Goal: Task Accomplishment & Management: Complete application form

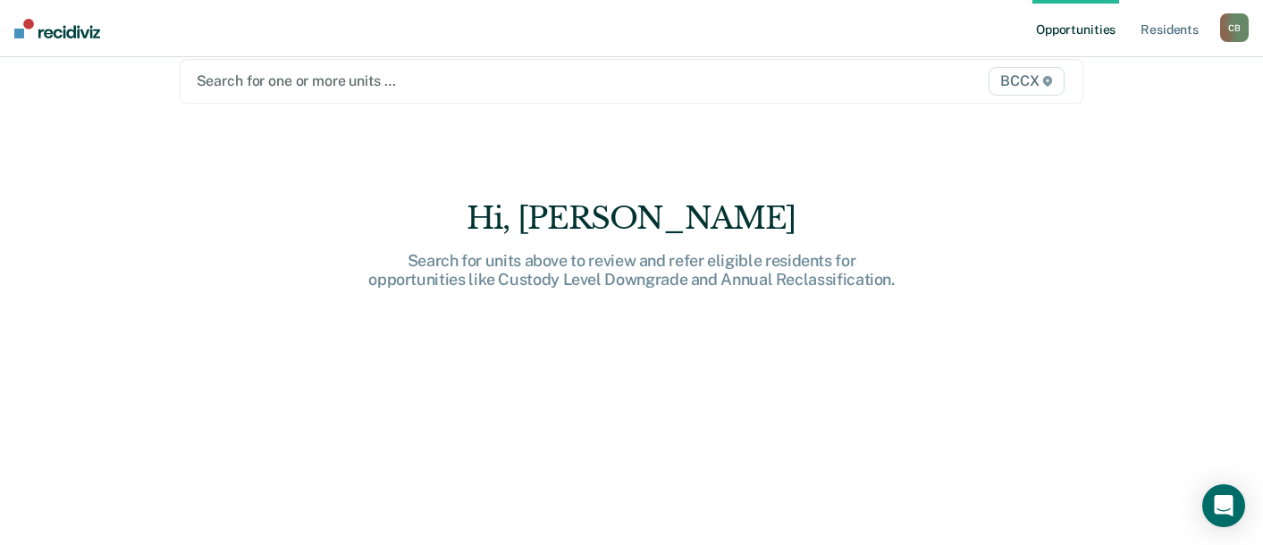
click at [434, 86] on div at bounding box center [501, 81] width 608 height 21
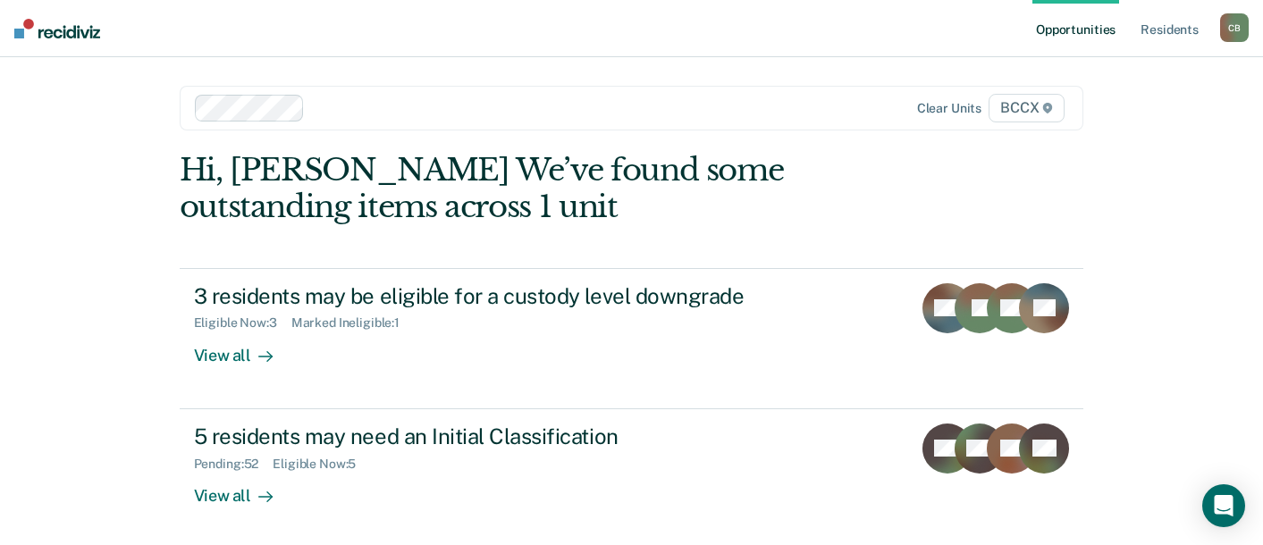
scroll to position [76, 0]
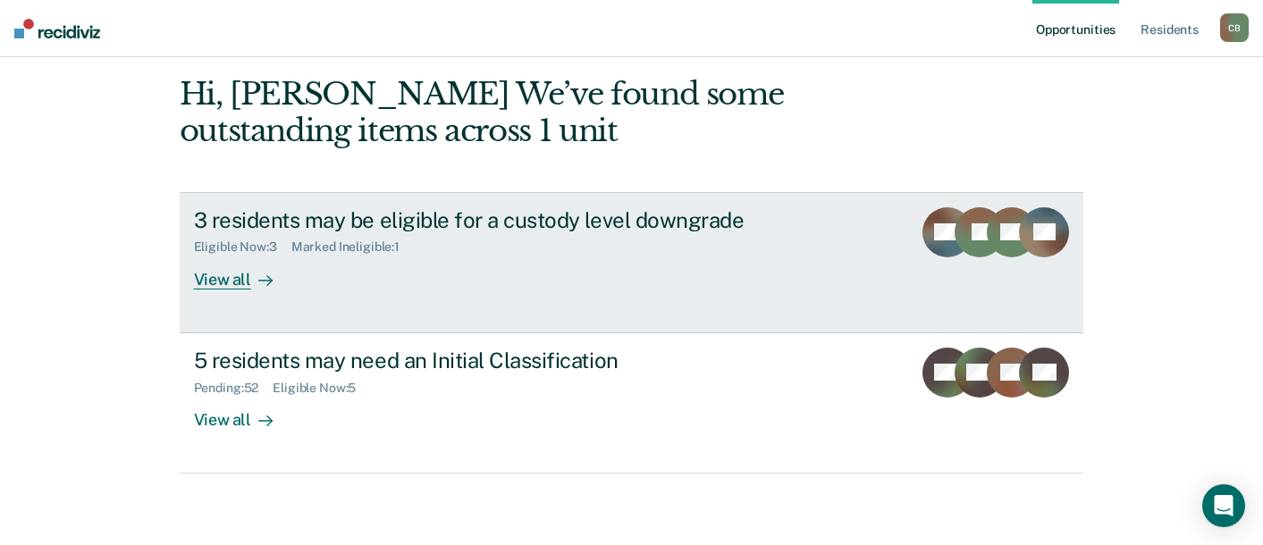
click at [227, 279] on div "View all" at bounding box center [244, 272] width 100 height 35
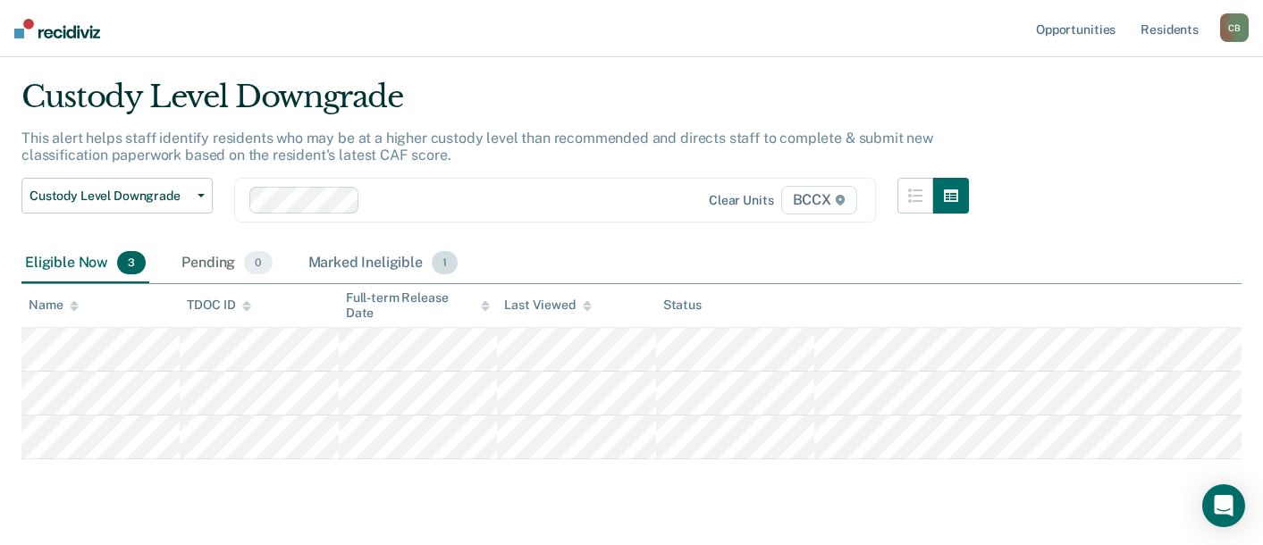
scroll to position [88, 0]
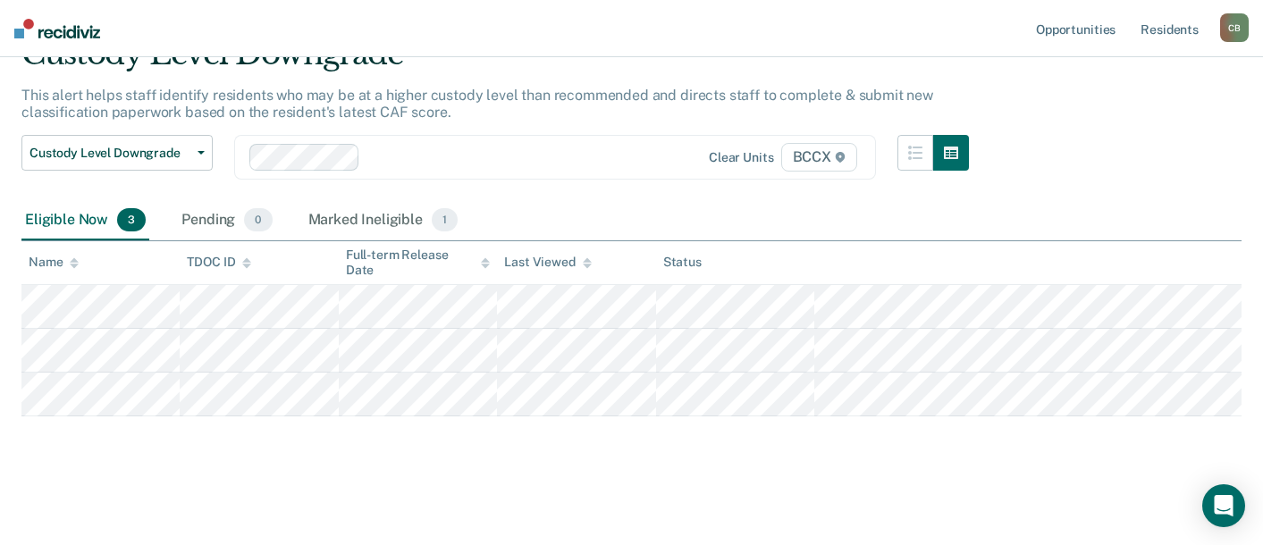
click at [814, 222] on div "Eligible Now 3 Pending 0 Marked Ineligible 1" at bounding box center [631, 221] width 1220 height 40
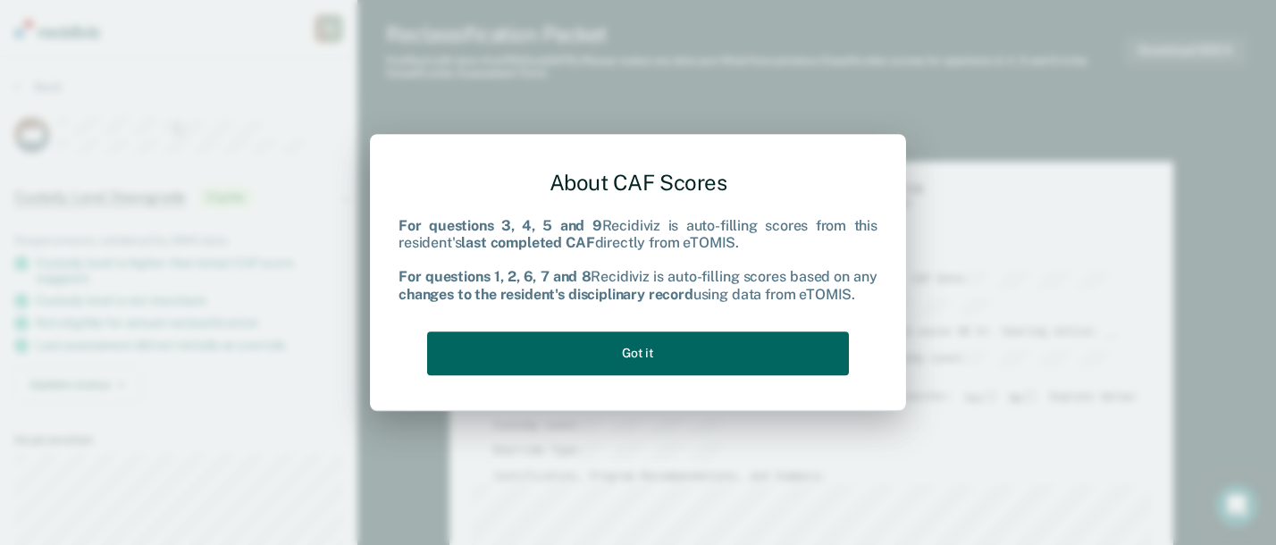
drag, startPoint x: 773, startPoint y: 342, endPoint x: 784, endPoint y: 344, distance: 10.9
click at [773, 343] on button "Got it" at bounding box center [638, 353] width 422 height 44
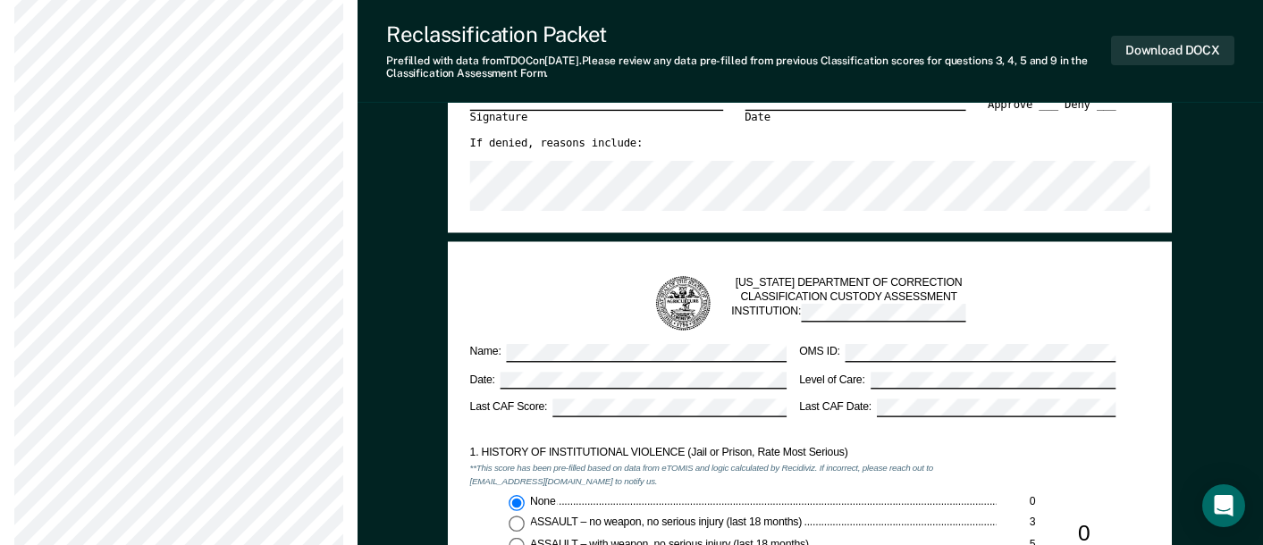
type textarea "x"
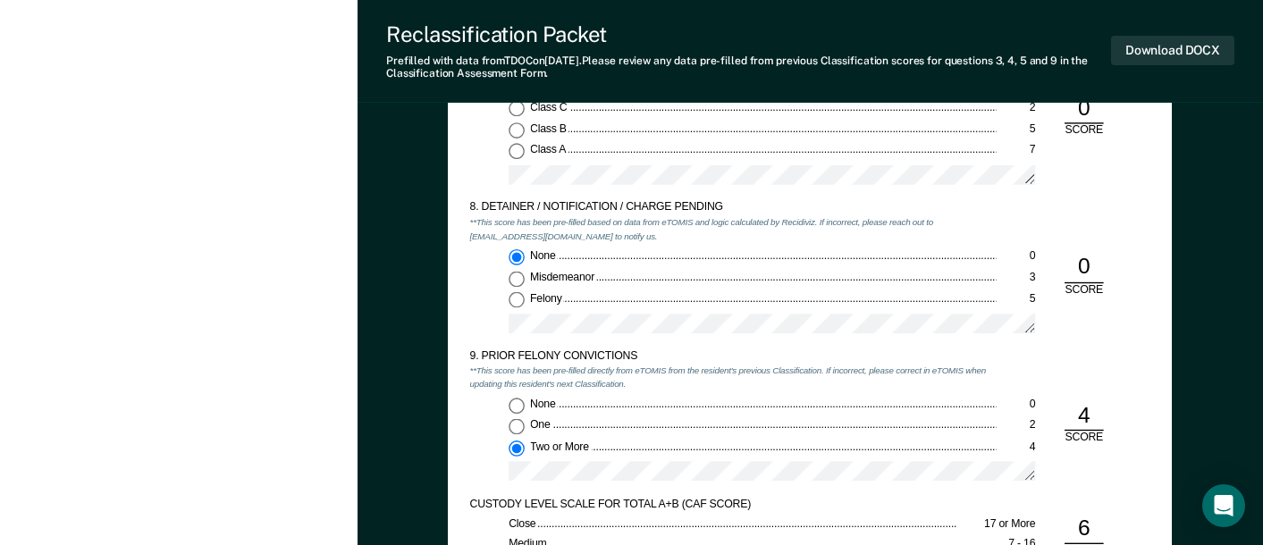
scroll to position [2502, 0]
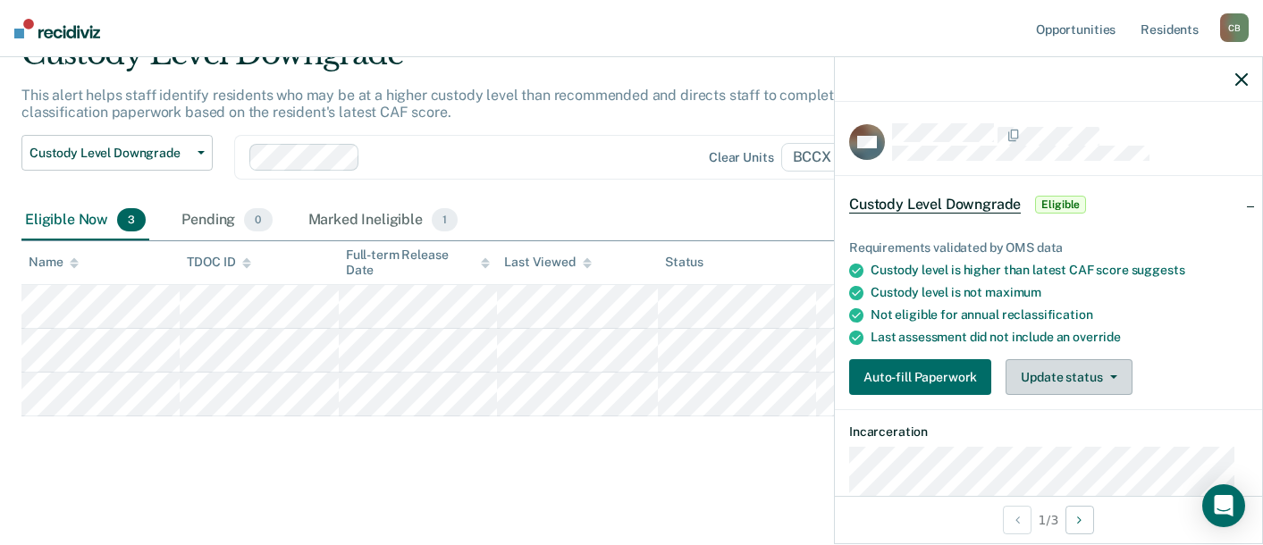
click at [1063, 375] on button "Update status" at bounding box center [1068, 377] width 126 height 36
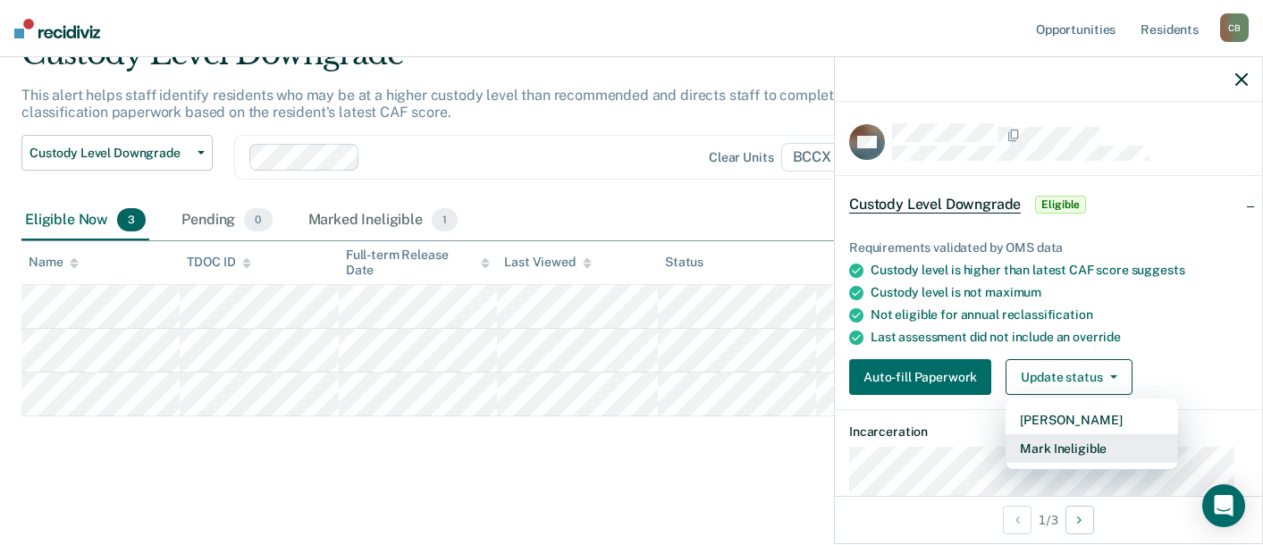
click at [1067, 449] on button "Mark Ineligible" at bounding box center [1091, 448] width 172 height 29
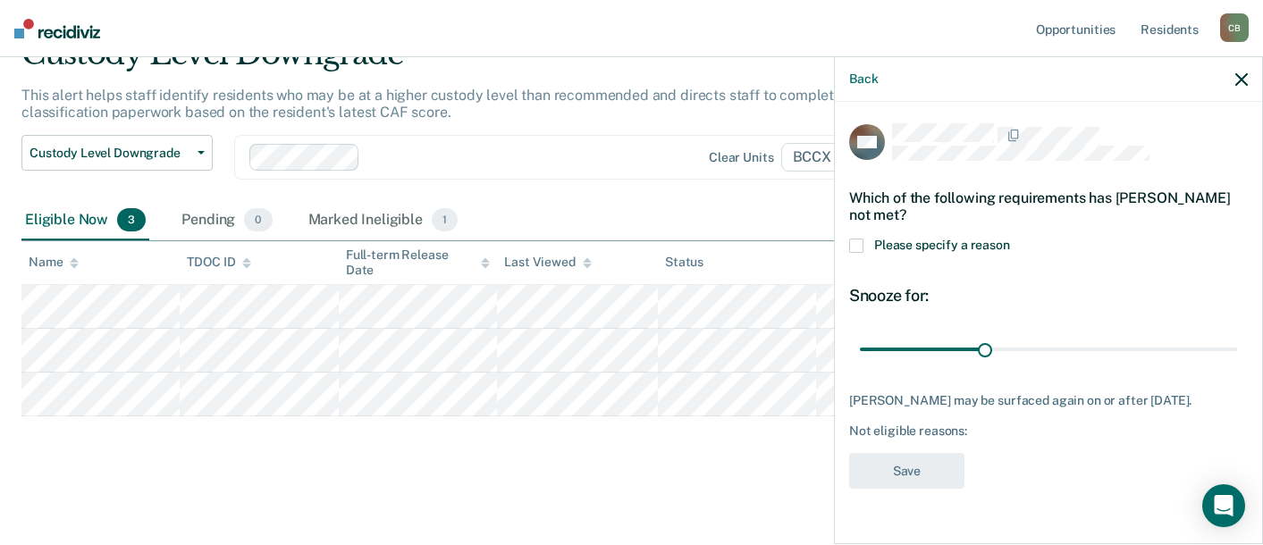
click at [859, 247] on span at bounding box center [856, 246] width 14 height 14
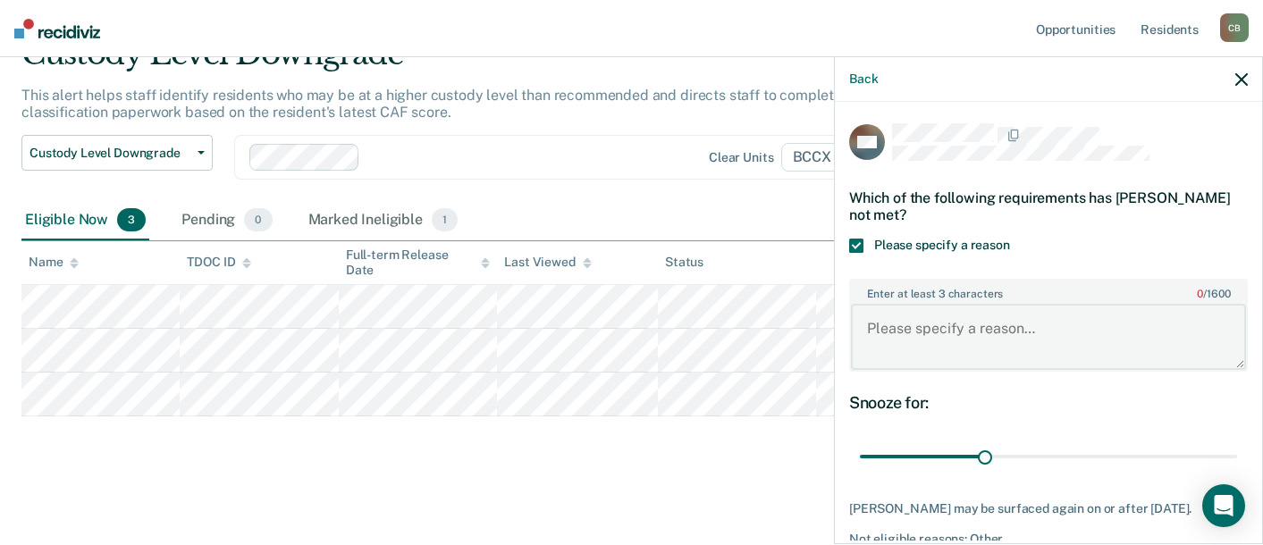
click at [985, 333] on textarea "Enter at least 3 characters 0 / 1600" at bounding box center [1048, 337] width 395 height 66
type textarea "Felony Detainer not showing in Etomis."
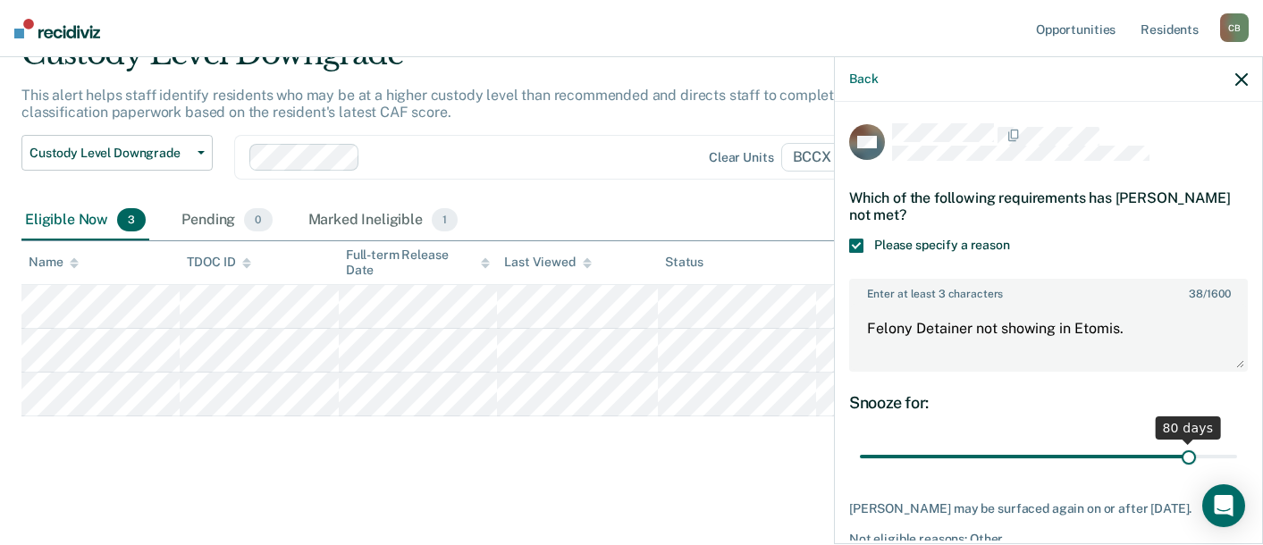
drag, startPoint x: 982, startPoint y: 456, endPoint x: 1177, endPoint y: 452, distance: 194.8
click at [1177, 452] on input "range" at bounding box center [1048, 456] width 377 height 31
drag, startPoint x: 1180, startPoint y: 457, endPoint x: 1238, endPoint y: 451, distance: 58.4
type input "90"
click at [1237, 451] on input "range" at bounding box center [1048, 456] width 377 height 31
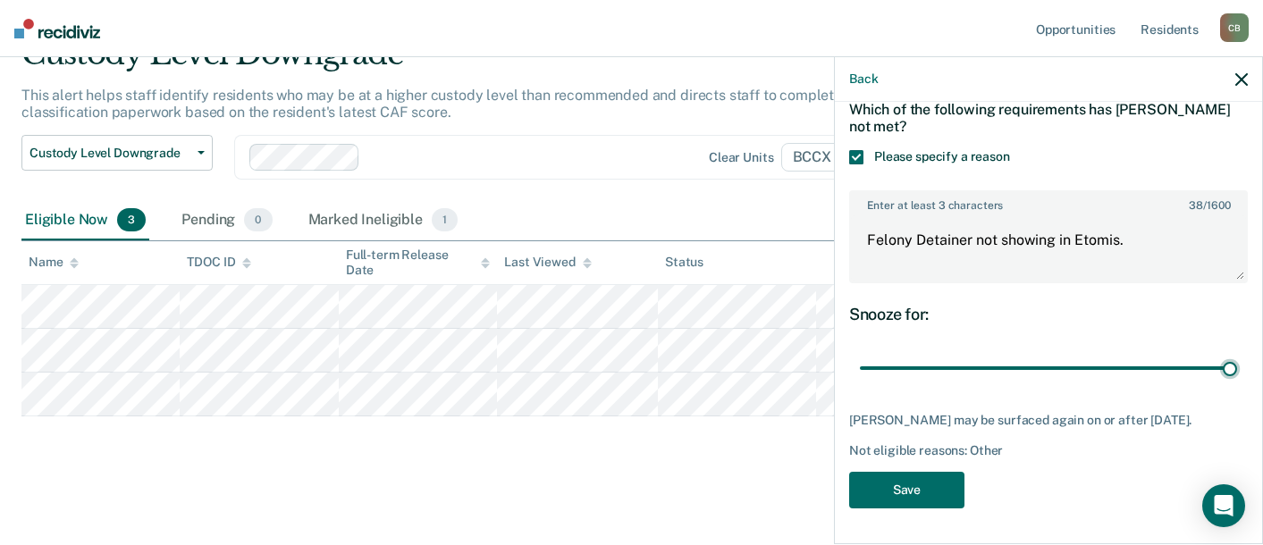
scroll to position [102, 0]
click at [909, 485] on button "Save" at bounding box center [906, 490] width 115 height 37
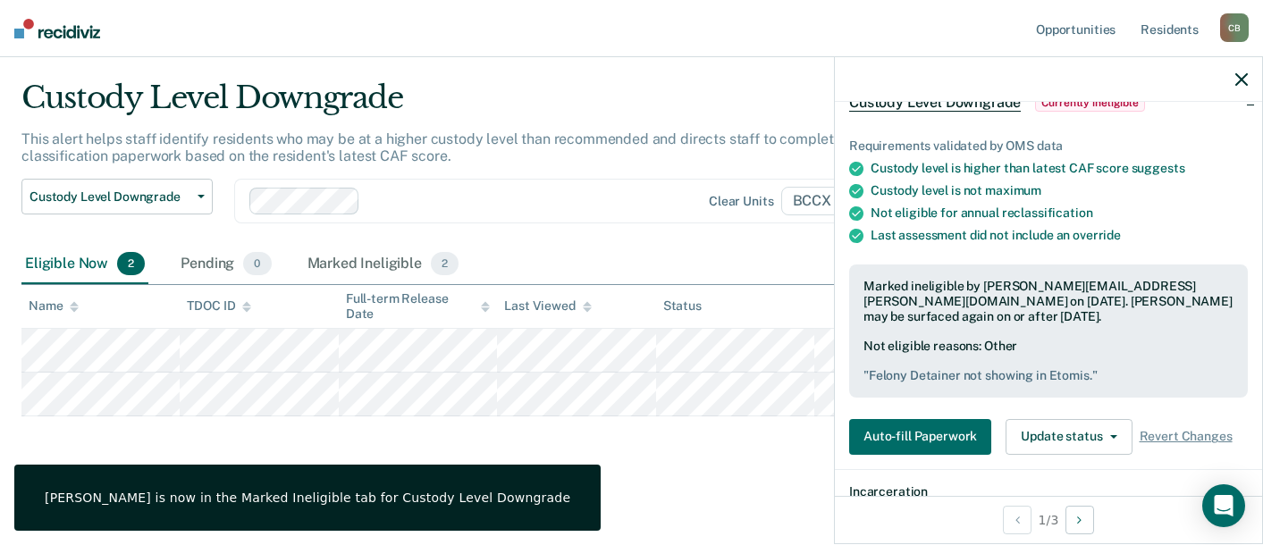
drag, startPoint x: 699, startPoint y: 490, endPoint x: 680, endPoint y: 484, distance: 19.5
click at [699, 490] on main "Custody Level Downgrade This alert helps staff identify residents who may be at…" at bounding box center [631, 295] width 1263 height 489
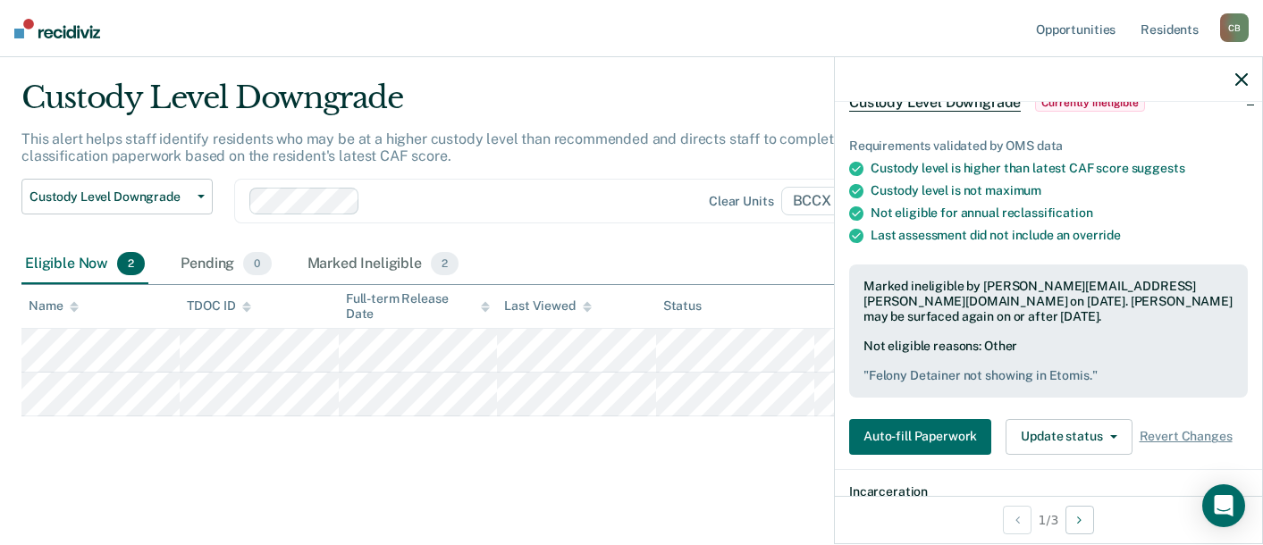
click at [697, 28] on nav "Opportunities Resident s [PERSON_NAME] [PERSON_NAME] Profile How it works Log O…" at bounding box center [631, 28] width 1263 height 57
click at [899, 434] on button "Auto-fill Paperwork" at bounding box center [920, 437] width 142 height 36
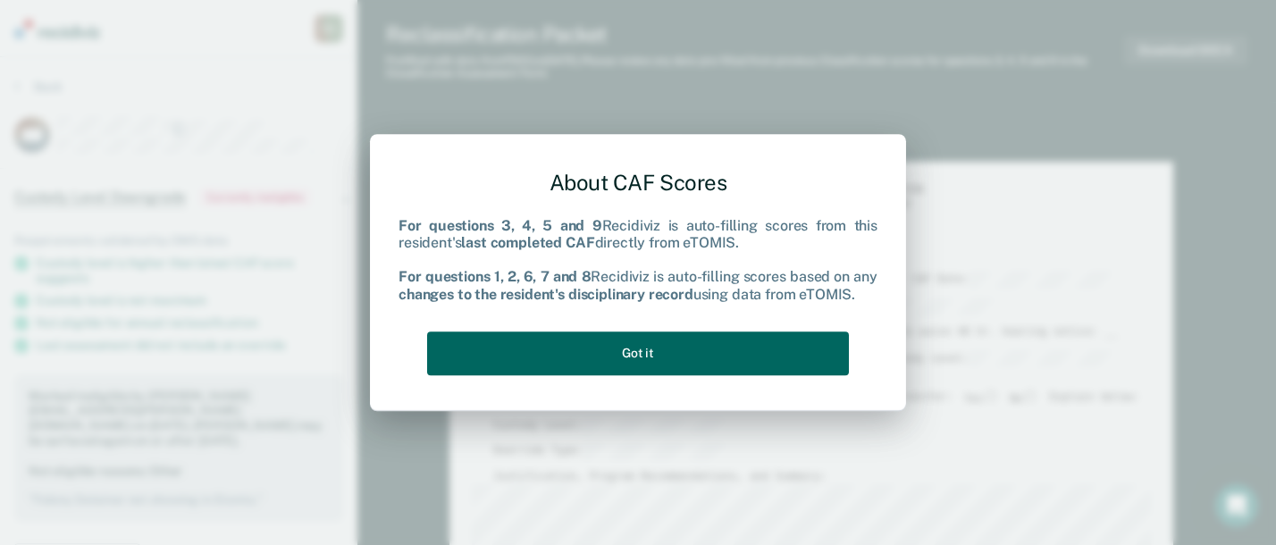
click at [615, 353] on button "Got it" at bounding box center [638, 353] width 422 height 44
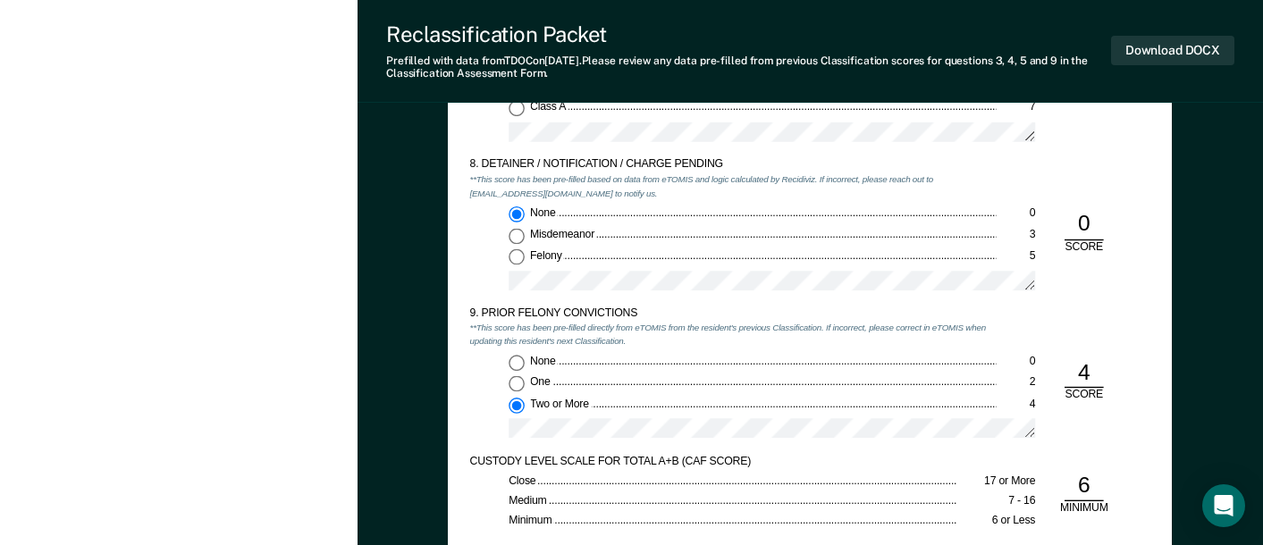
scroll to position [2502, 0]
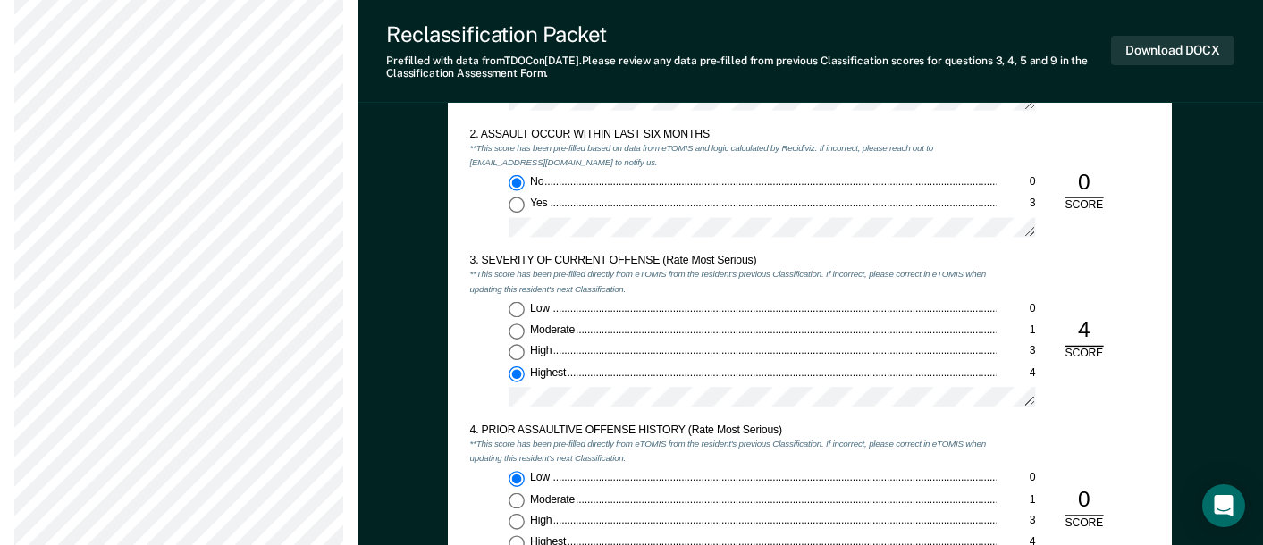
scroll to position [1340, 0]
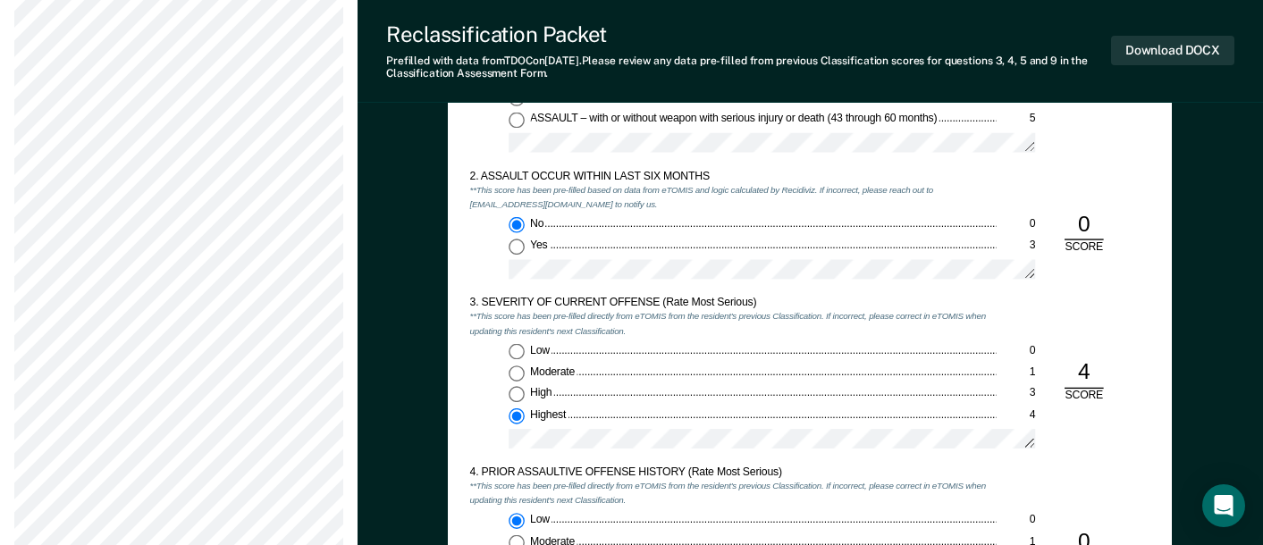
click at [517, 374] on input "Moderate 1" at bounding box center [516, 373] width 16 height 16
type textarea "x"
radio input "true"
radio input "false"
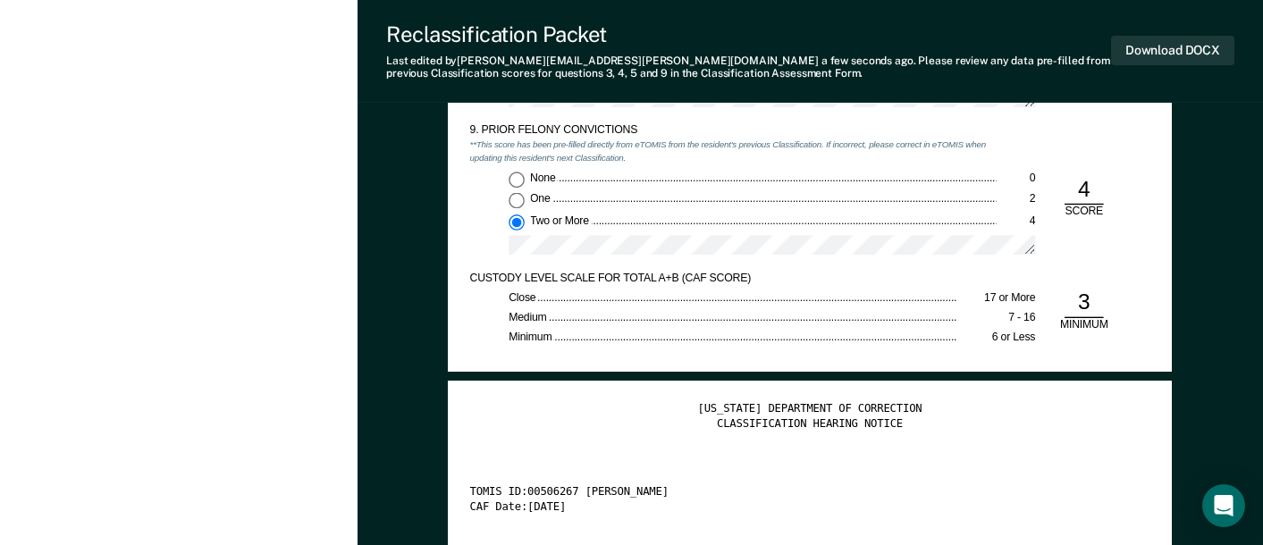
scroll to position [2770, 0]
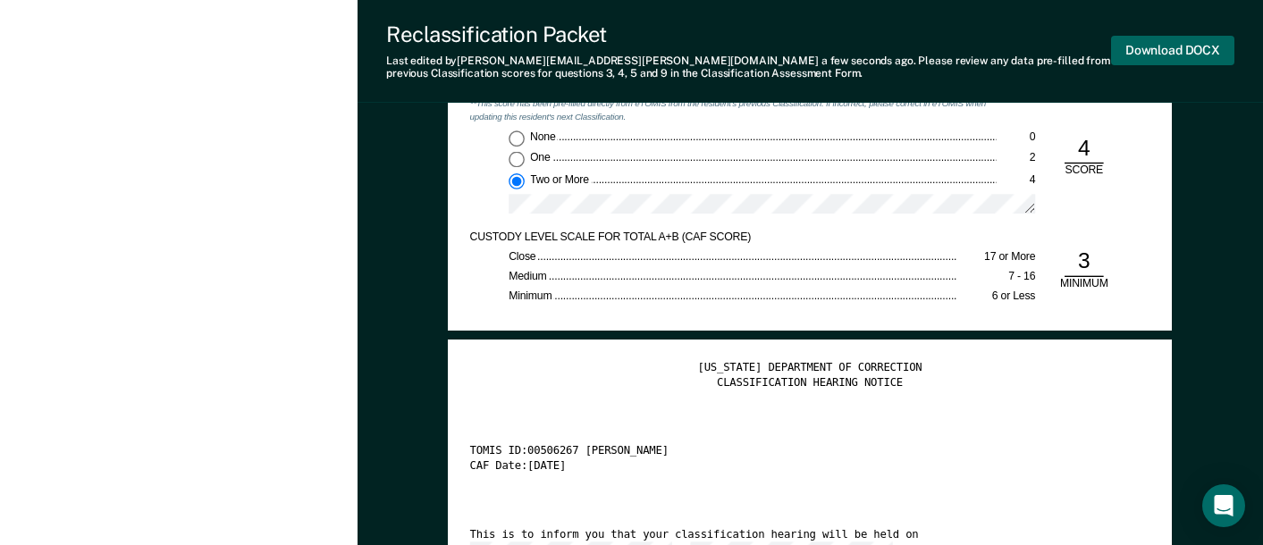
click at [1172, 54] on button "Download DOCX" at bounding box center [1172, 50] width 123 height 29
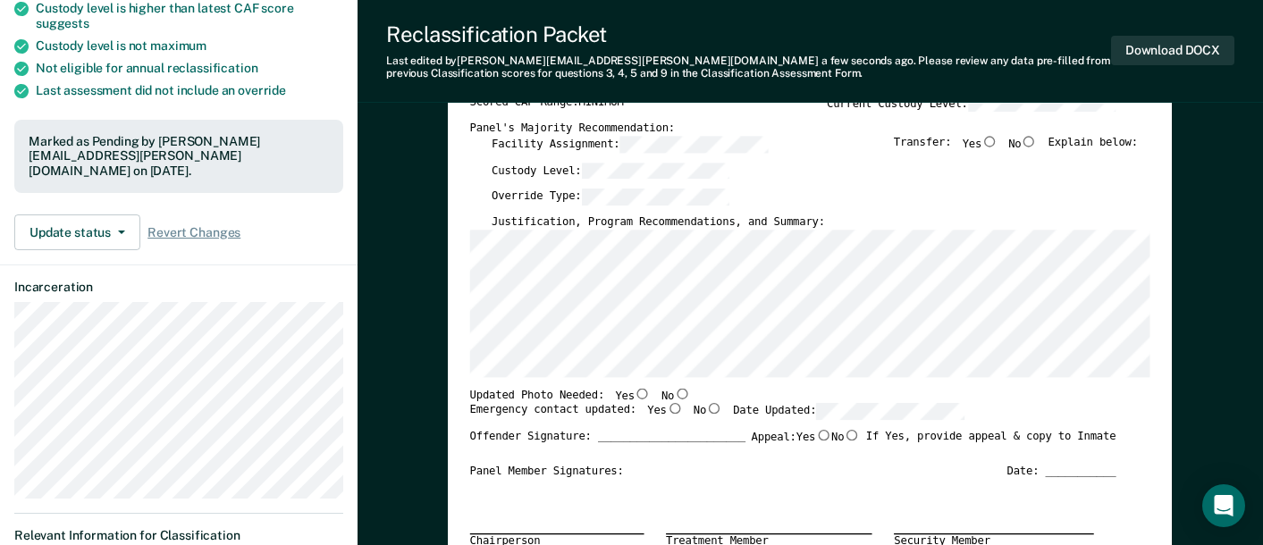
scroll to position [268, 0]
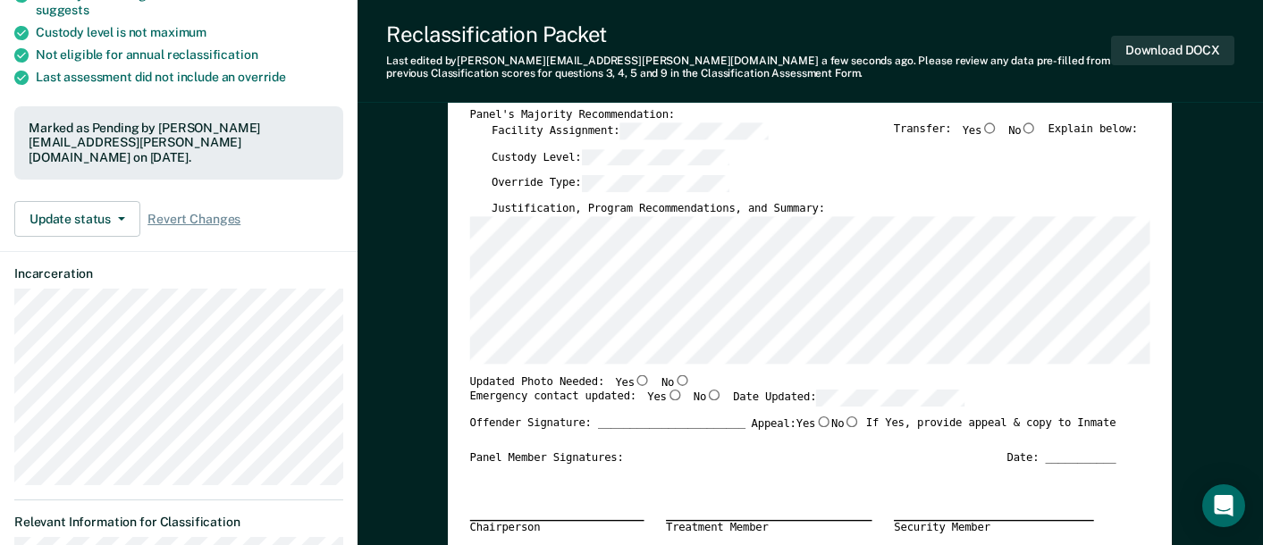
click at [604, 468] on div "Chairperson Treatment Member Security Member" at bounding box center [793, 506] width 646 height 81
click at [994, 172] on div "Custody Level:" at bounding box center [814, 161] width 646 height 27
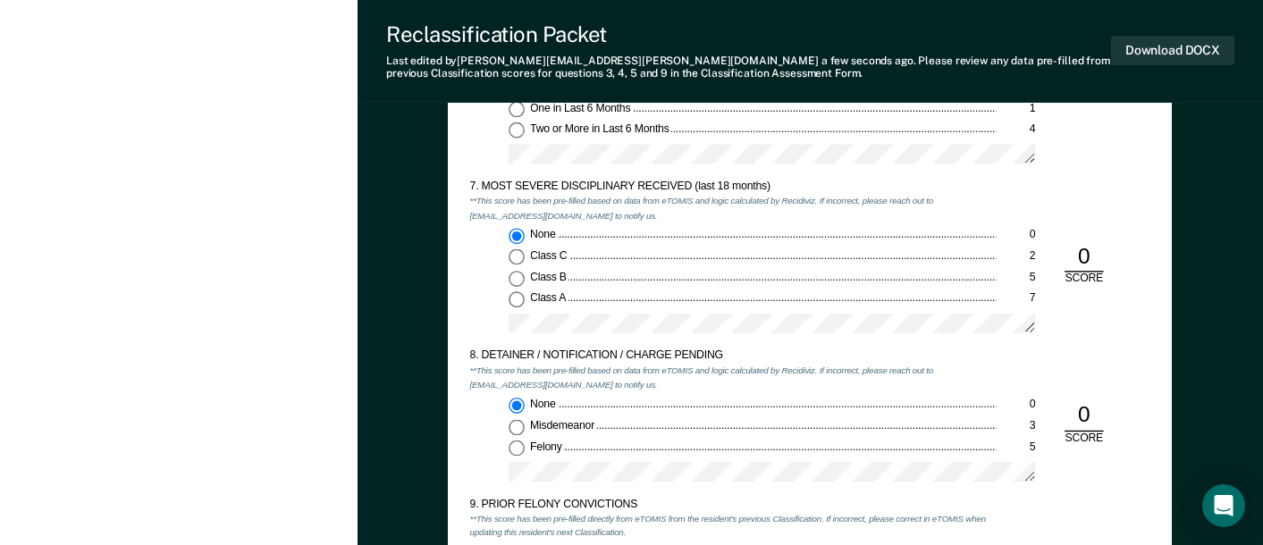
scroll to position [2323, 0]
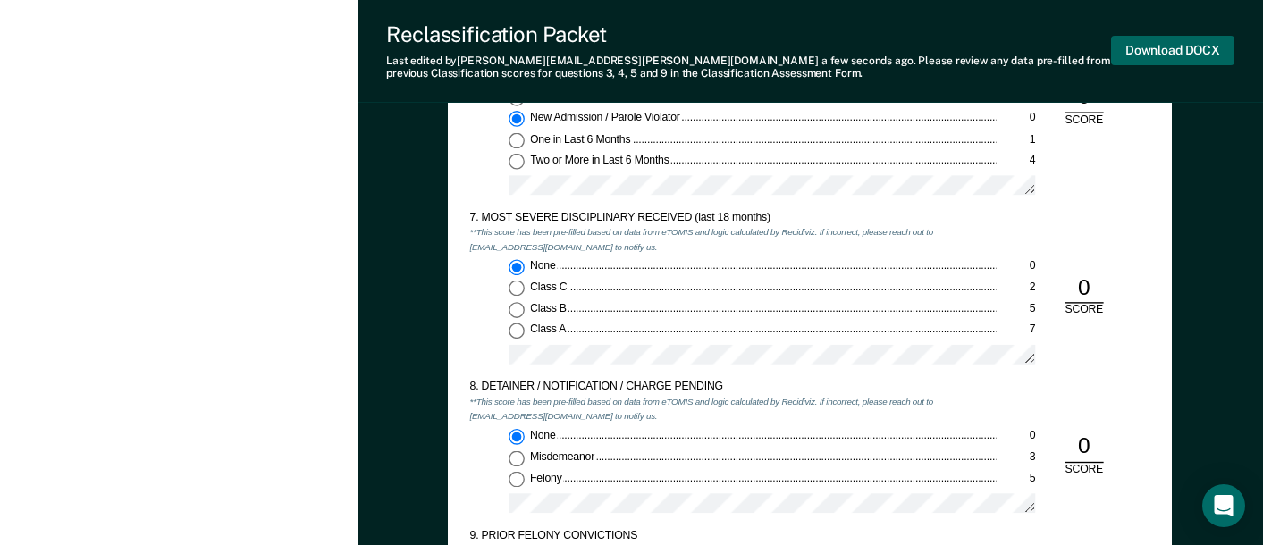
click at [1152, 49] on button "Download DOCX" at bounding box center [1172, 50] width 123 height 29
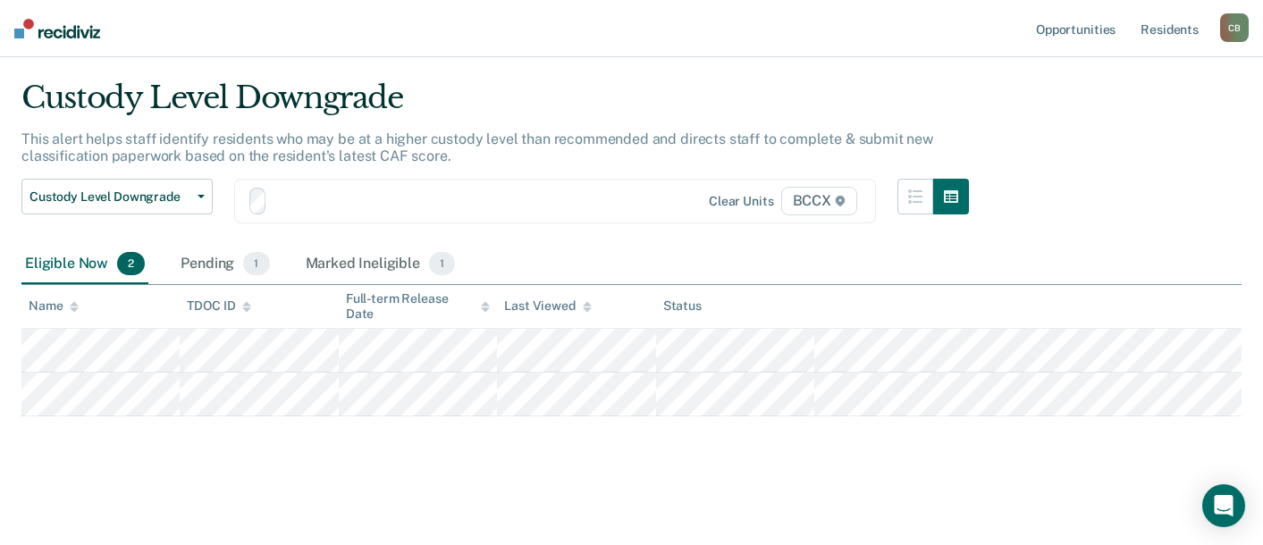
scroll to position [44, 0]
click at [606, 98] on div "Custody Level Downgrade" at bounding box center [494, 105] width 947 height 51
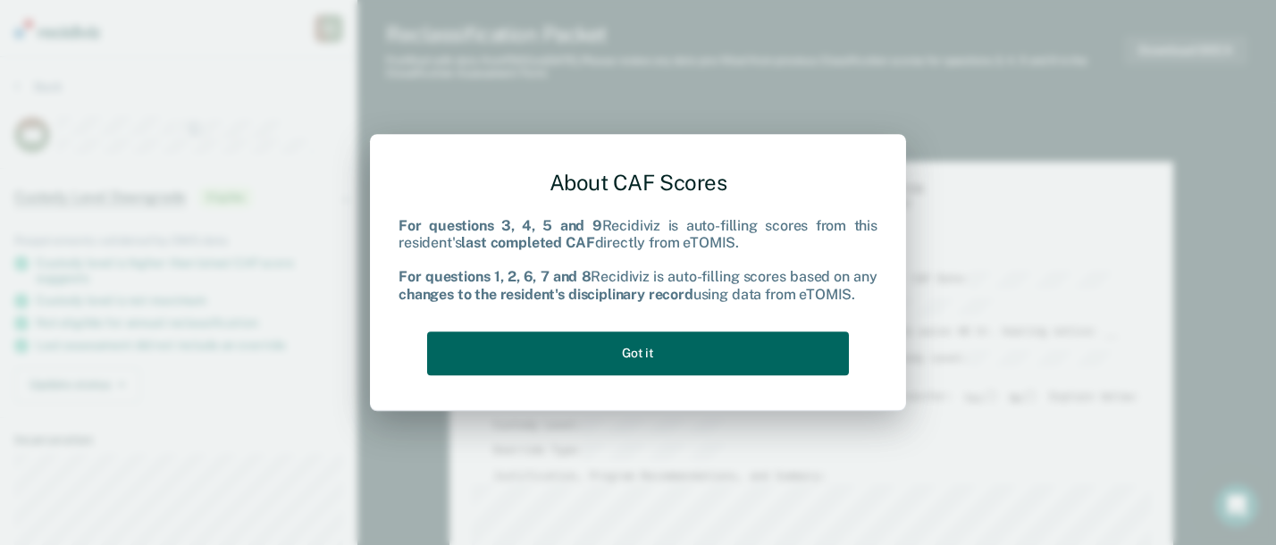
click at [655, 356] on button "Got it" at bounding box center [638, 353] width 422 height 44
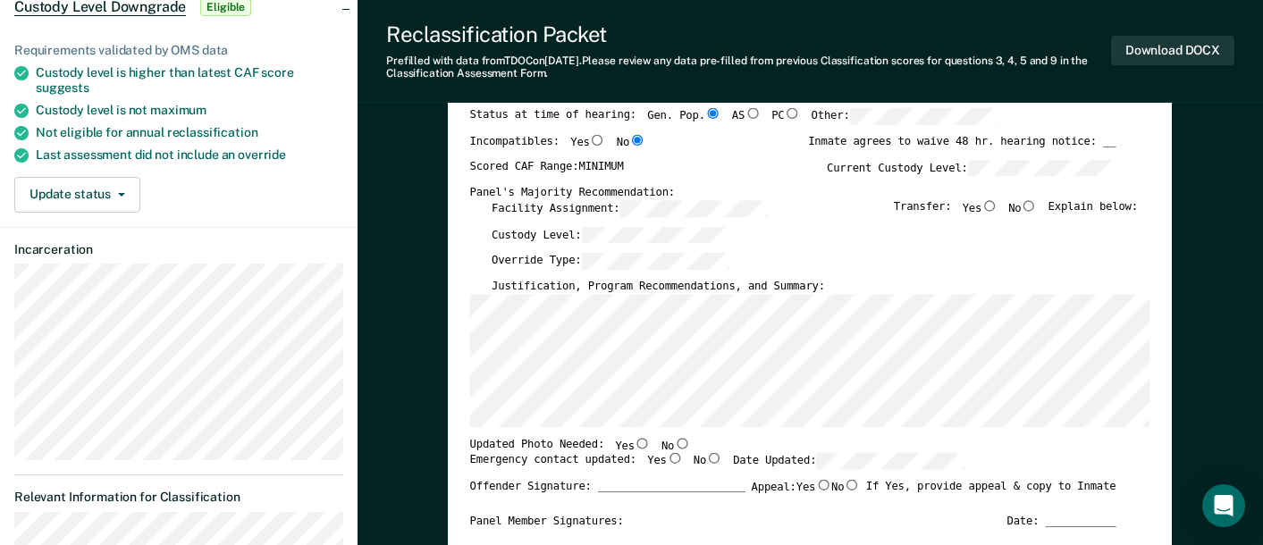
scroll to position [89, 0]
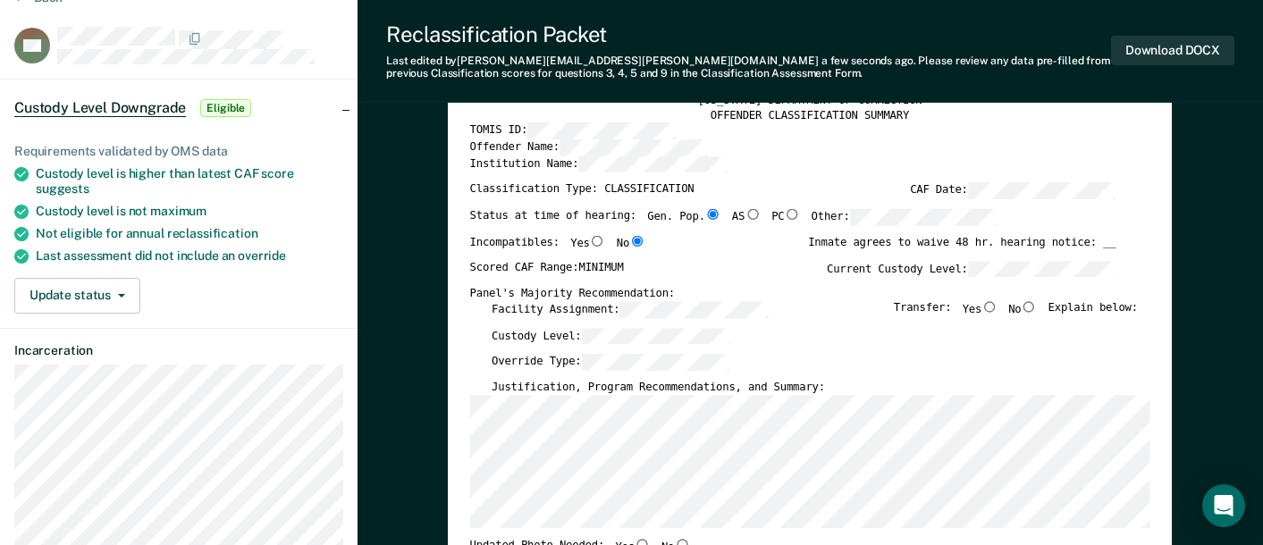
click at [852, 348] on div "Custody Level:" at bounding box center [814, 340] width 646 height 27
click at [997, 365] on div "Override Type:" at bounding box center [814, 367] width 646 height 27
click at [1170, 52] on button "Download DOCX" at bounding box center [1172, 50] width 123 height 29
type textarea "x"
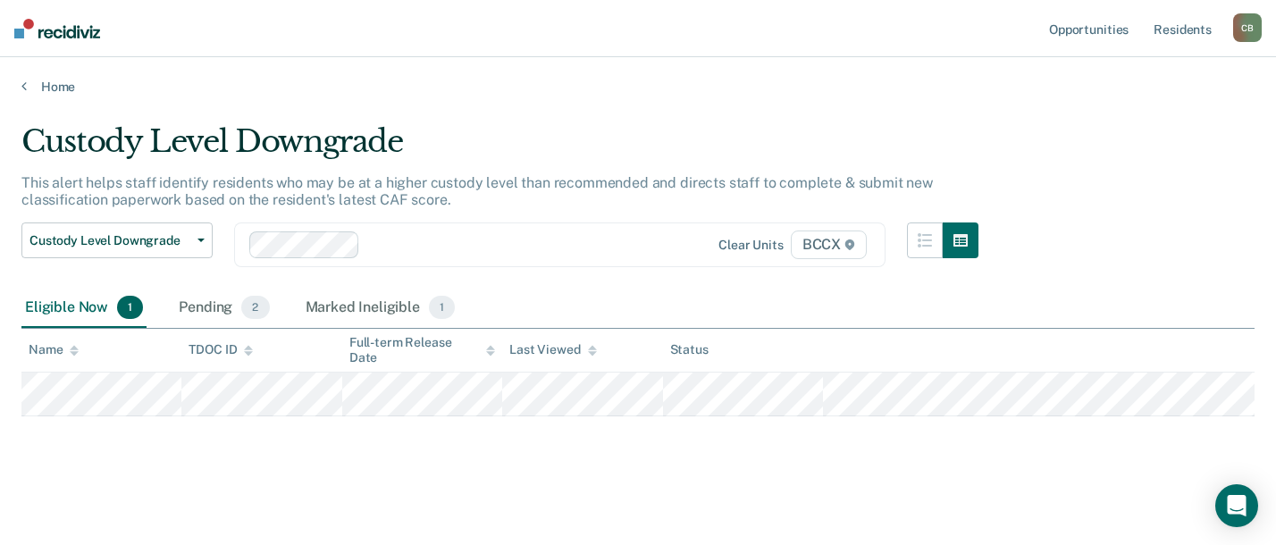
click at [739, 470] on main "Custody Level Downgrade This alert helps staff identify residents who may be at…" at bounding box center [638, 317] width 1276 height 445
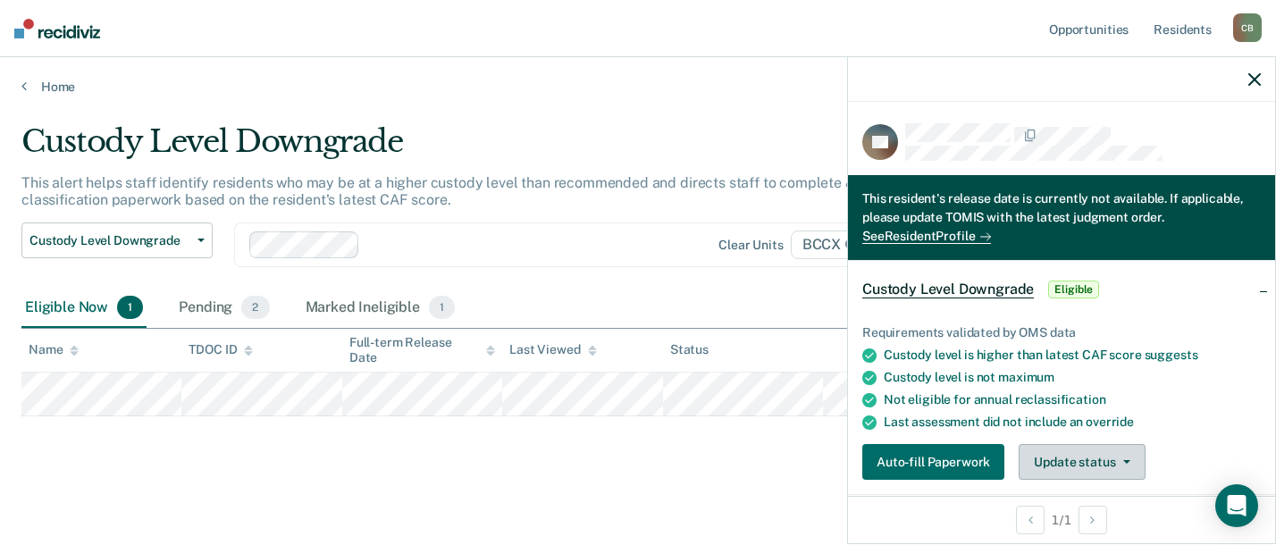
click at [1077, 462] on button "Update status" at bounding box center [1082, 462] width 126 height 36
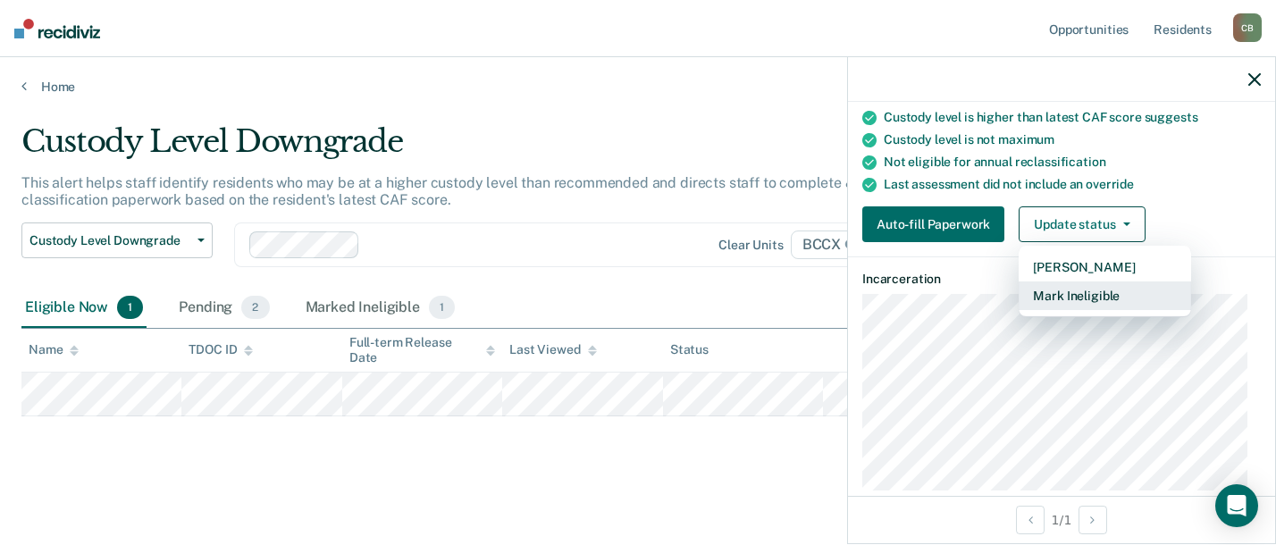
scroll to position [289, 0]
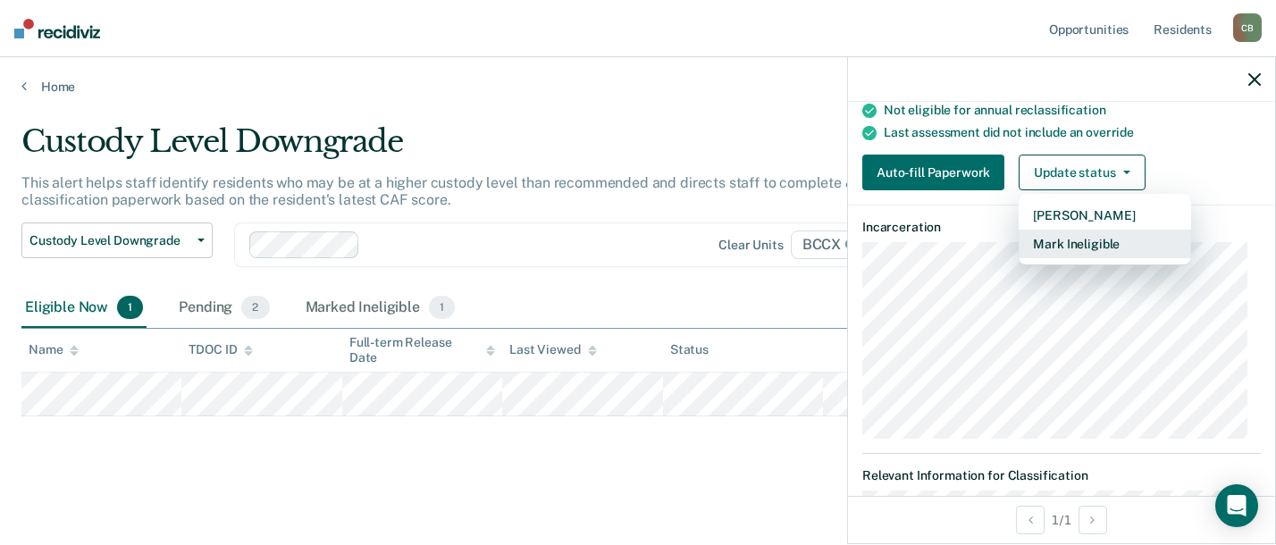
click at [1094, 248] on button "Mark Ineligible" at bounding box center [1105, 244] width 172 height 29
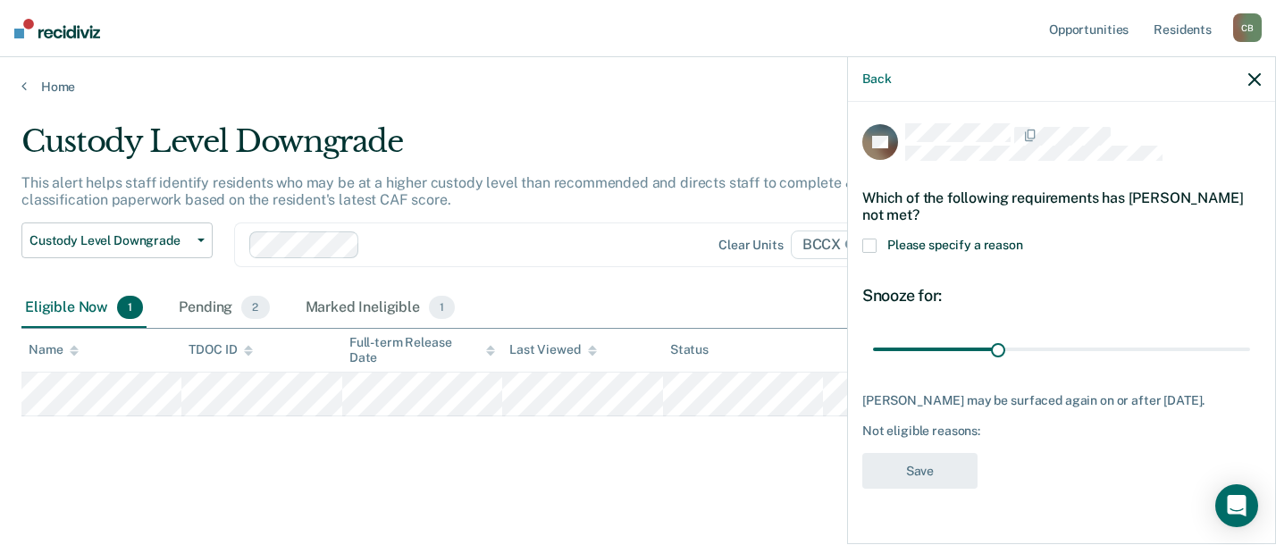
click at [868, 243] on span at bounding box center [869, 246] width 14 height 14
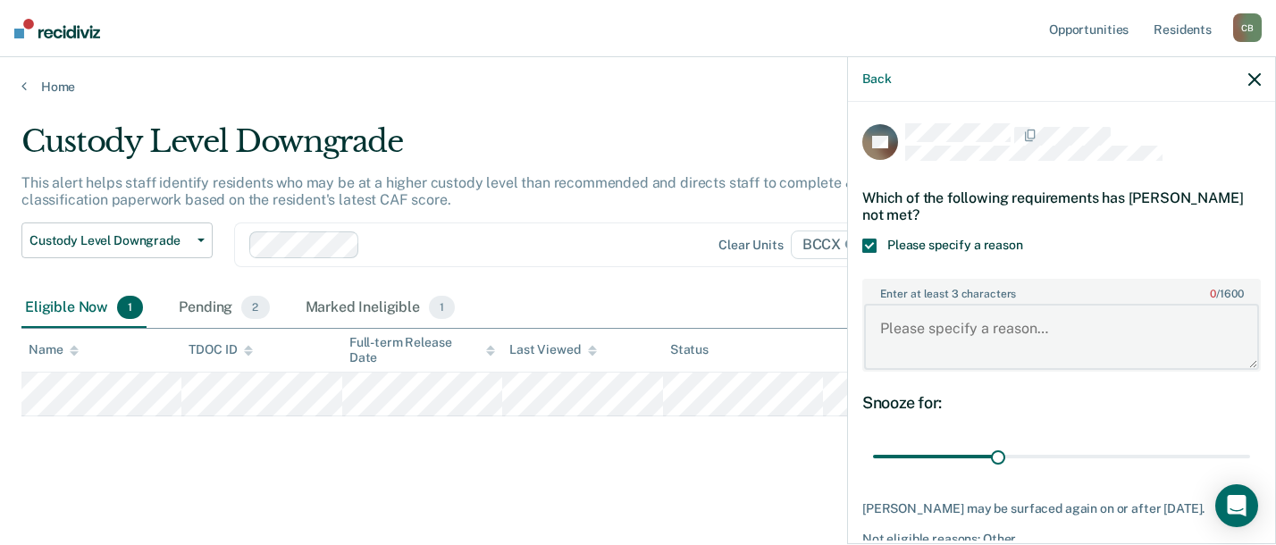
click at [1050, 331] on textarea "Enter at least 3 characters 0 / 1600" at bounding box center [1061, 337] width 395 height 66
type textarea "Felony Detainer not showing in ETomis"
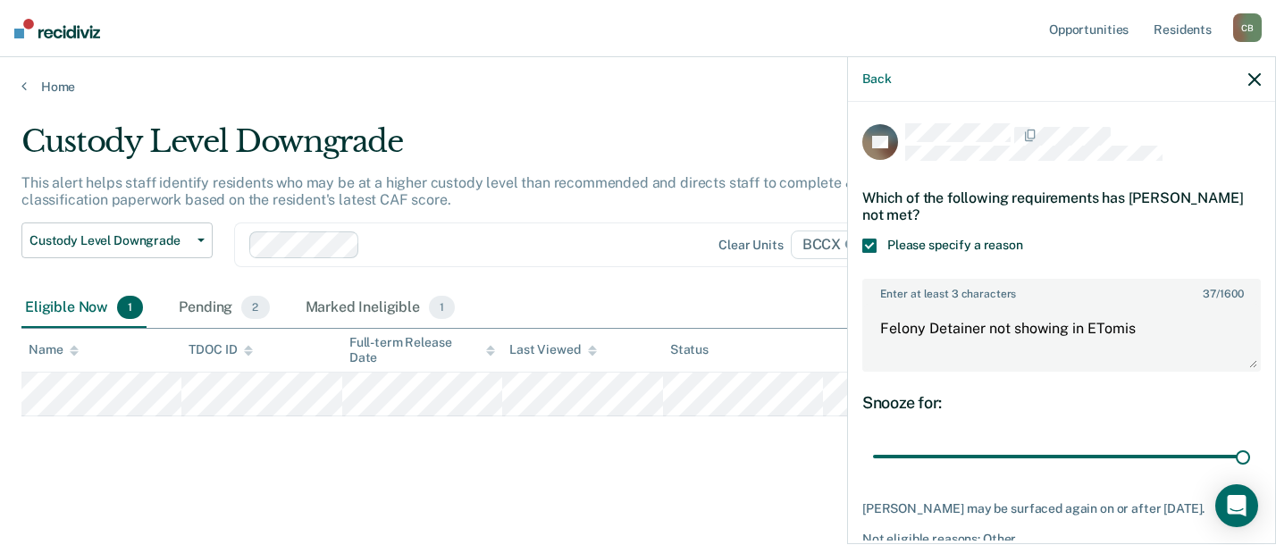
drag, startPoint x: 995, startPoint y: 460, endPoint x: 1259, endPoint y: 449, distance: 263.8
type input "90"
click at [1250, 449] on input "range" at bounding box center [1061, 456] width 377 height 31
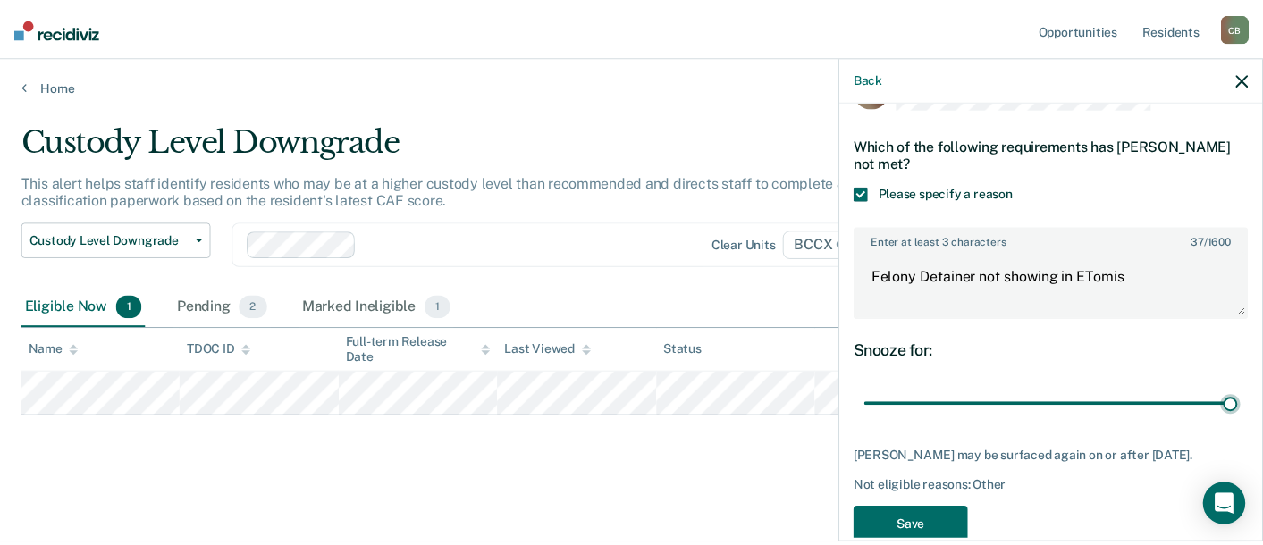
scroll to position [102, 0]
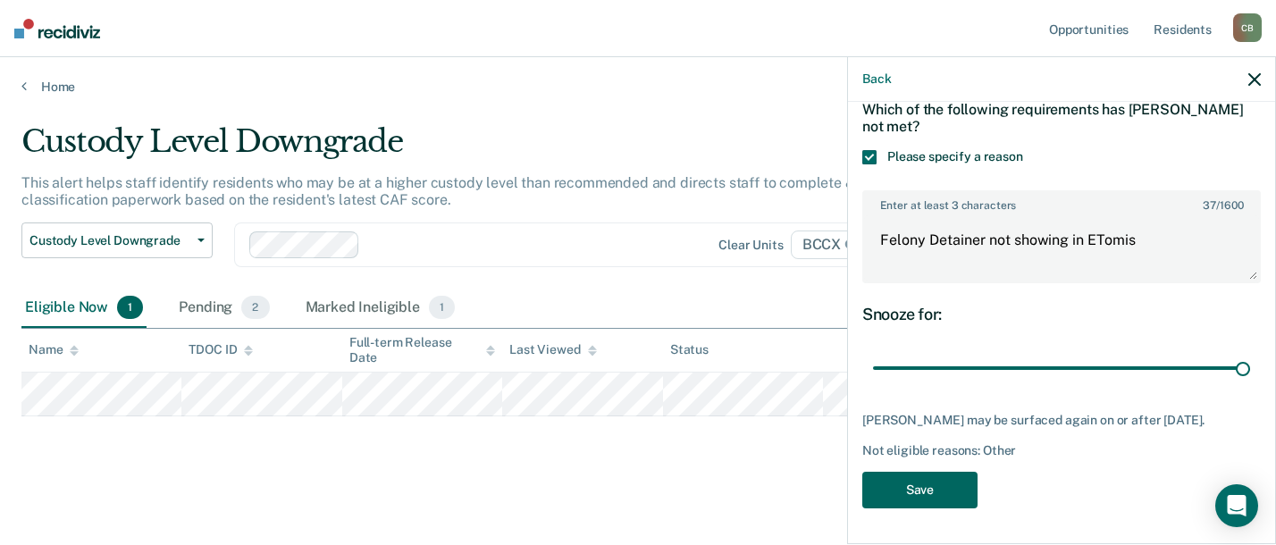
click at [951, 486] on button "Save" at bounding box center [919, 490] width 115 height 37
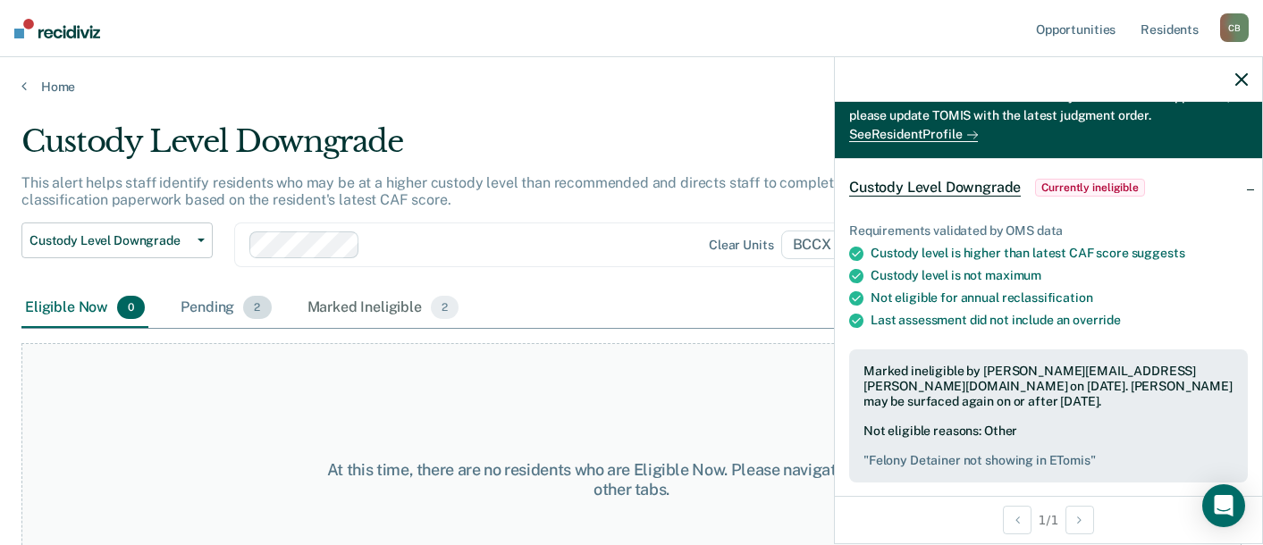
click at [202, 289] on div "Pending 2" at bounding box center [225, 308] width 97 height 39
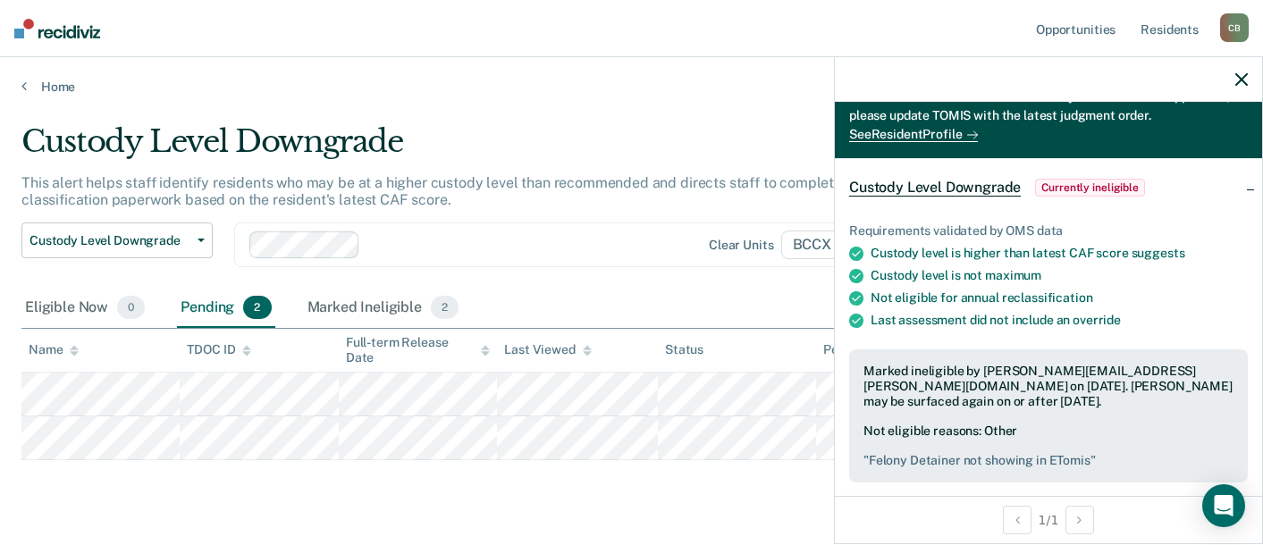
click at [231, 313] on div "Pending 2" at bounding box center [225, 308] width 97 height 39
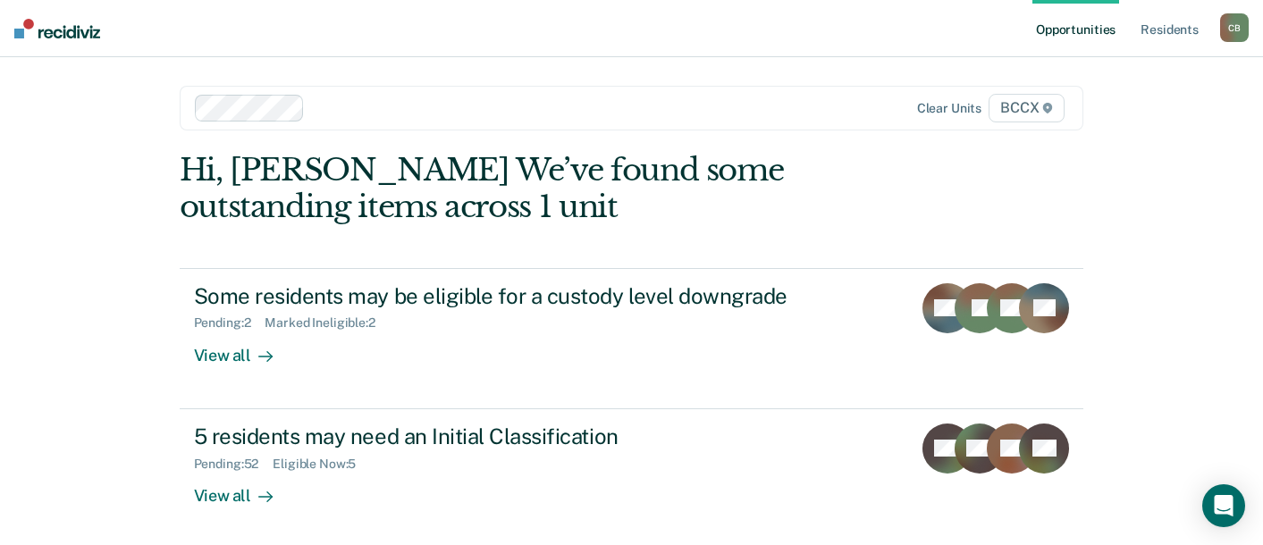
scroll to position [76, 0]
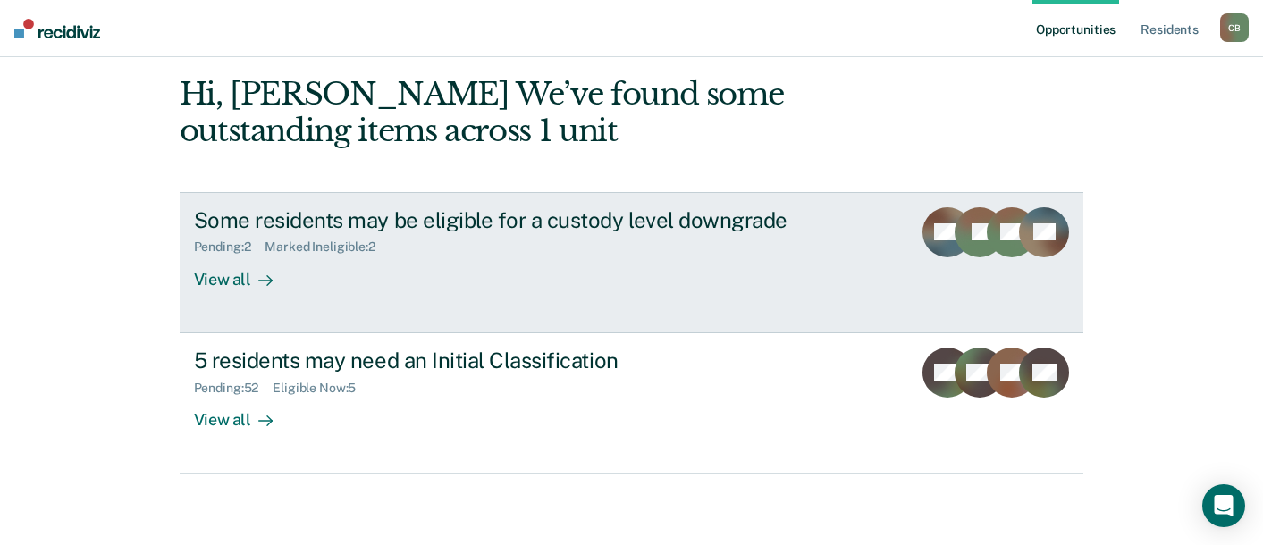
click at [222, 286] on div "View all" at bounding box center [244, 272] width 100 height 35
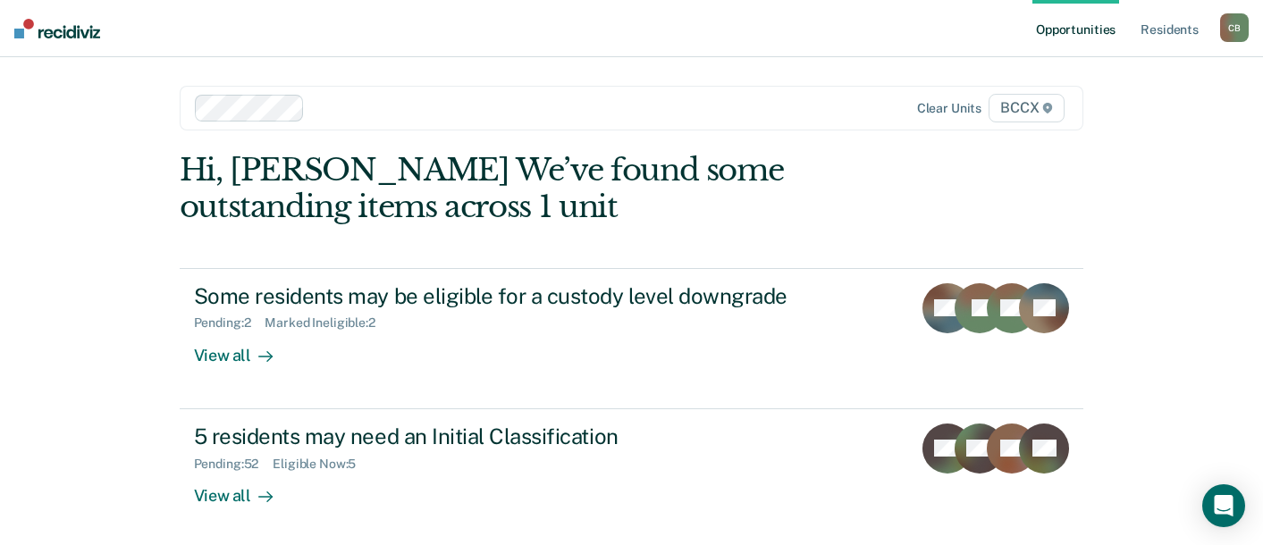
scroll to position [76, 0]
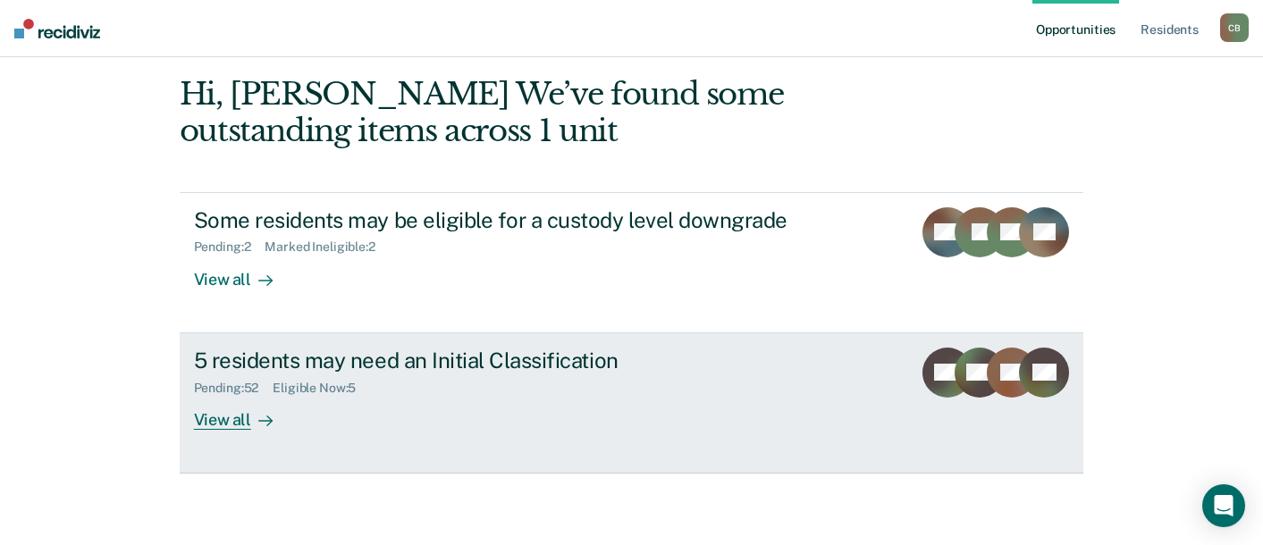
click at [228, 418] on div "View all" at bounding box center [244, 412] width 100 height 35
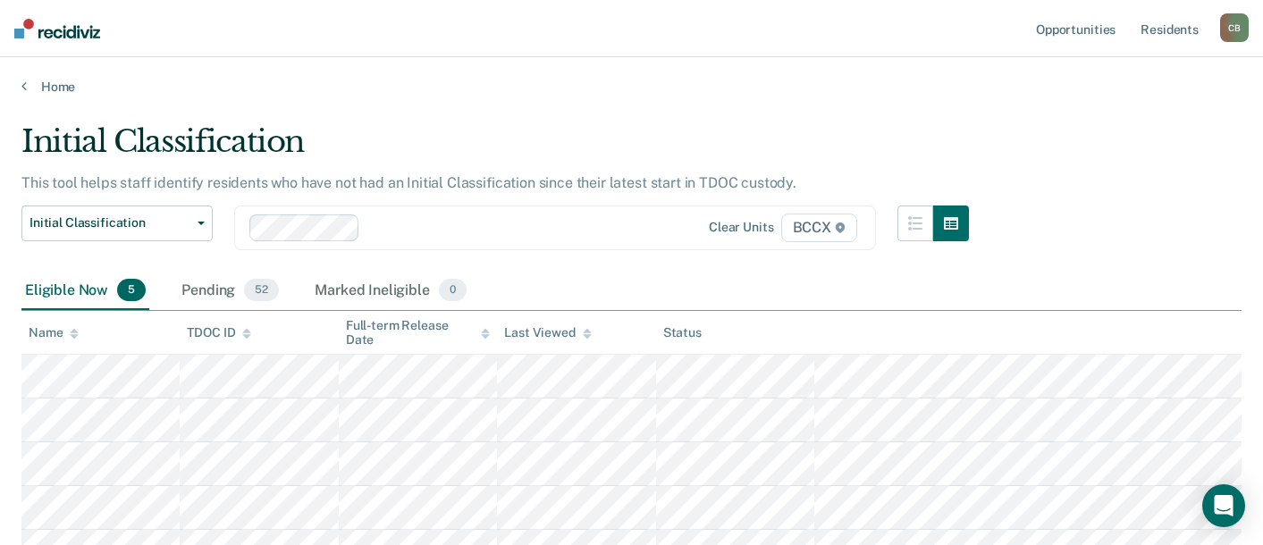
click at [782, 285] on div "Eligible Now 5 Pending 52 Marked Ineligible 0" at bounding box center [631, 292] width 1220 height 40
click at [600, 95] on main "Initial Classification This tool helps staff identify residents who have not ha…" at bounding box center [631, 396] width 1263 height 602
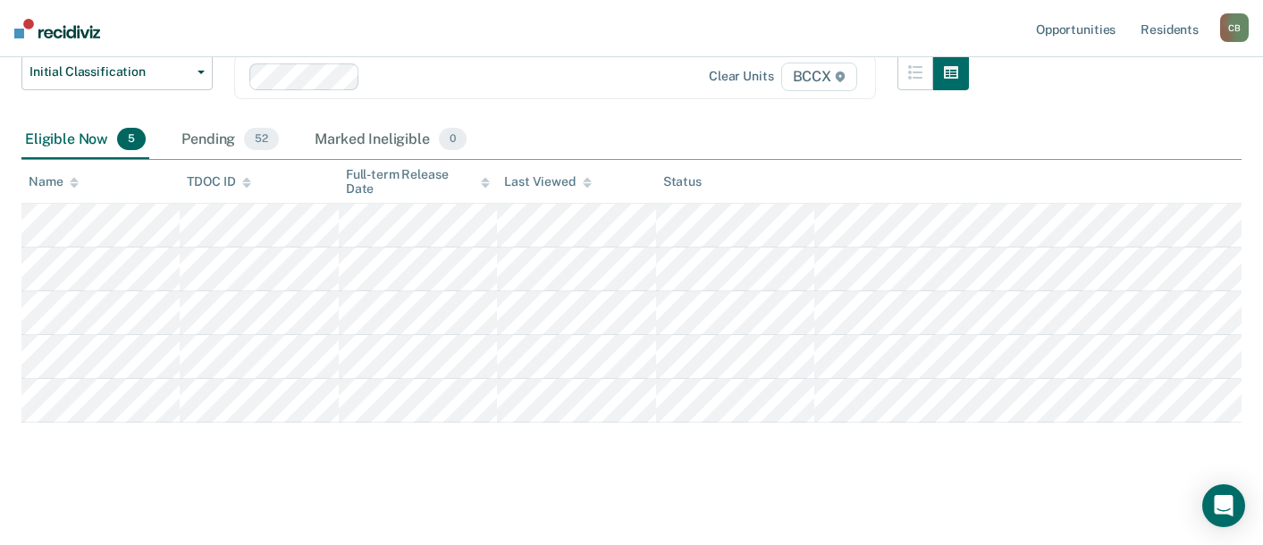
scroll to position [157, 0]
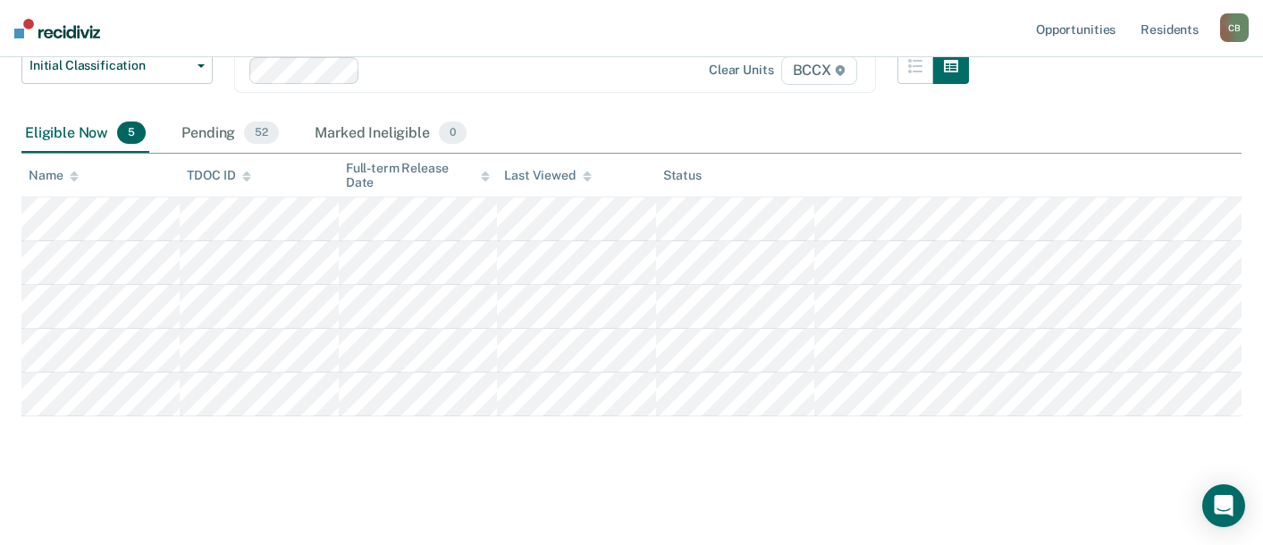
drag, startPoint x: 384, startPoint y: 528, endPoint x: 373, endPoint y: 510, distance: 21.3
click at [384, 528] on main "Initial Classification This tool helps staff identify residents who have not ha…" at bounding box center [631, 238] width 1263 height 602
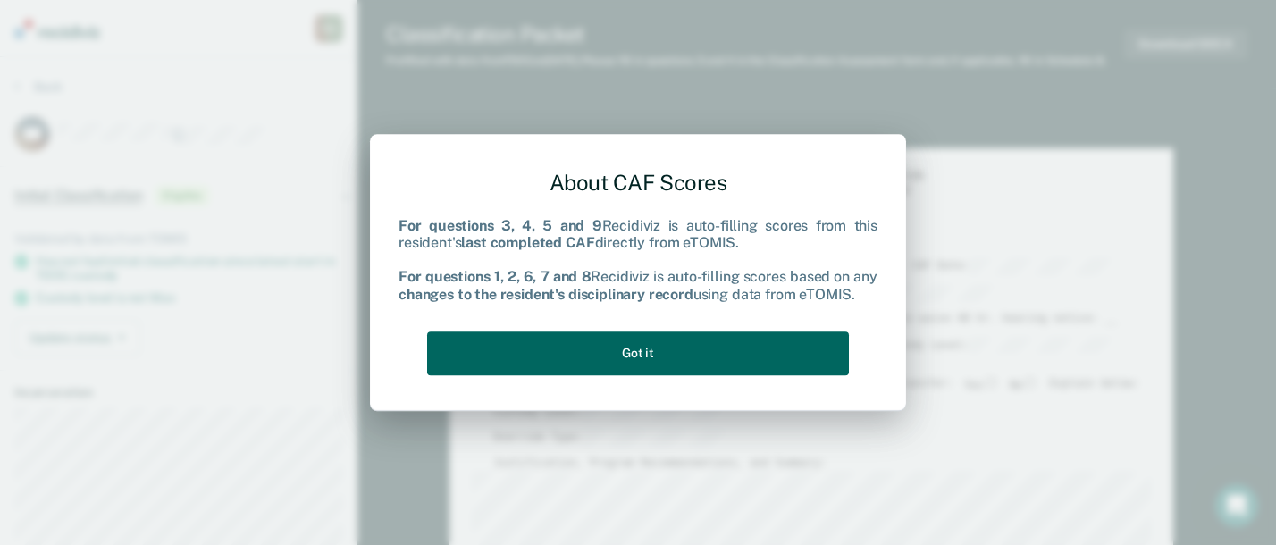
click at [612, 362] on button "Got it" at bounding box center [638, 353] width 422 height 44
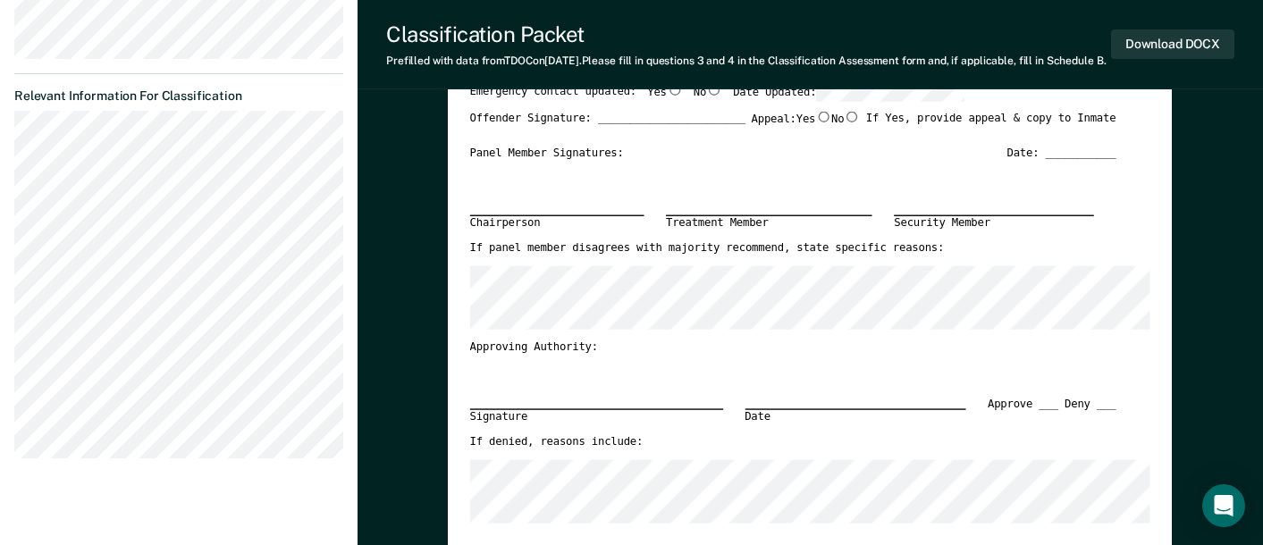
scroll to position [715, 0]
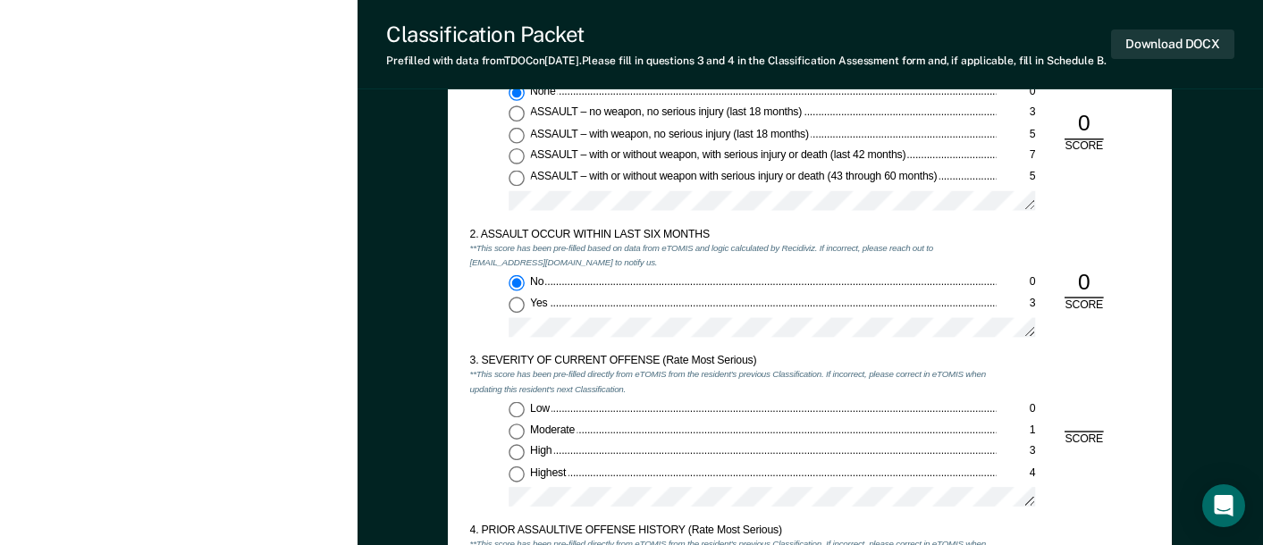
scroll to position [1430, 0]
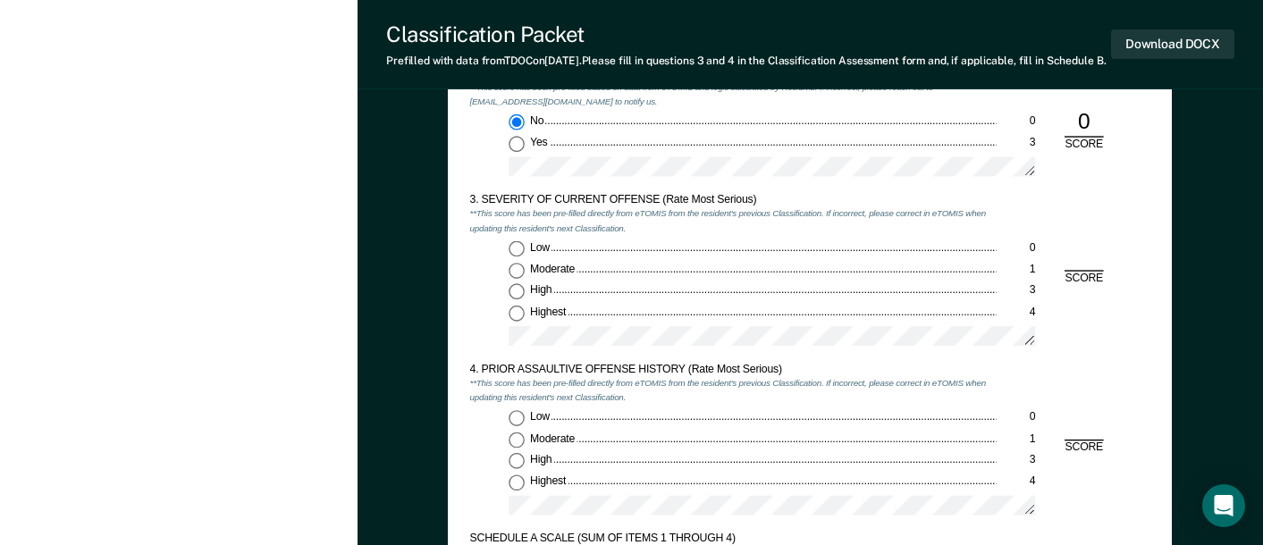
click at [515, 300] on input "High 3" at bounding box center [516, 292] width 16 height 16
type textarea "x"
radio input "true"
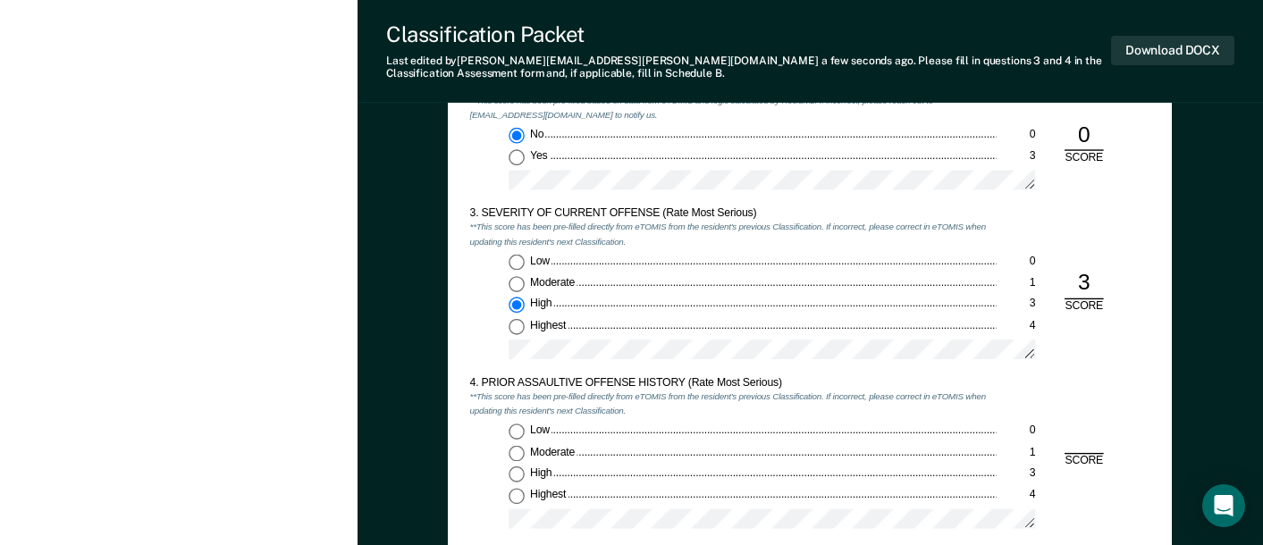
click at [514, 501] on input "Highest 4" at bounding box center [516, 496] width 16 height 16
type textarea "x"
radio input "true"
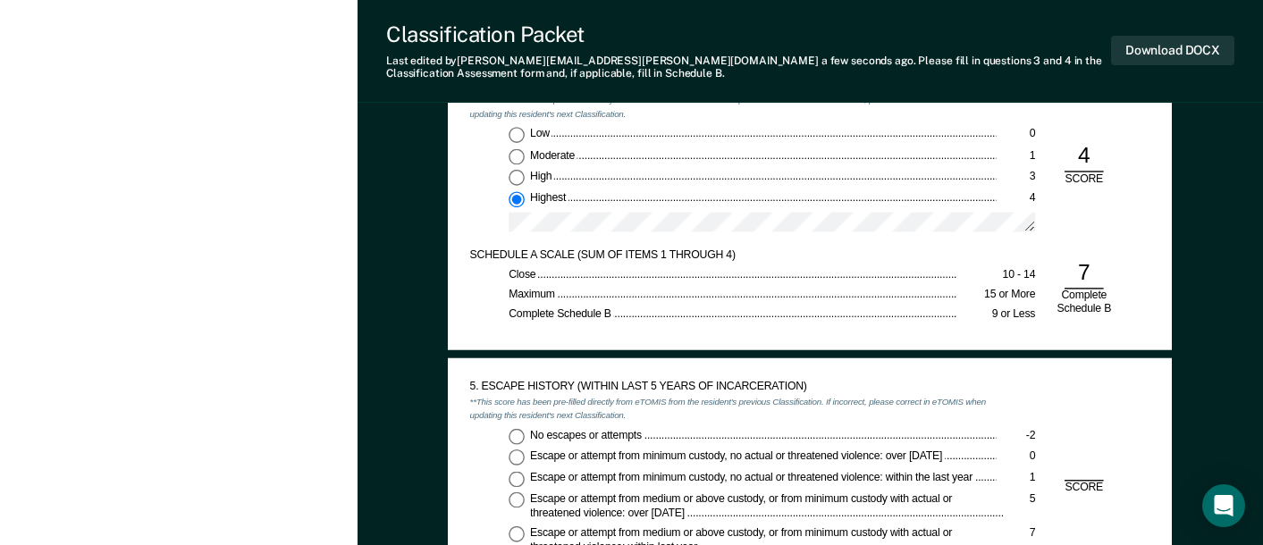
scroll to position [1787, 0]
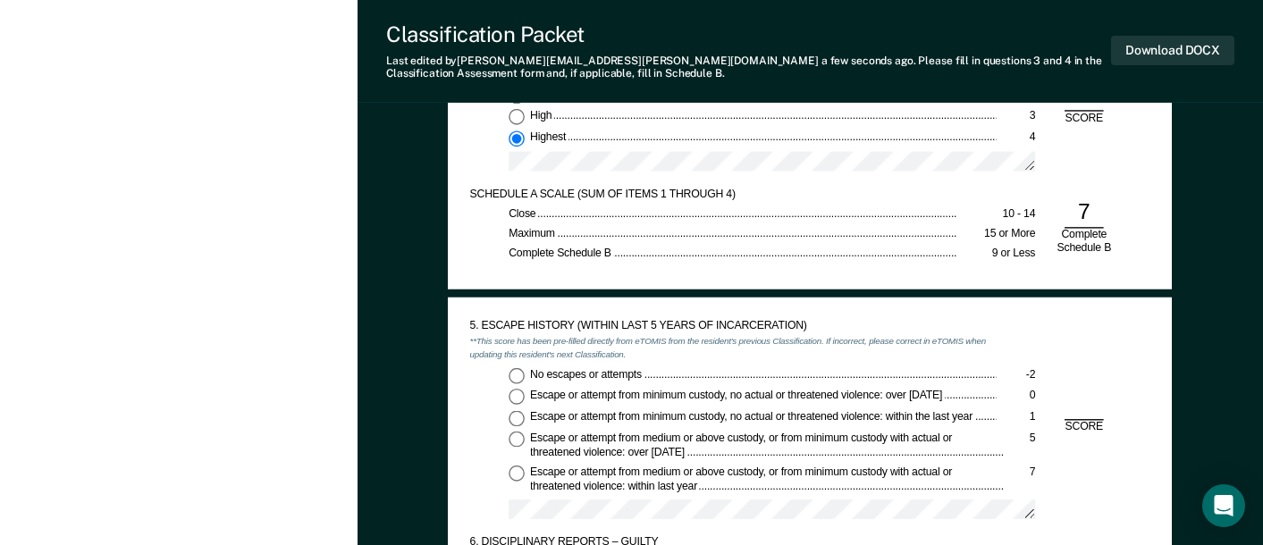
click at [516, 373] on input "No escapes or attempts -2" at bounding box center [516, 375] width 16 height 16
type textarea "x"
radio input "true"
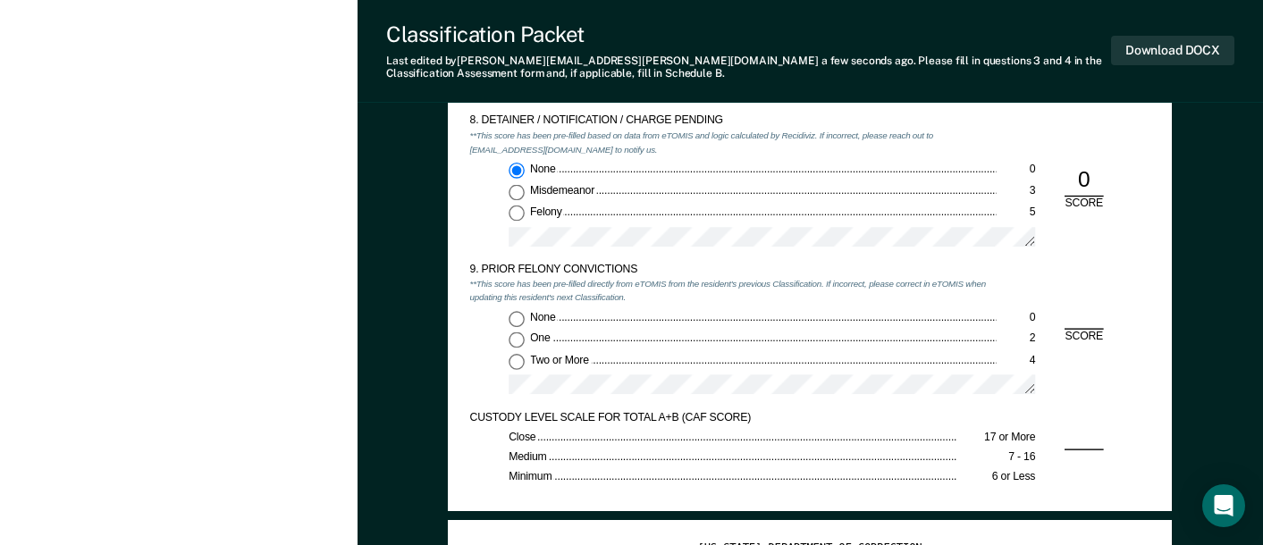
scroll to position [2591, 0]
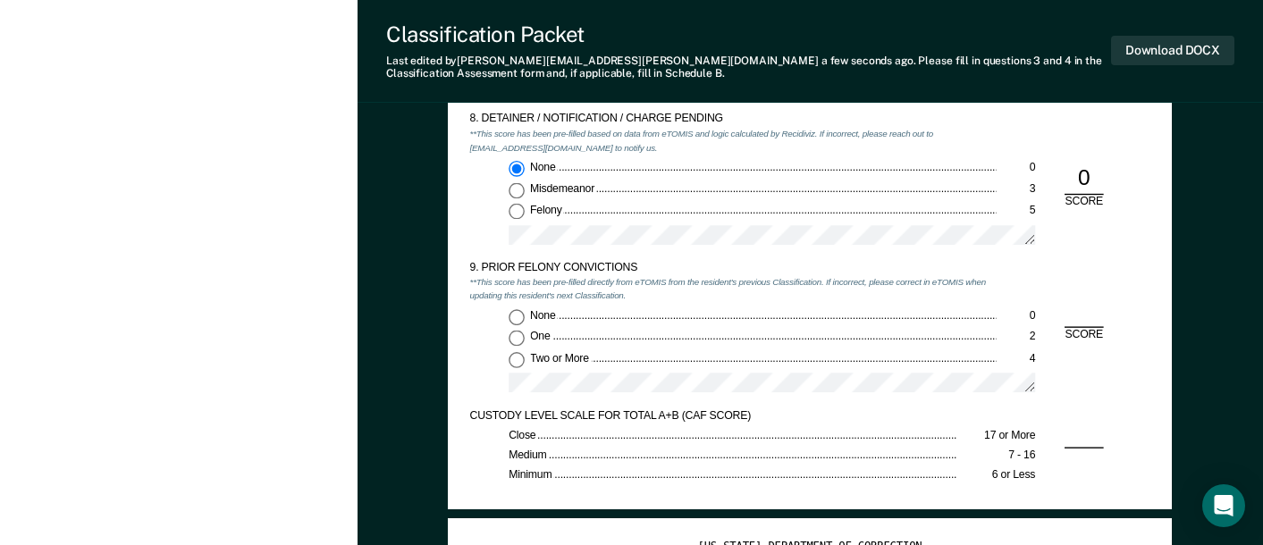
click at [517, 359] on input "Two or More 4" at bounding box center [516, 360] width 16 height 16
type textarea "x"
radio input "true"
click at [1149, 50] on button "Download DOCX" at bounding box center [1172, 50] width 123 height 29
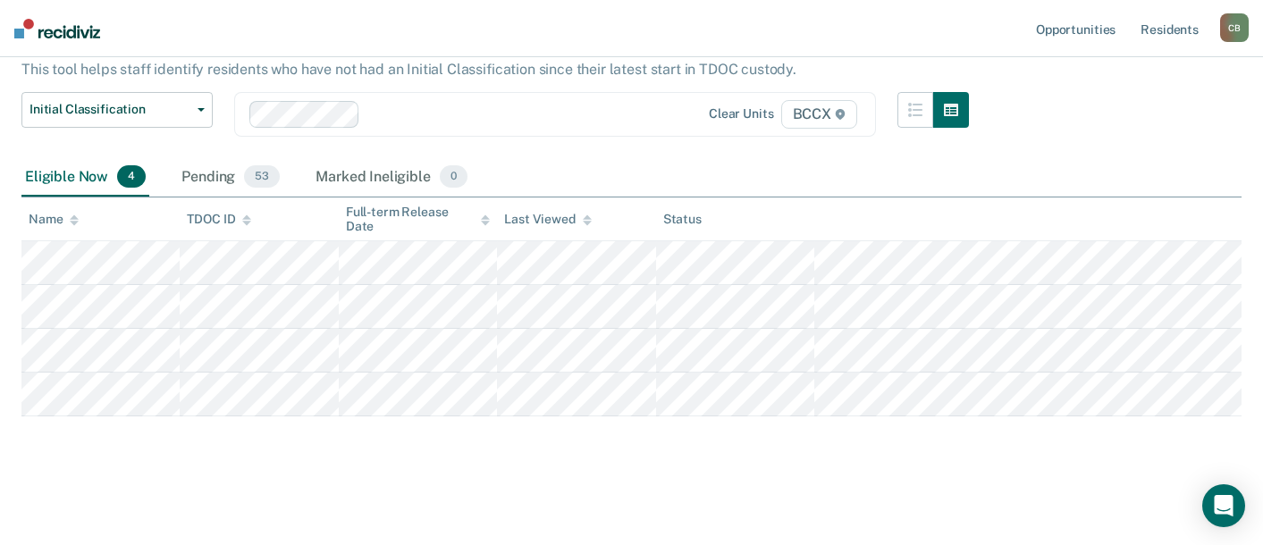
scroll to position [113, 0]
click at [968, 173] on div "Eligible Now 4 Pending 53 Marked Ineligible 0" at bounding box center [631, 178] width 1220 height 40
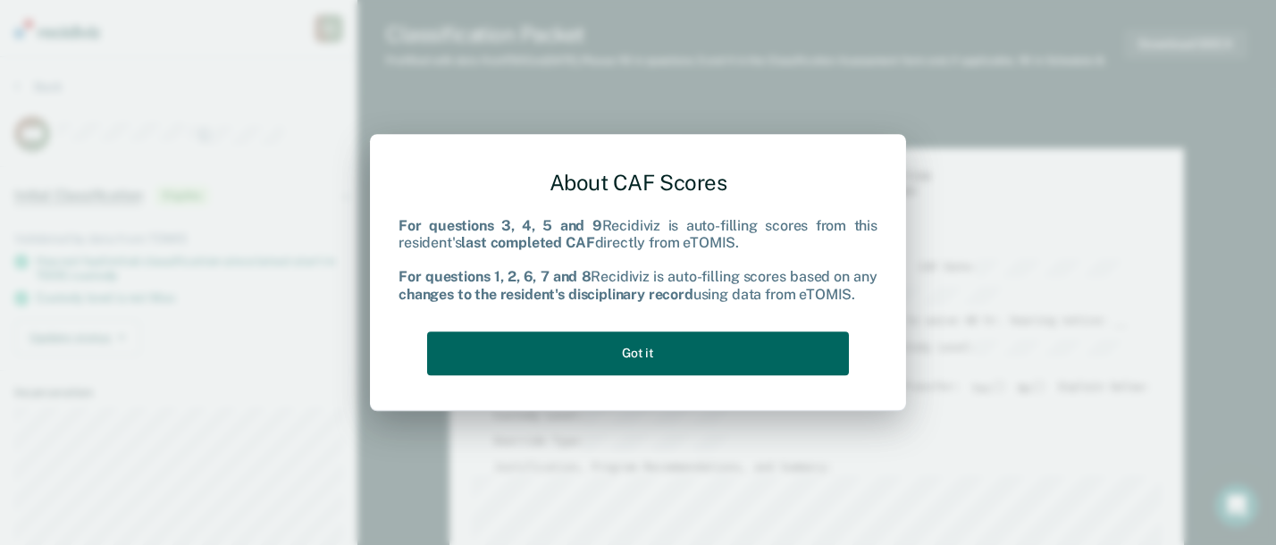
click at [583, 355] on button "Got it" at bounding box center [638, 353] width 422 height 44
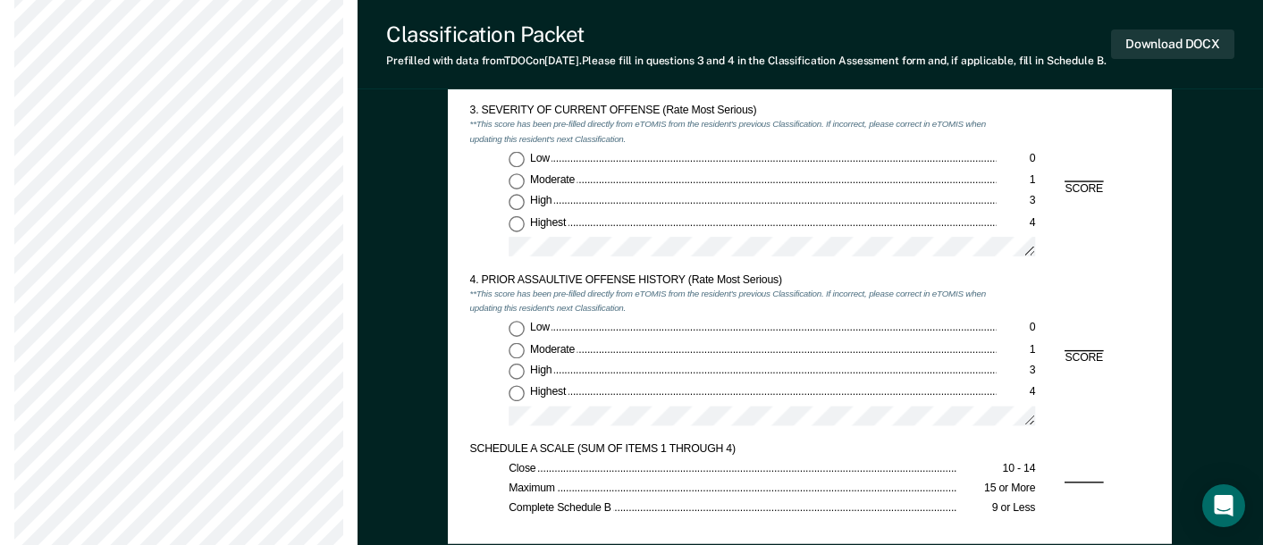
scroll to position [1430, 0]
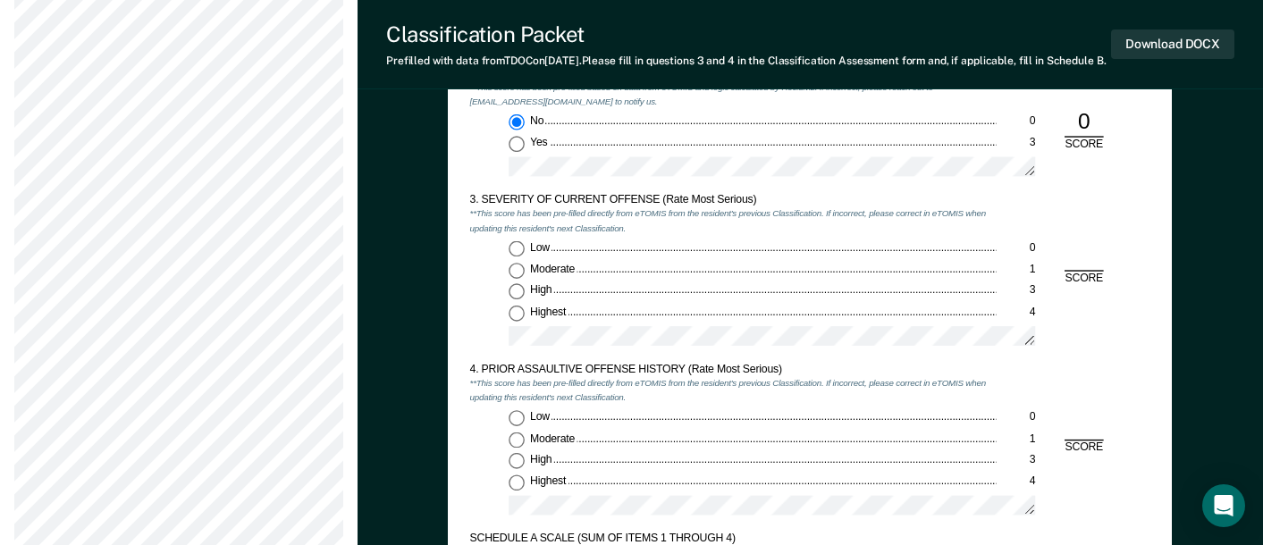
click at [520, 279] on input "Moderate 1" at bounding box center [516, 271] width 16 height 16
type textarea "x"
radio input "true"
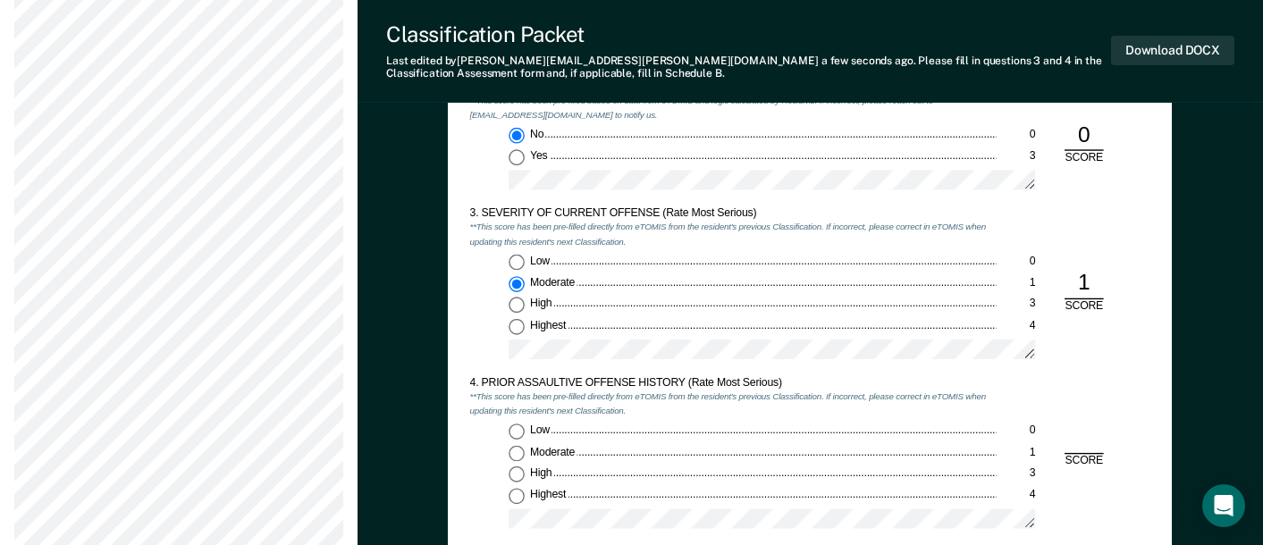
click at [509, 432] on input "Low 0" at bounding box center [516, 432] width 16 height 16
type textarea "x"
radio input "true"
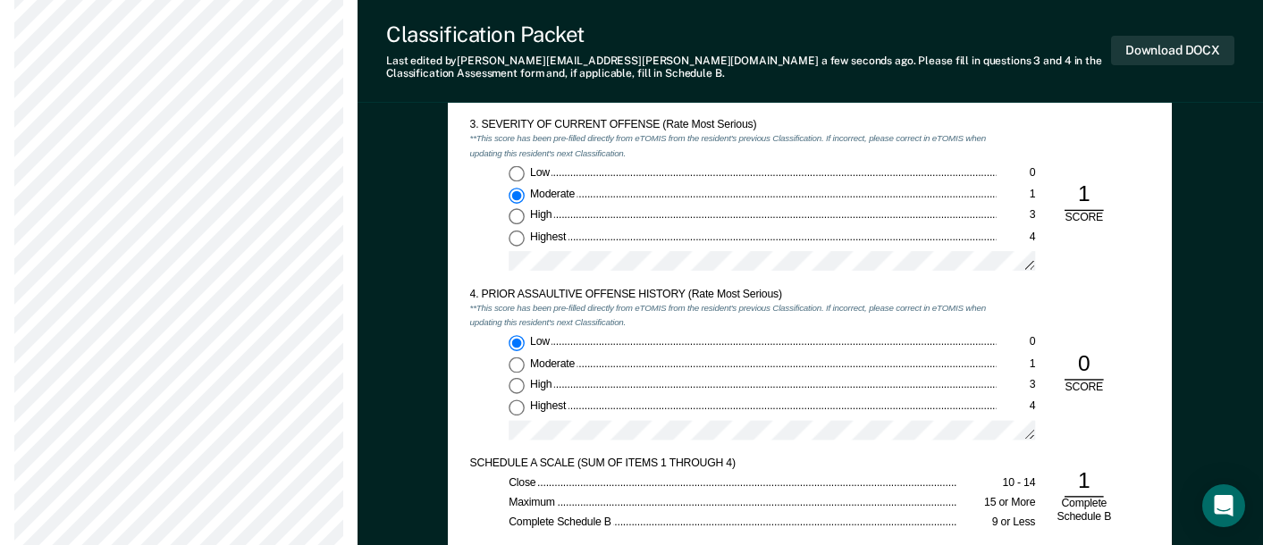
scroll to position [1787, 0]
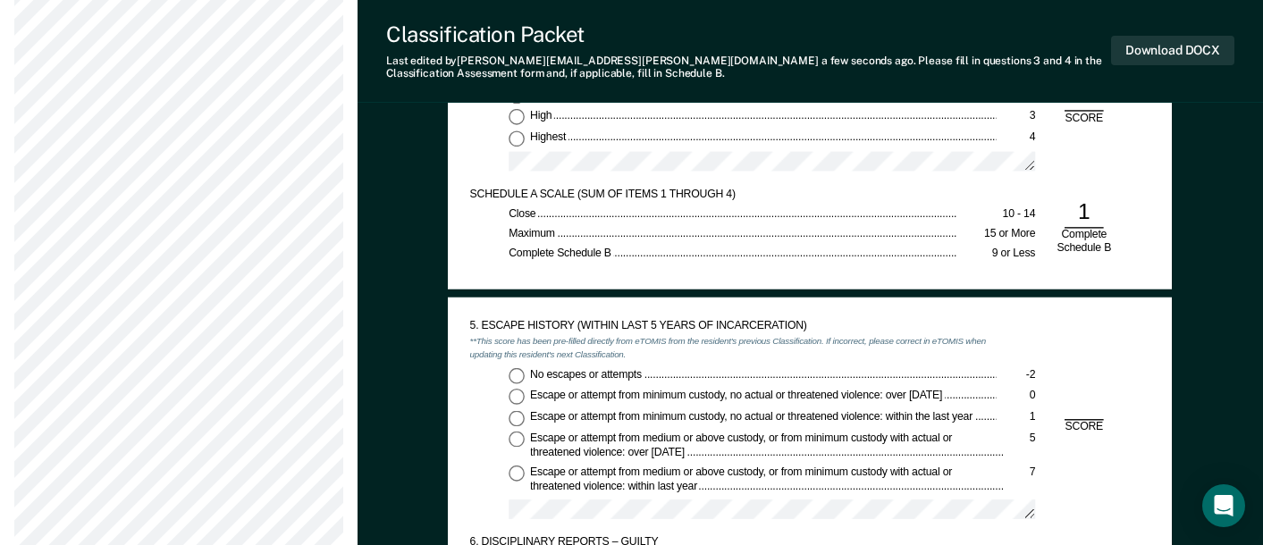
click at [520, 377] on input "No escapes or attempts -2" at bounding box center [516, 375] width 16 height 16
type textarea "x"
radio input "true"
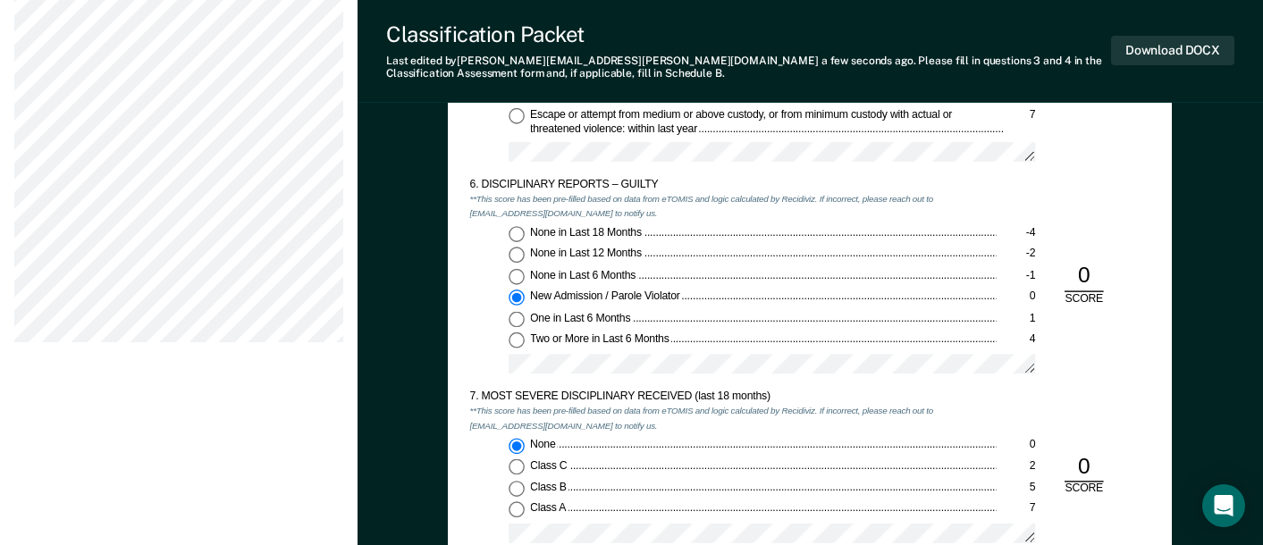
scroll to position [2502, 0]
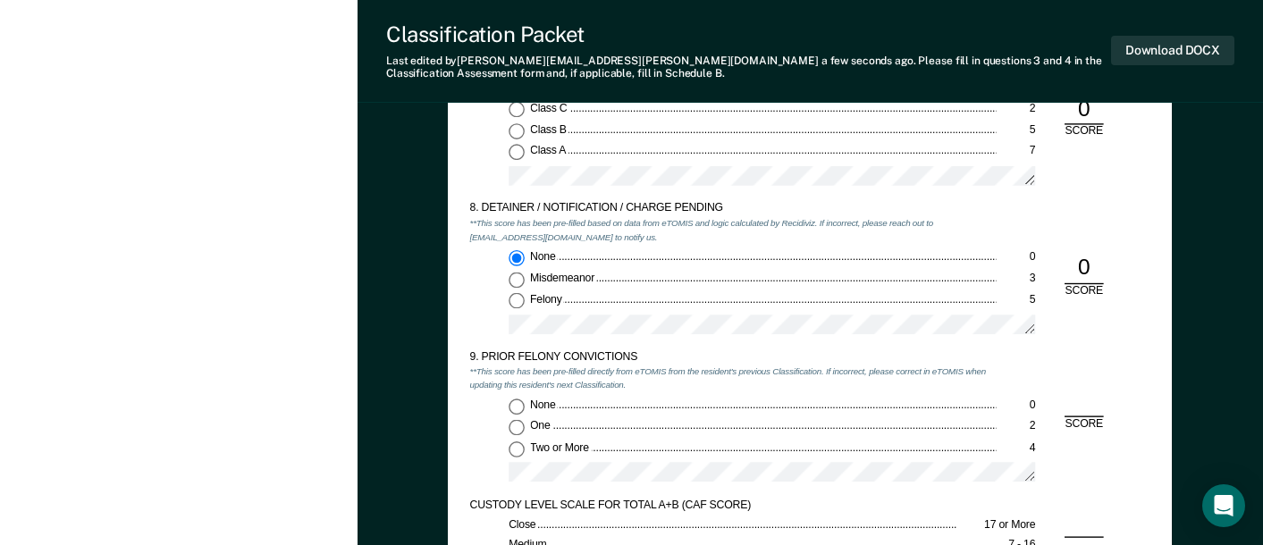
click at [515, 449] on input "Two or More 4" at bounding box center [516, 449] width 16 height 16
type textarea "x"
radio input "true"
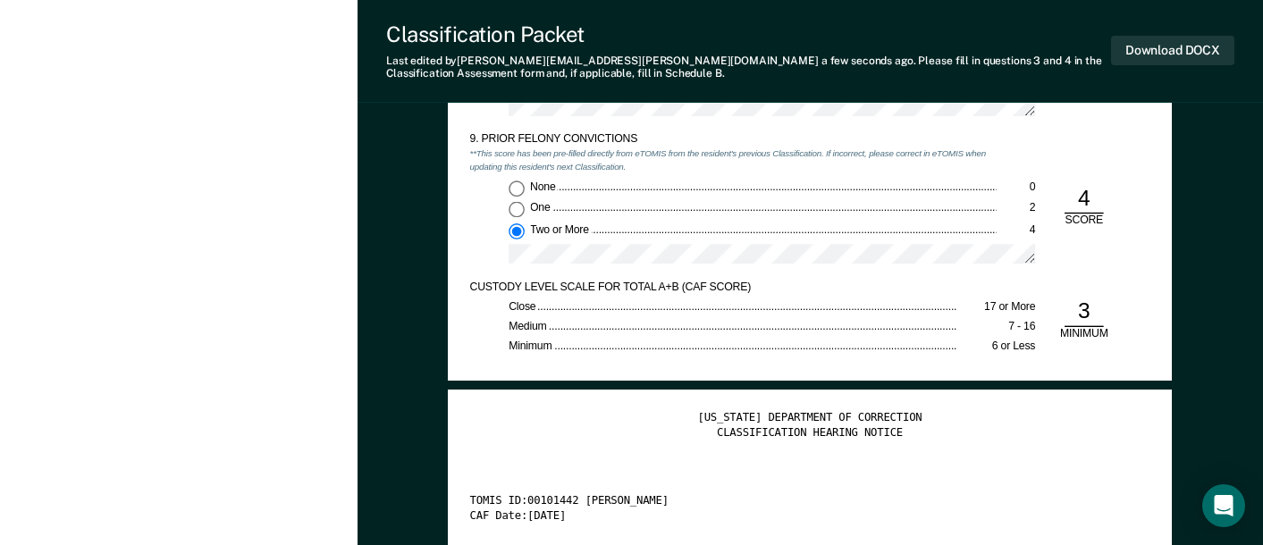
scroll to position [2770, 0]
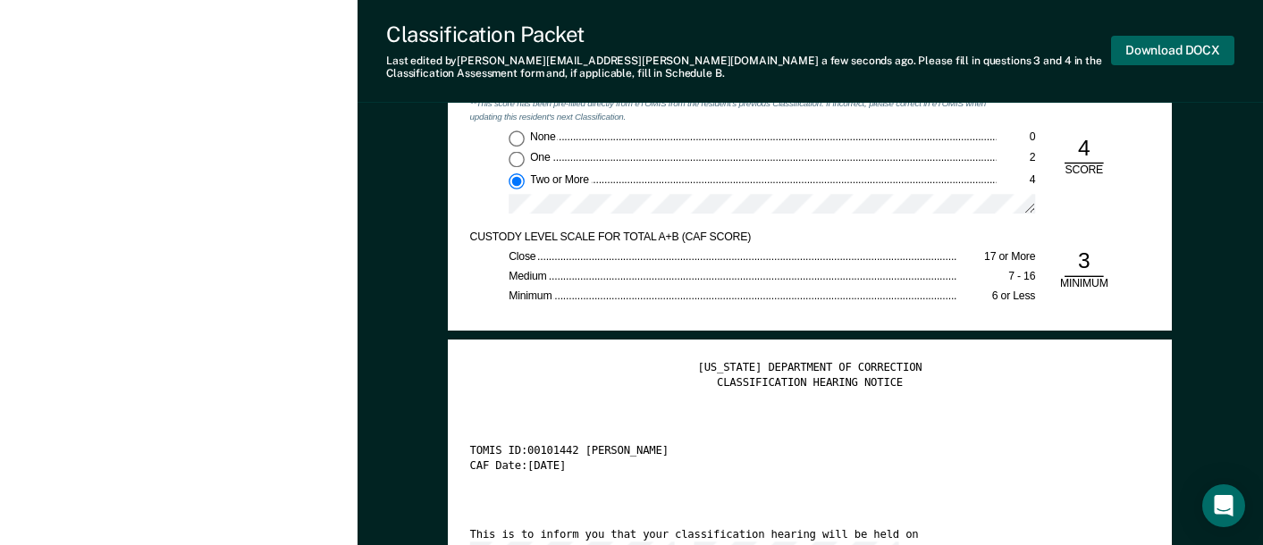
click at [1150, 58] on button "Download DOCX" at bounding box center [1172, 50] width 123 height 29
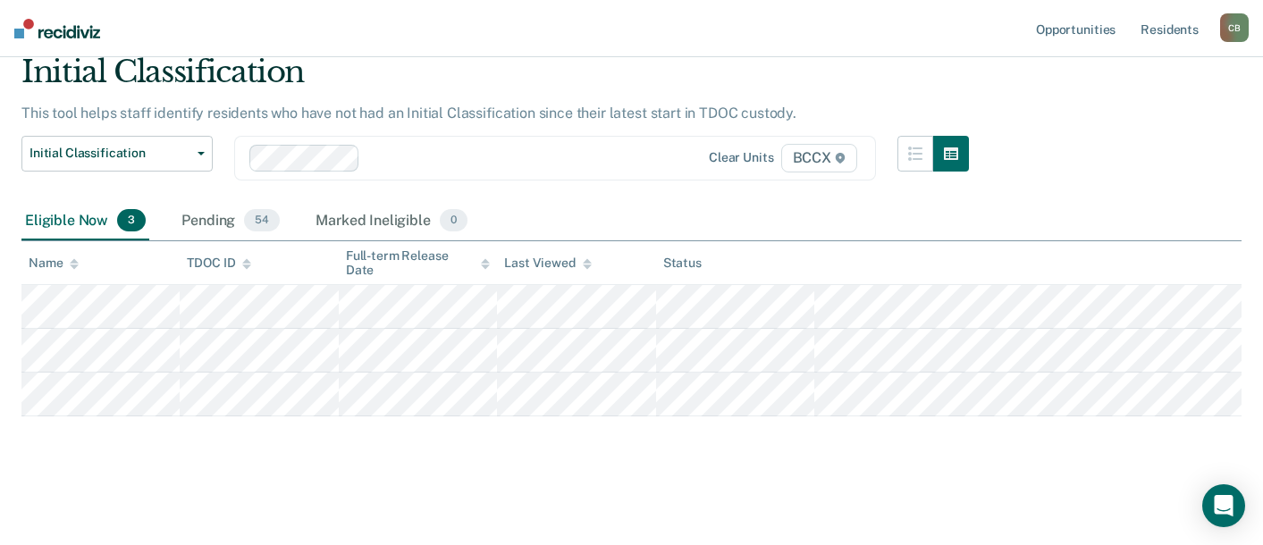
click at [1134, 197] on div "Initial Classification This tool helps staff identify residents who have not ha…" at bounding box center [631, 232] width 1220 height 357
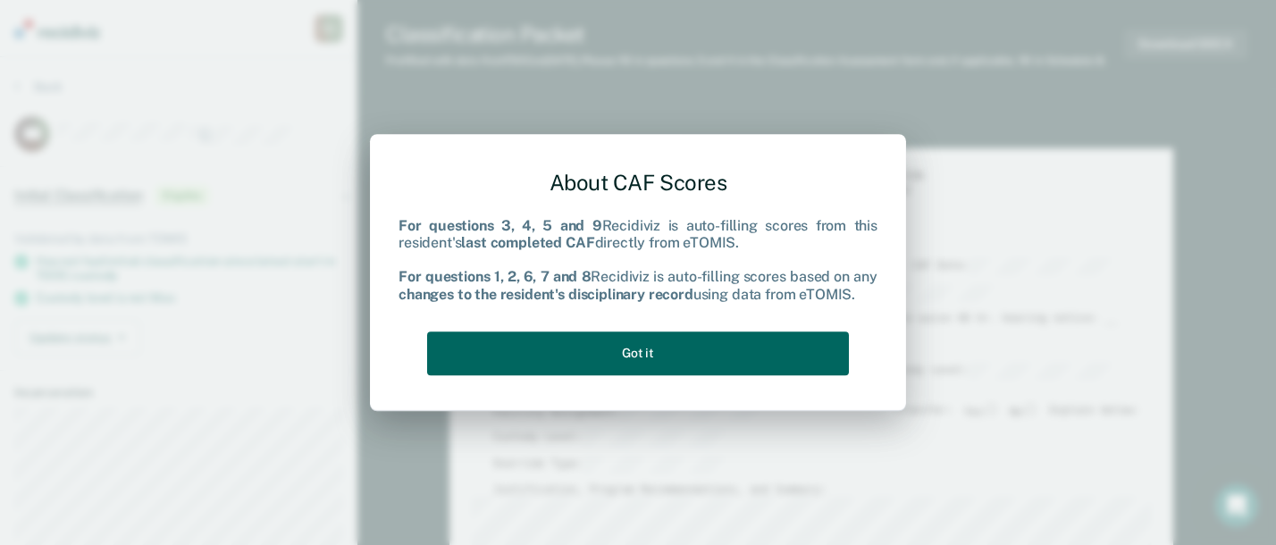
click at [648, 360] on button "Got it" at bounding box center [638, 353] width 422 height 44
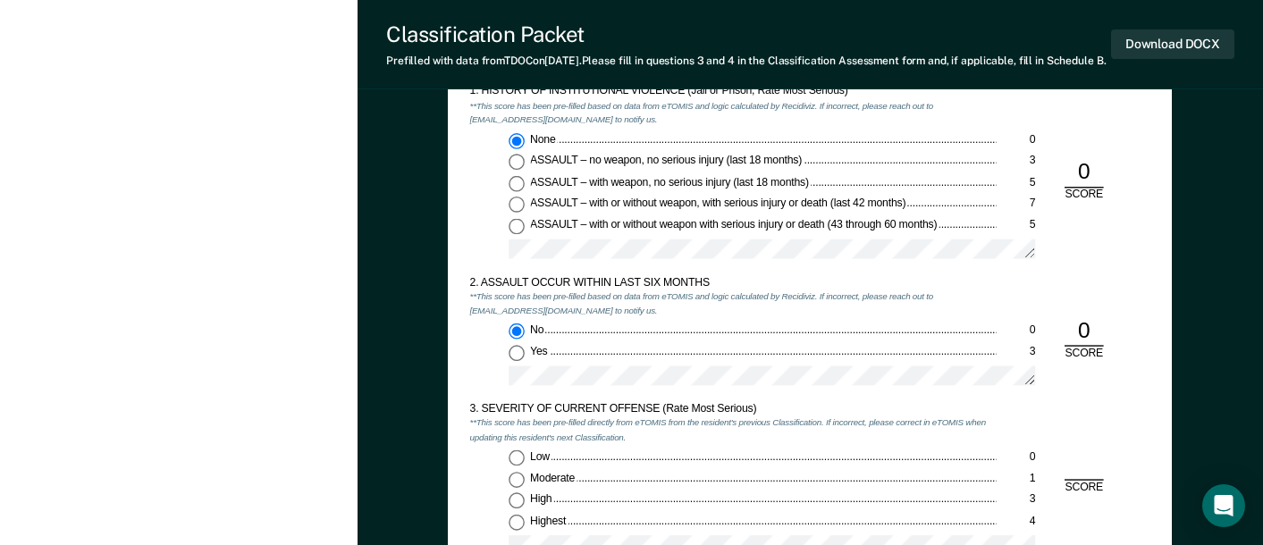
scroll to position [1251, 0]
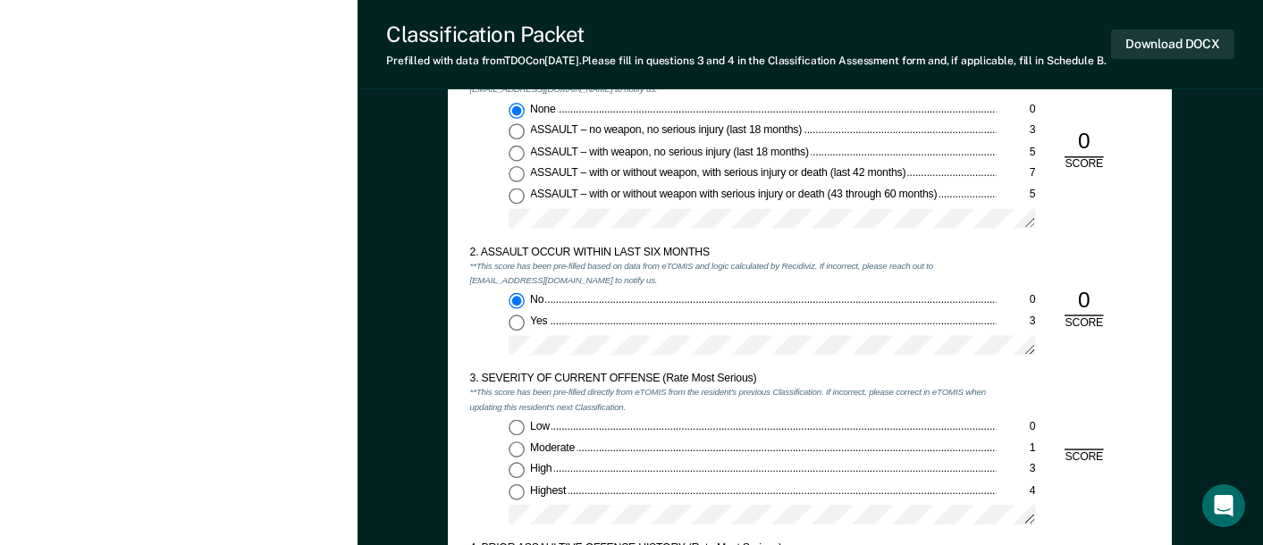
click at [510, 457] on input "Moderate 1" at bounding box center [516, 449] width 16 height 16
type textarea "x"
radio input "true"
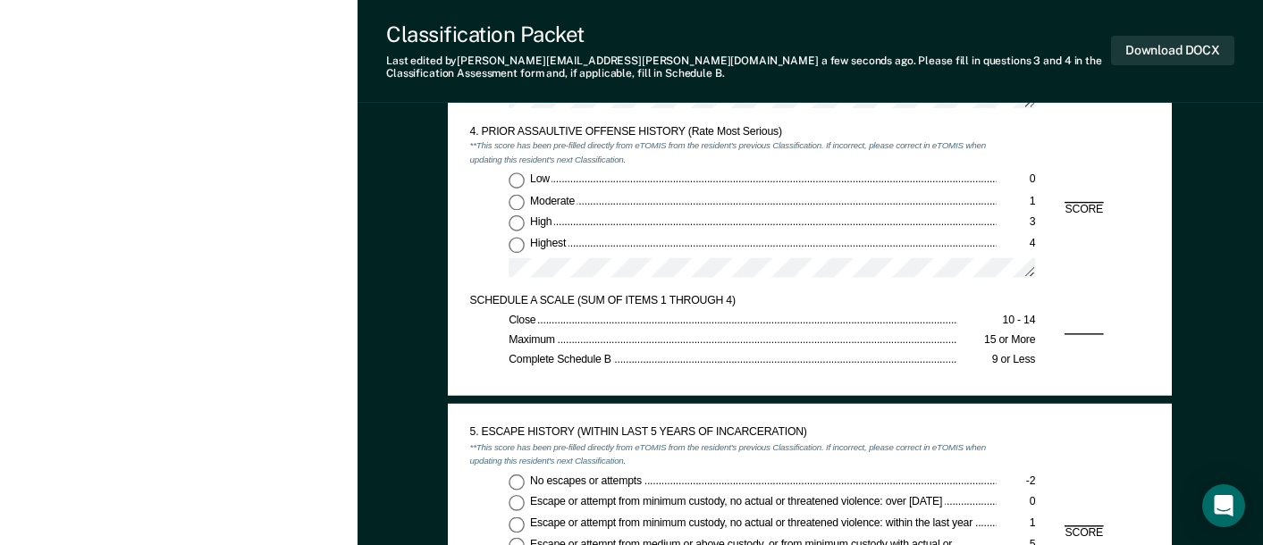
scroll to position [1698, 0]
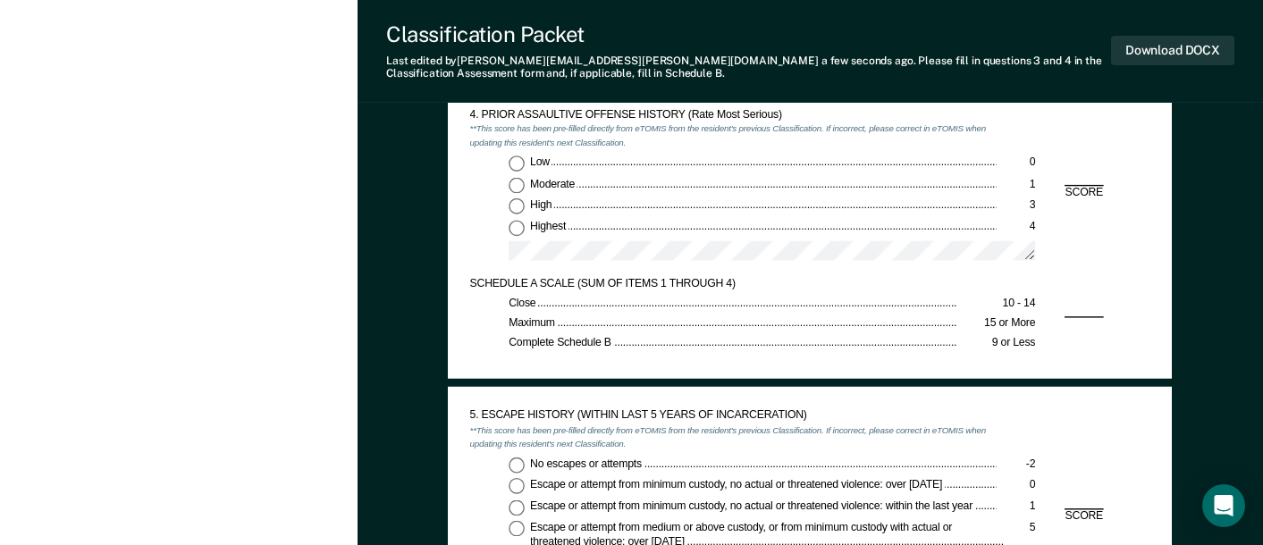
click at [516, 162] on input "Low 0" at bounding box center [516, 163] width 16 height 16
type textarea "x"
radio input "true"
click at [517, 459] on input "No escapes or attempts -2" at bounding box center [516, 465] width 16 height 16
type textarea "x"
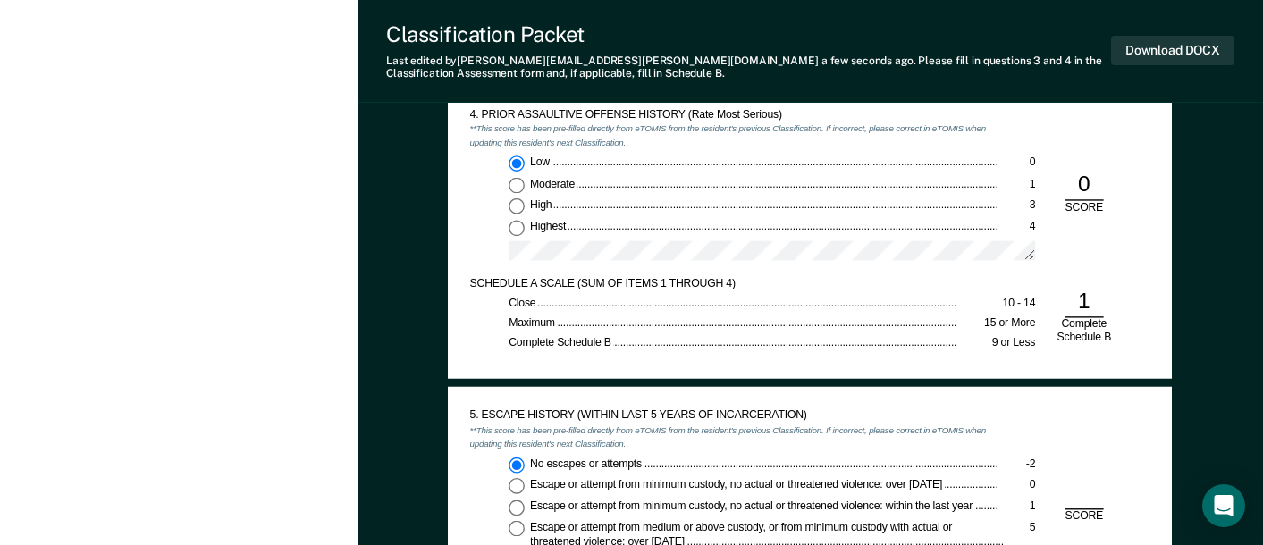
radio input "true"
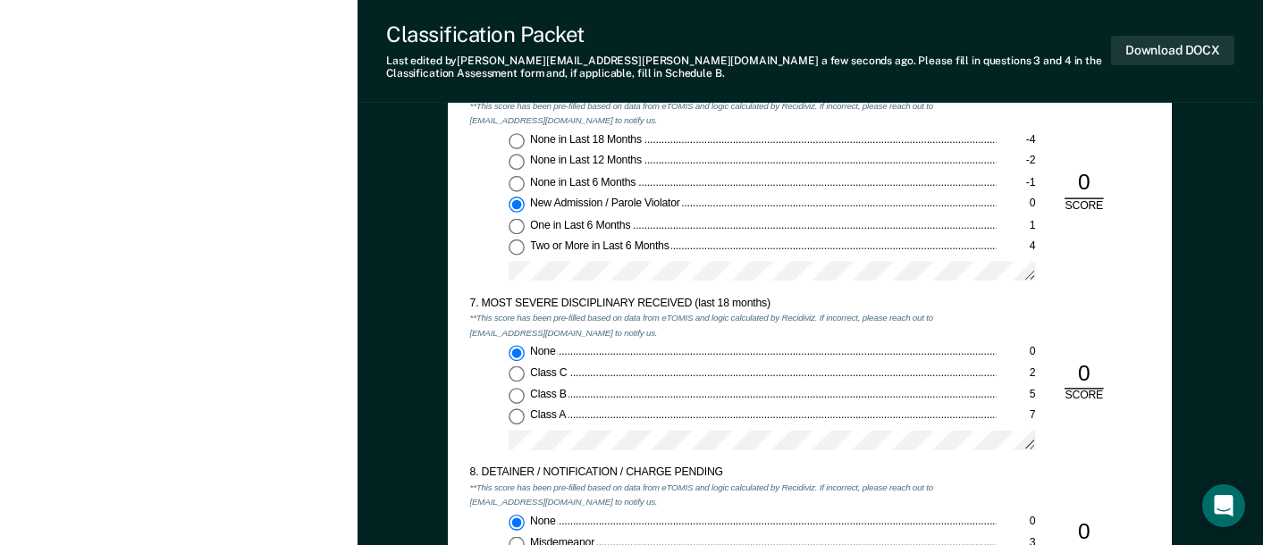
scroll to position [2502, 0]
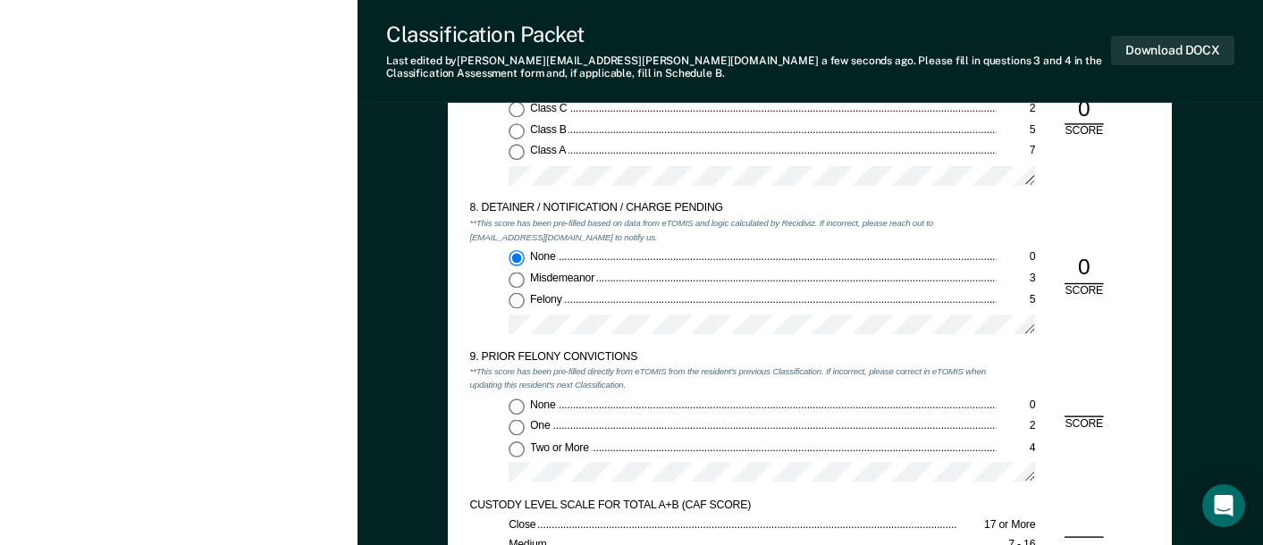
click at [516, 448] on input "Two or More 4" at bounding box center [516, 449] width 16 height 16
type textarea "x"
radio input "true"
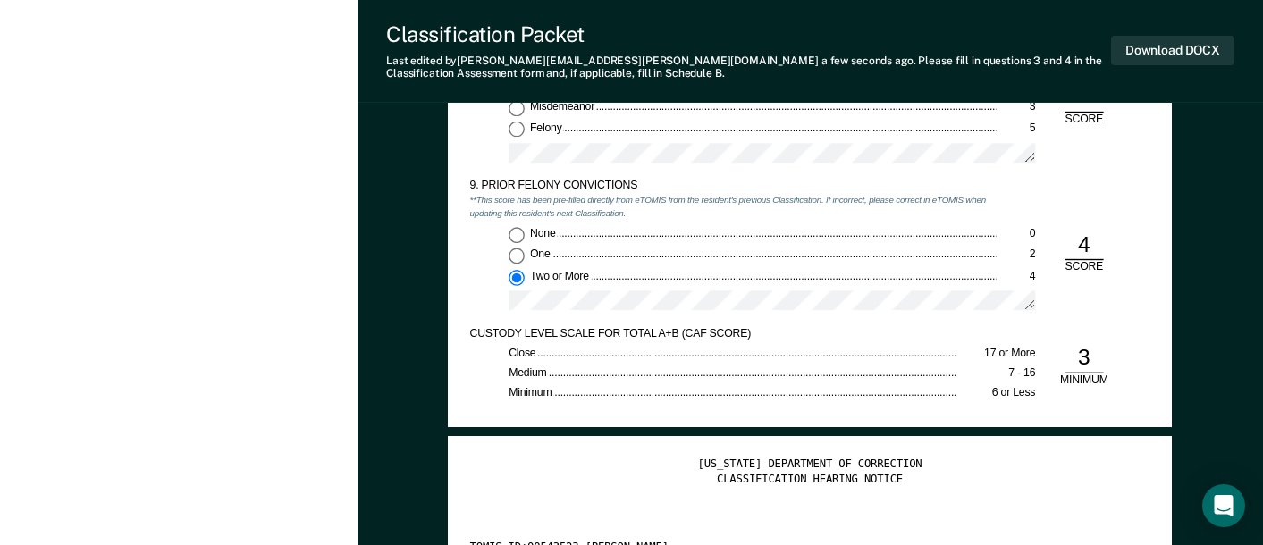
scroll to position [2681, 0]
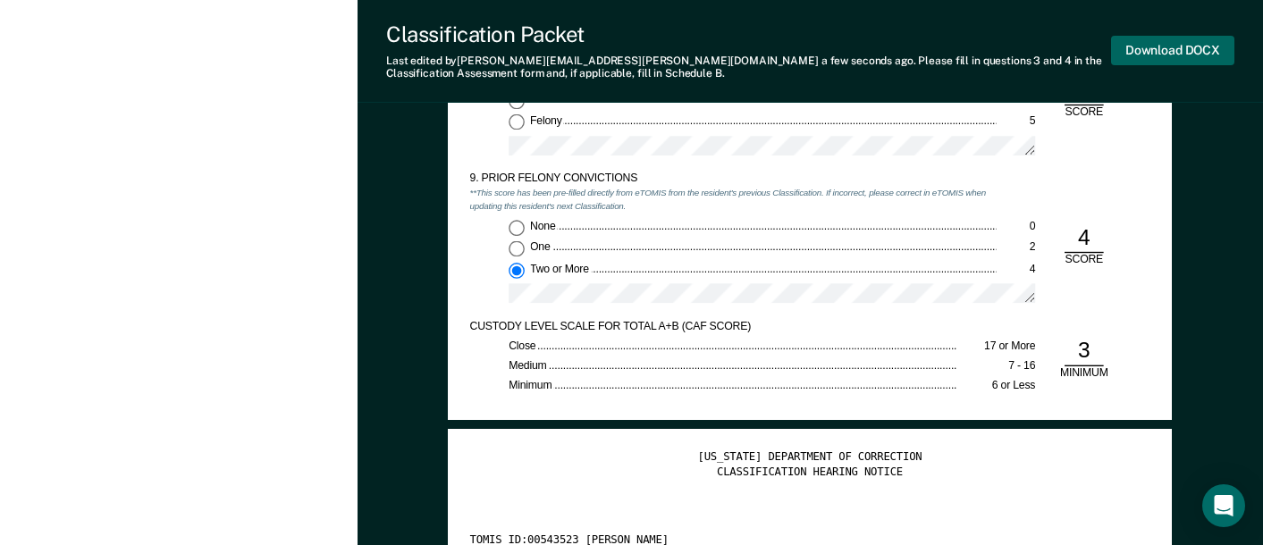
click at [1159, 46] on button "Download DOCX" at bounding box center [1172, 50] width 123 height 29
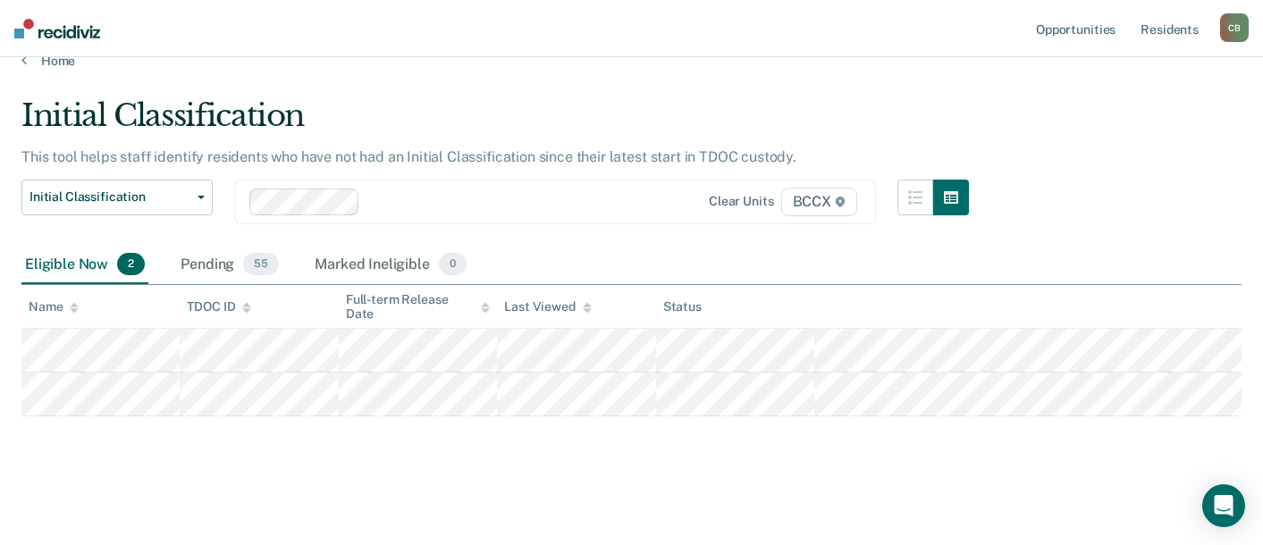
scroll to position [26, 0]
click at [877, 255] on div "Eligible Now 2 Pending 55 Marked Ineligible 0" at bounding box center [631, 266] width 1220 height 40
click at [761, 106] on div "Initial Classification" at bounding box center [494, 122] width 947 height 51
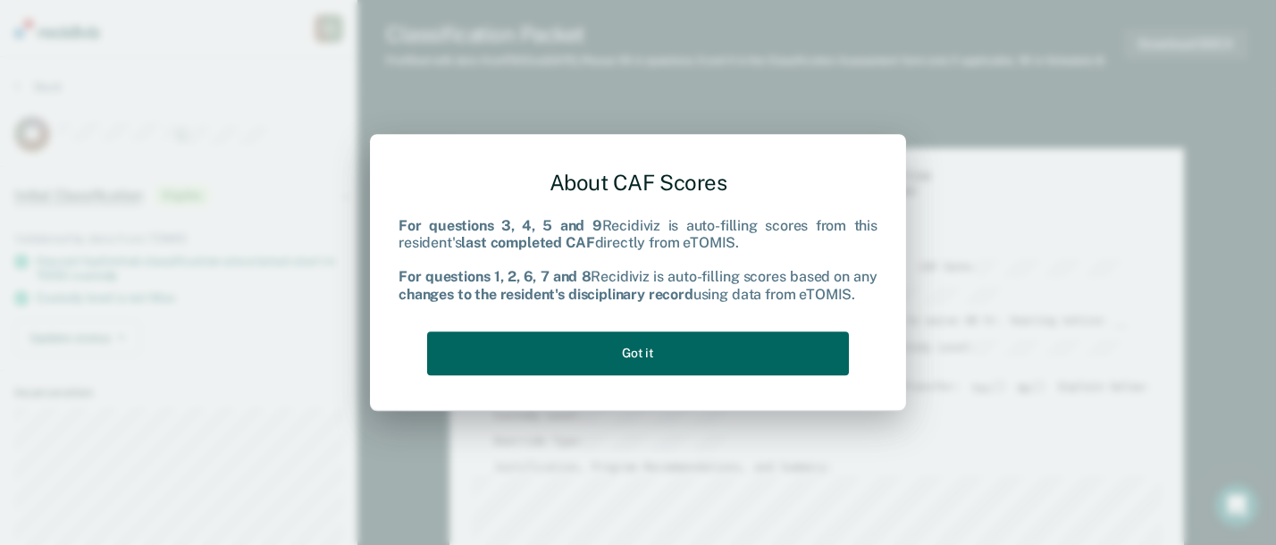
click at [733, 356] on button "Got it" at bounding box center [638, 353] width 422 height 44
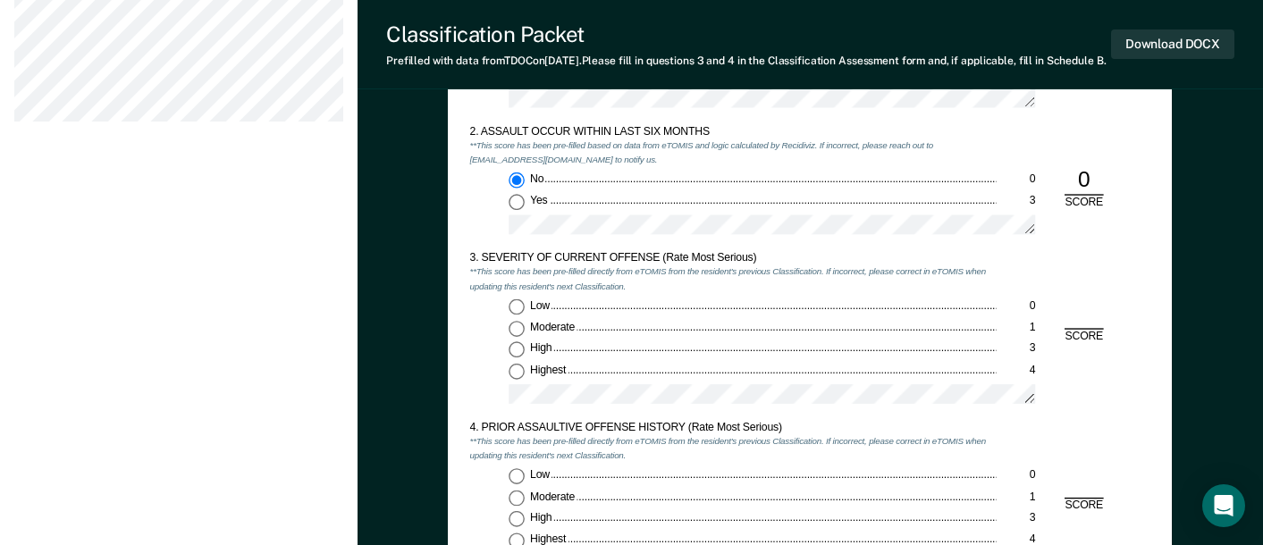
scroll to position [1519, 0]
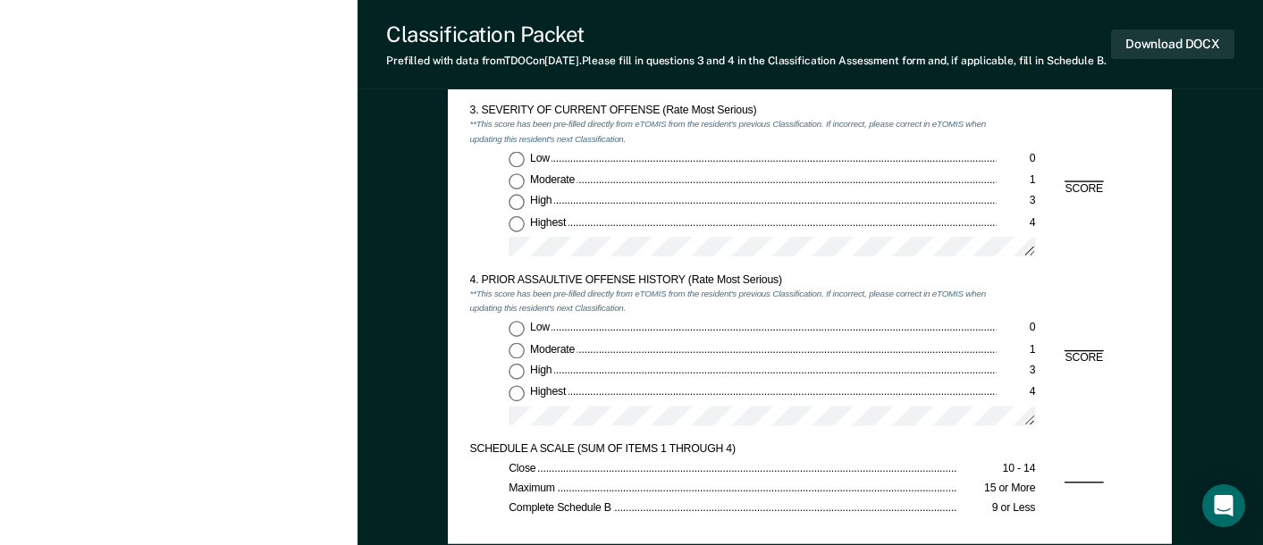
click at [521, 232] on input "Highest 4" at bounding box center [516, 224] width 16 height 16
type textarea "x"
radio input "true"
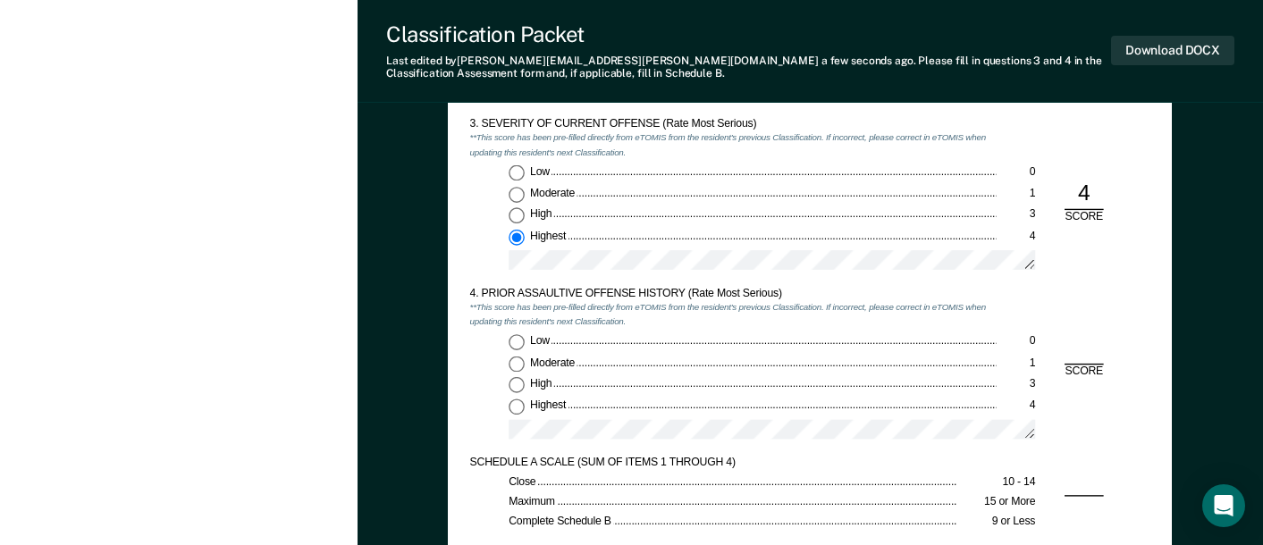
click at [516, 342] on input "Low 0" at bounding box center [516, 342] width 16 height 16
type textarea "x"
radio input "true"
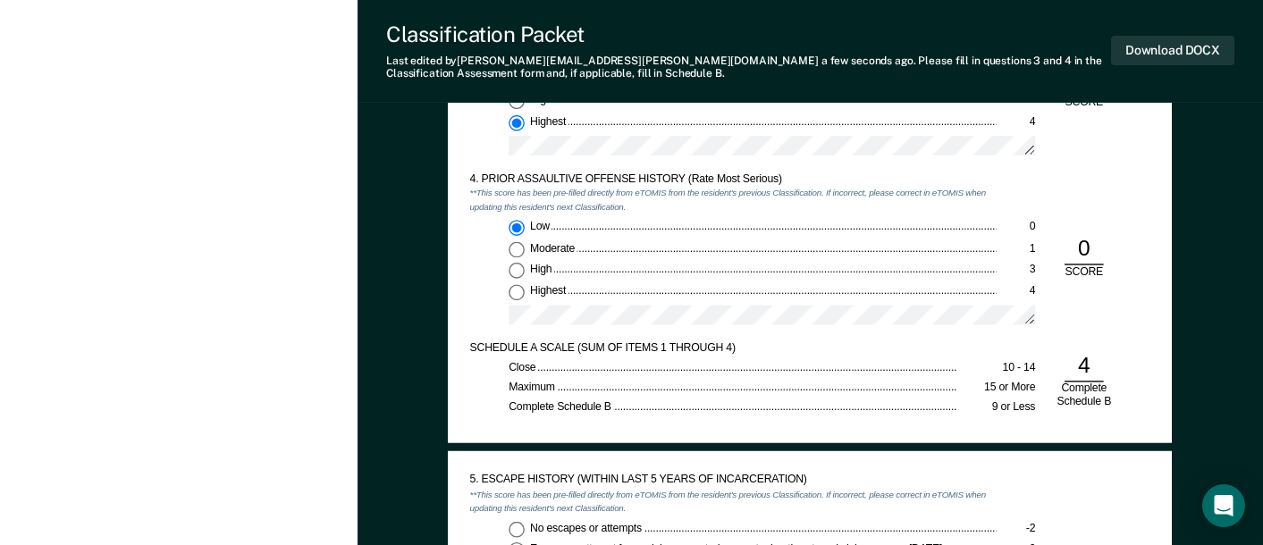
scroll to position [1787, 0]
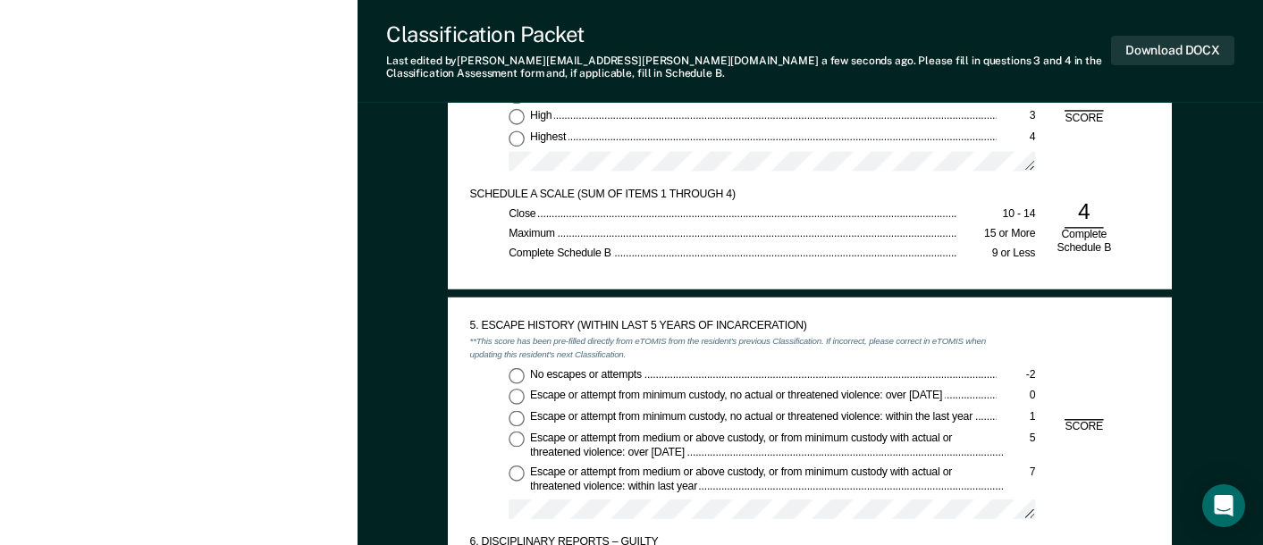
click at [511, 376] on input "No escapes or attempts -2" at bounding box center [516, 375] width 16 height 16
type textarea "x"
radio input "true"
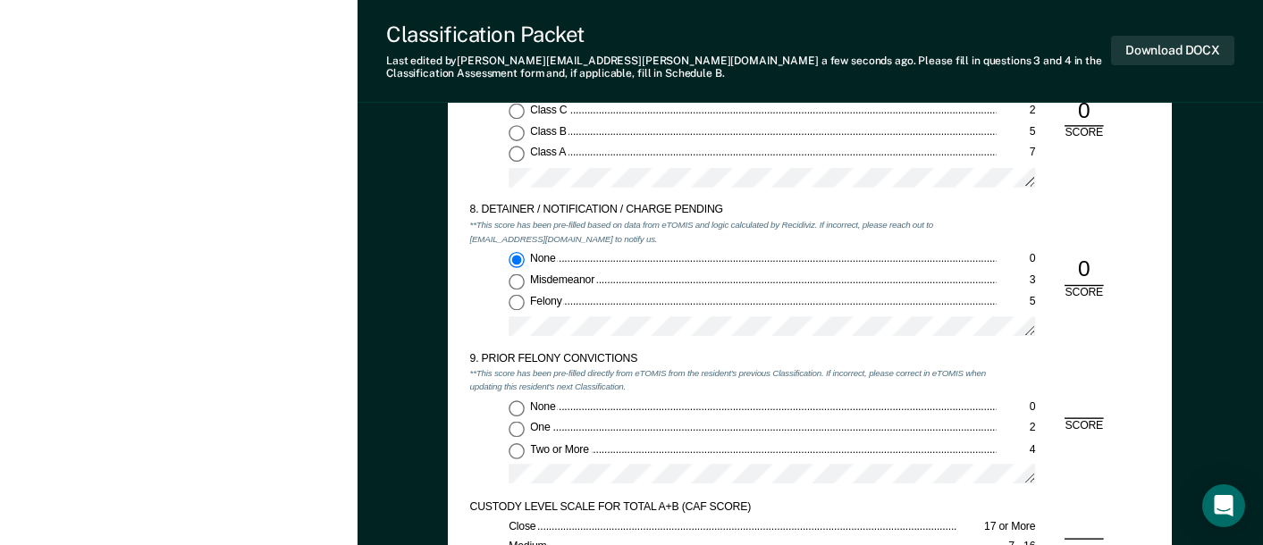
scroll to position [2502, 0]
click at [519, 449] on input "Two or More 4" at bounding box center [516, 449] width 16 height 16
type textarea "x"
radio input "true"
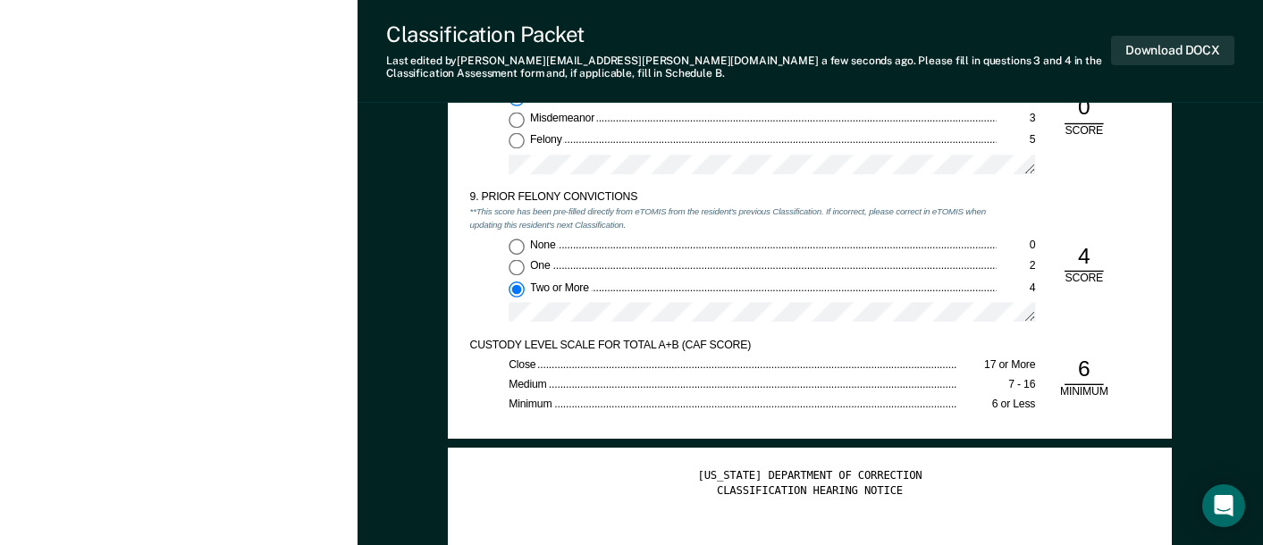
scroll to position [2681, 0]
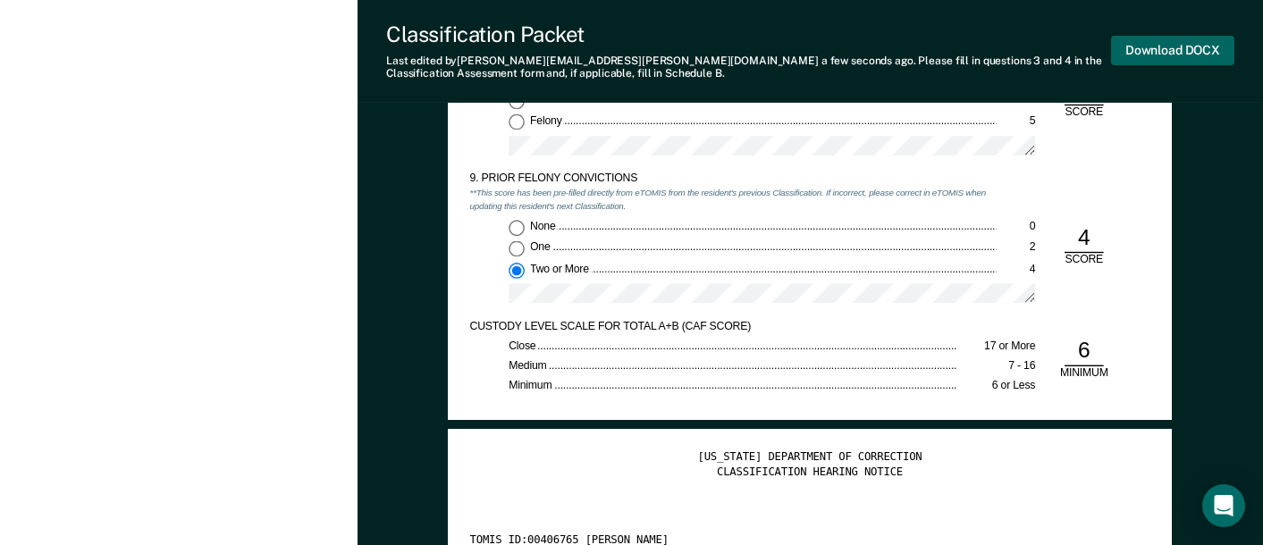
click at [1154, 53] on button "Download DOCX" at bounding box center [1172, 50] width 123 height 29
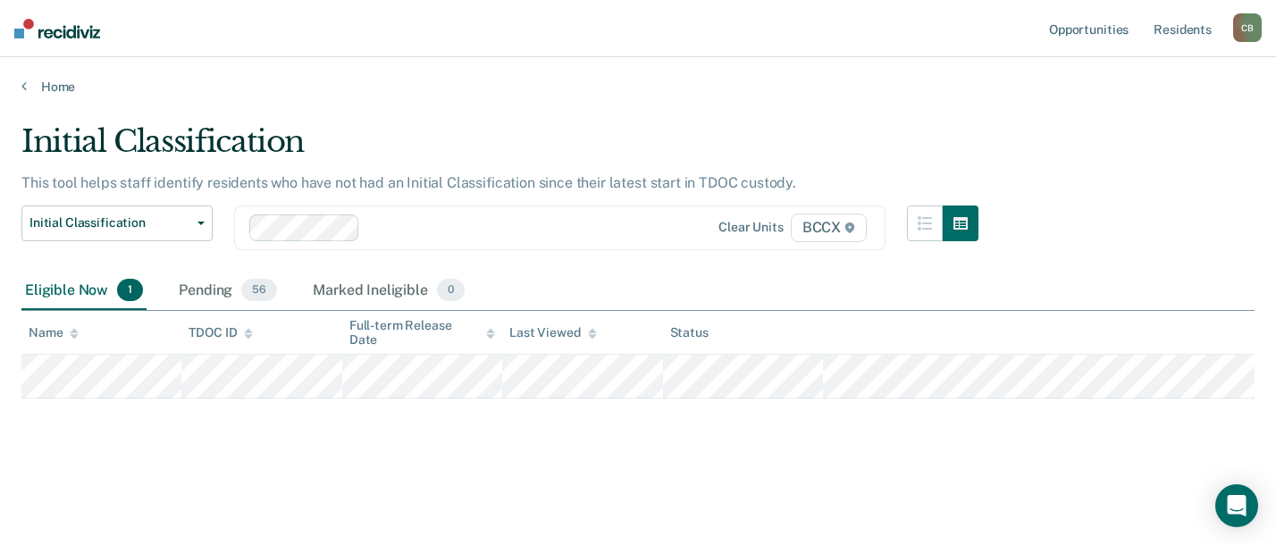
click at [754, 456] on div "Initial Classification This tool helps staff identify residents who have not ha…" at bounding box center [637, 295] width 1233 height 345
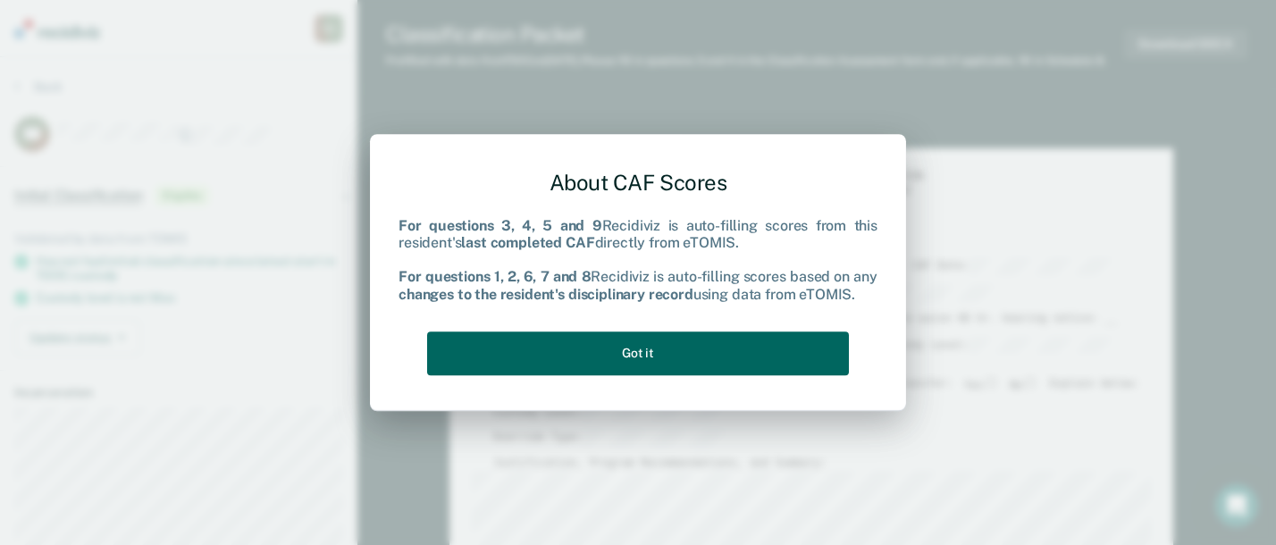
click at [726, 363] on button "Got it" at bounding box center [638, 353] width 422 height 44
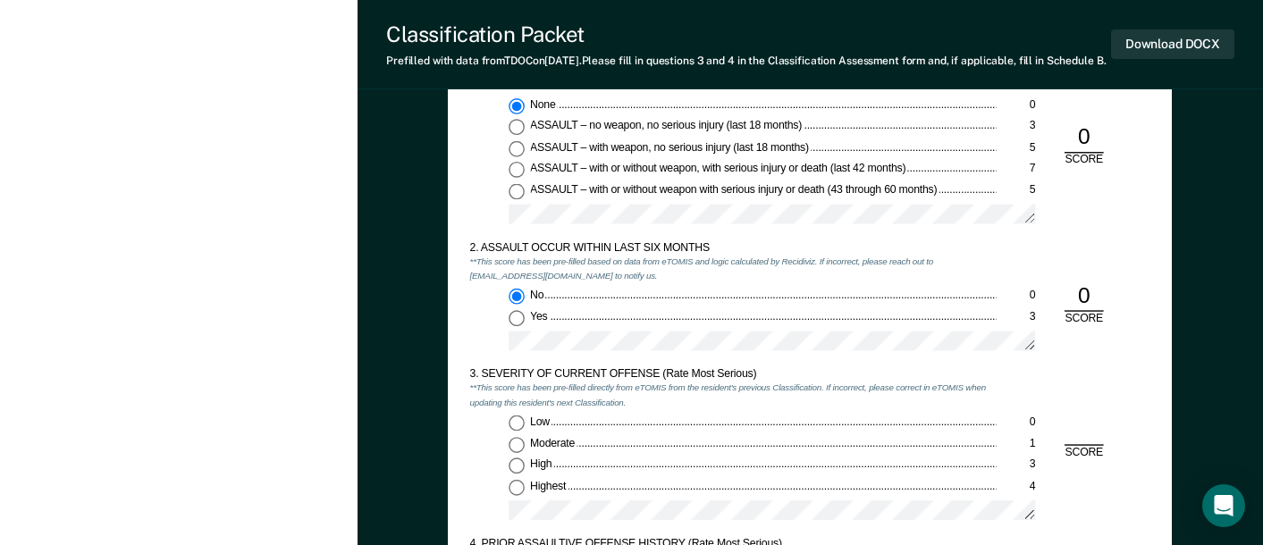
scroll to position [1340, 0]
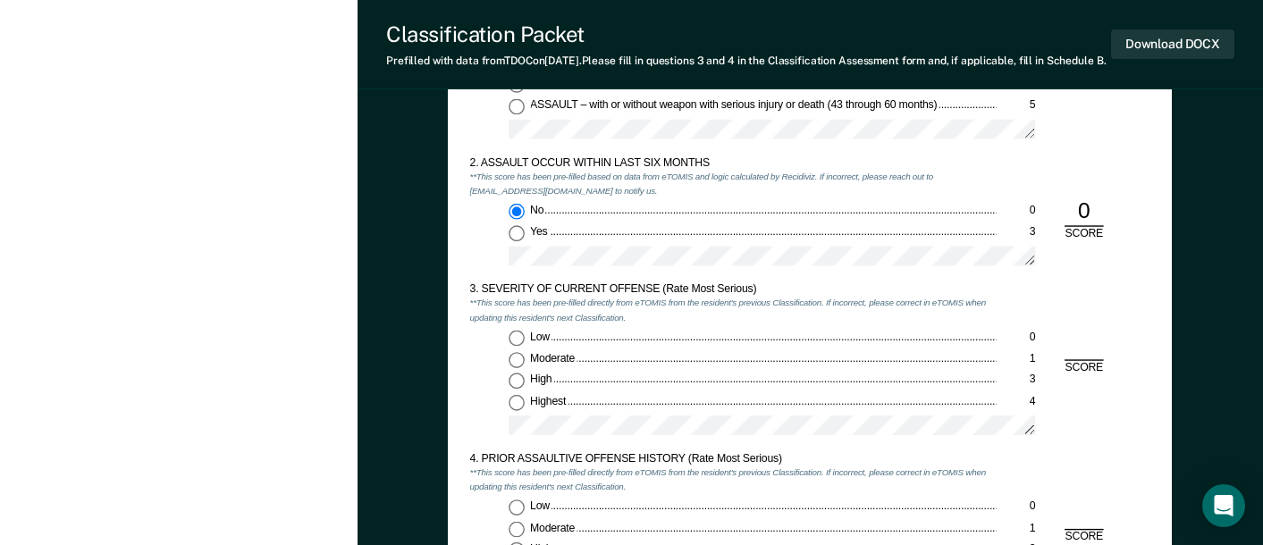
click at [512, 411] on input "Highest 4" at bounding box center [516, 403] width 16 height 16
type textarea "x"
radio input "true"
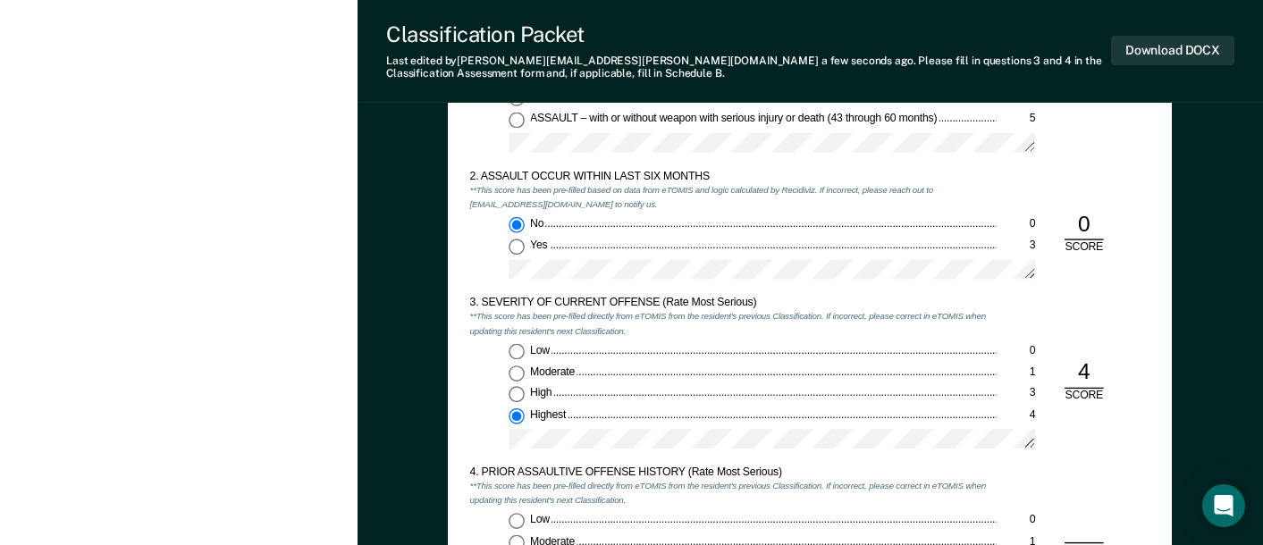
click at [518, 519] on input "Low 0" at bounding box center [516, 521] width 16 height 16
type textarea "x"
radio input "true"
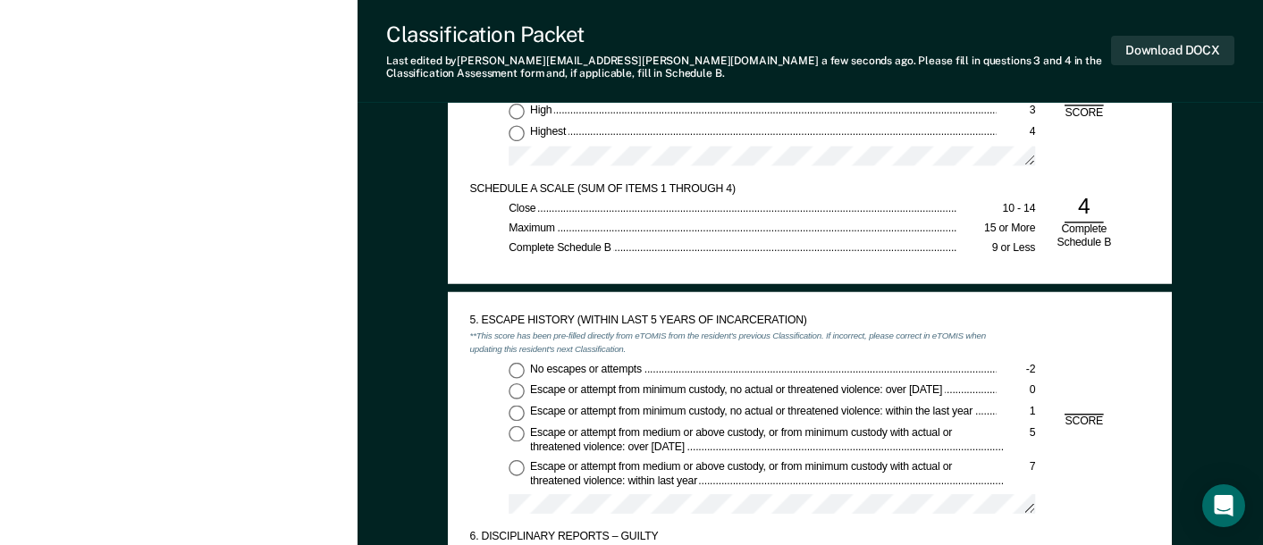
scroll to position [1966, 0]
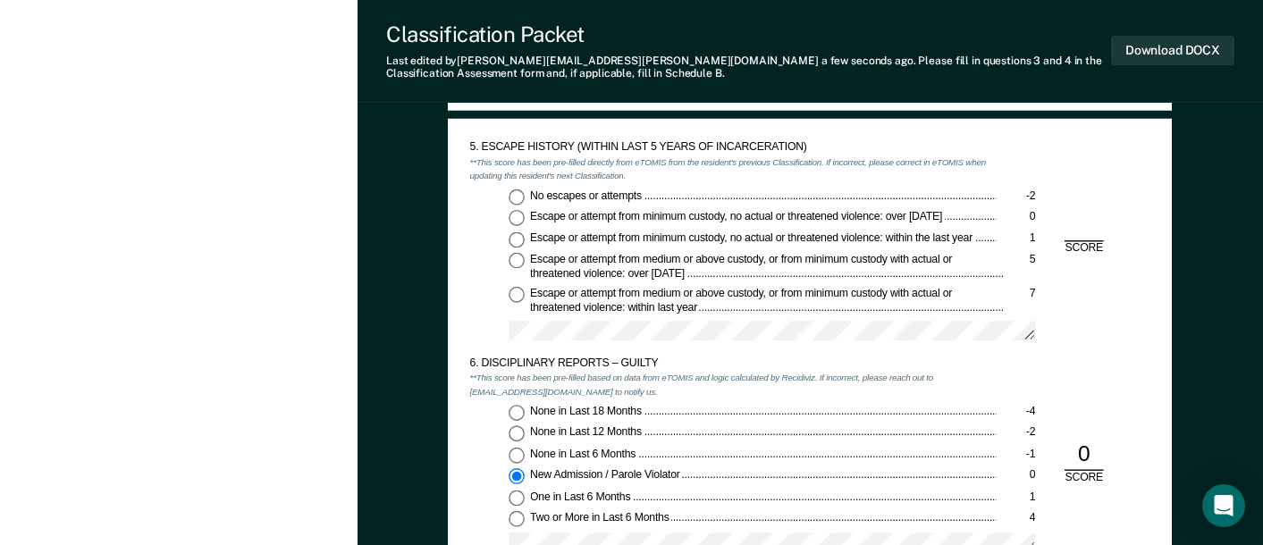
click at [518, 197] on input "No escapes or attempts -2" at bounding box center [516, 197] width 16 height 16
type textarea "x"
radio input "true"
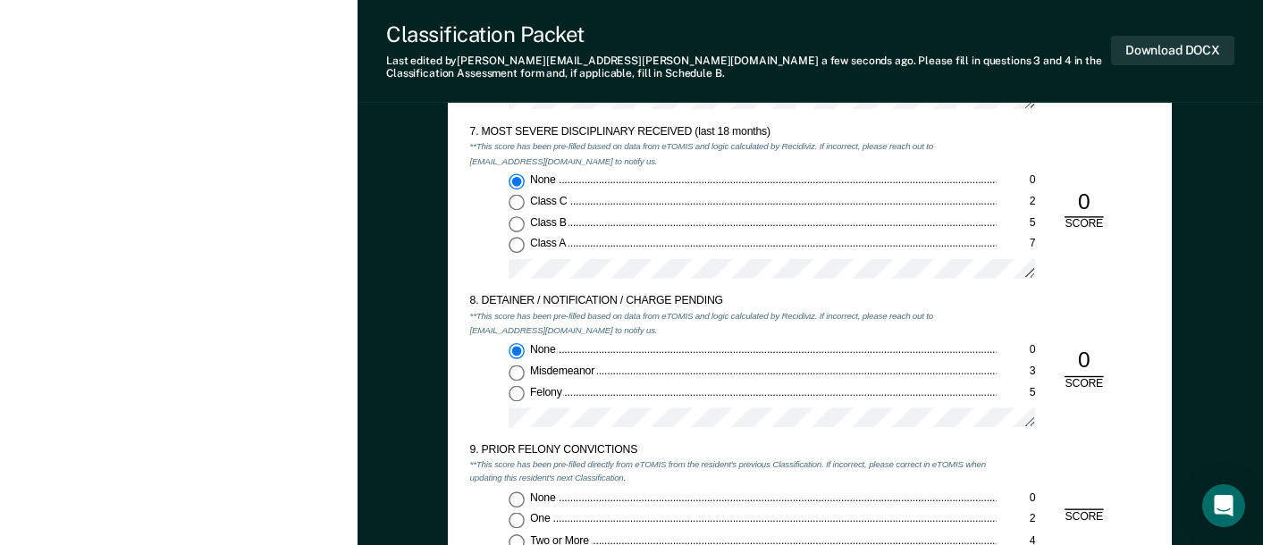
scroll to position [2502, 0]
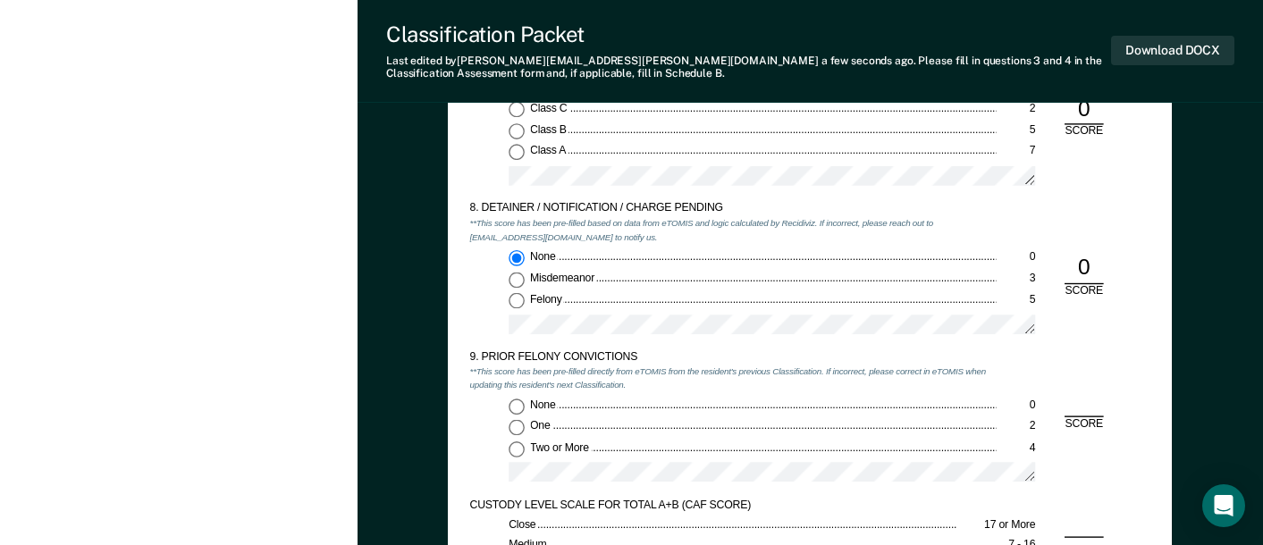
click at [518, 404] on input "None 0" at bounding box center [516, 407] width 16 height 16
type textarea "x"
radio input "true"
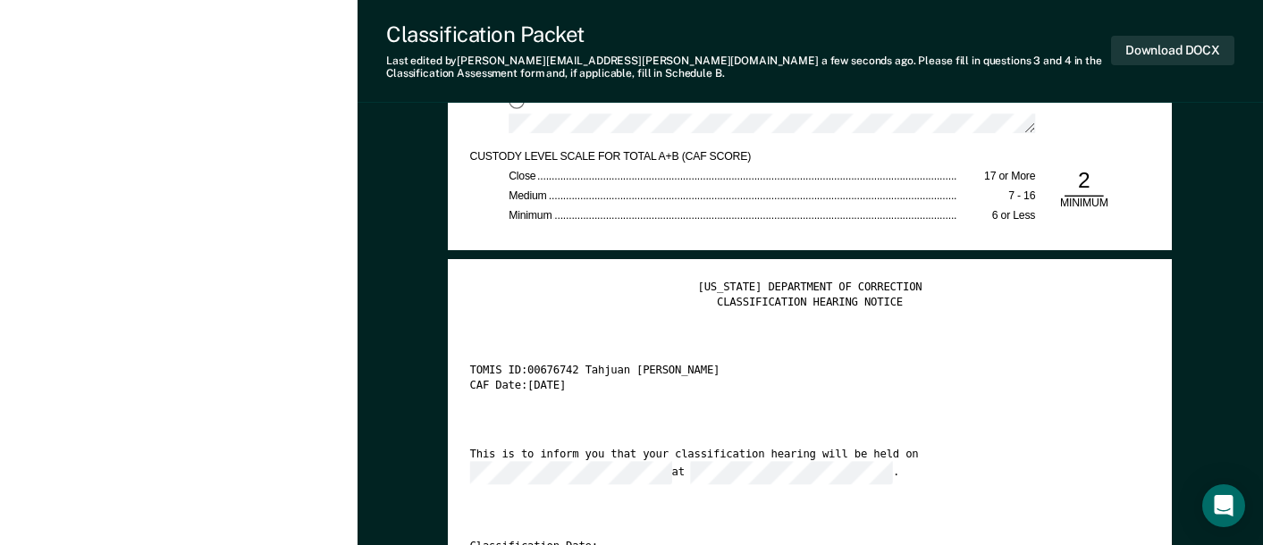
scroll to position [2859, 0]
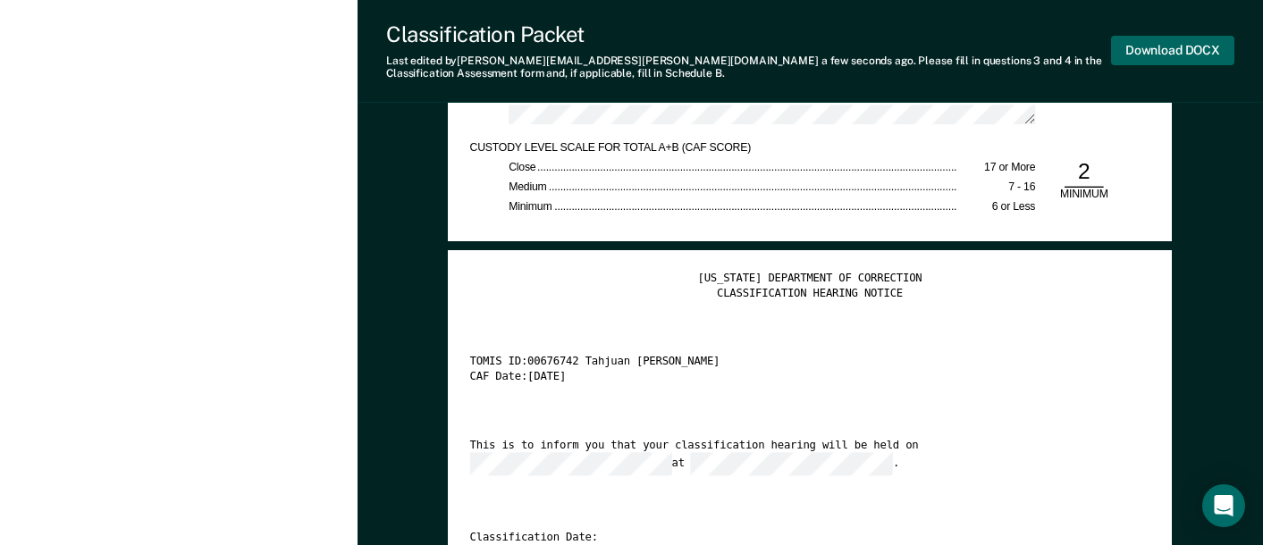
click at [1169, 46] on button "Download DOCX" at bounding box center [1172, 50] width 123 height 29
type textarea "x"
